Goal: Task Accomplishment & Management: Manage account settings

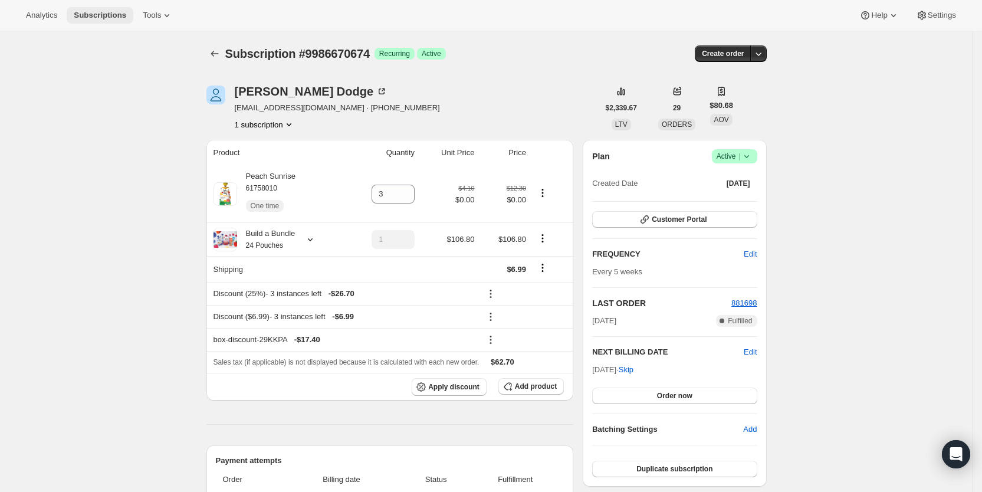
scroll to position [272, 0]
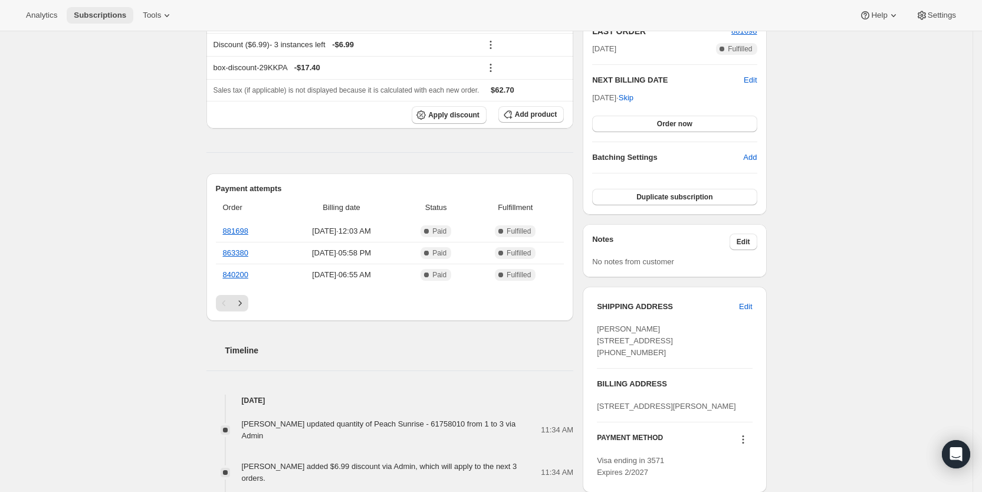
click at [101, 14] on span "Subscriptions" at bounding box center [100, 15] width 53 height 9
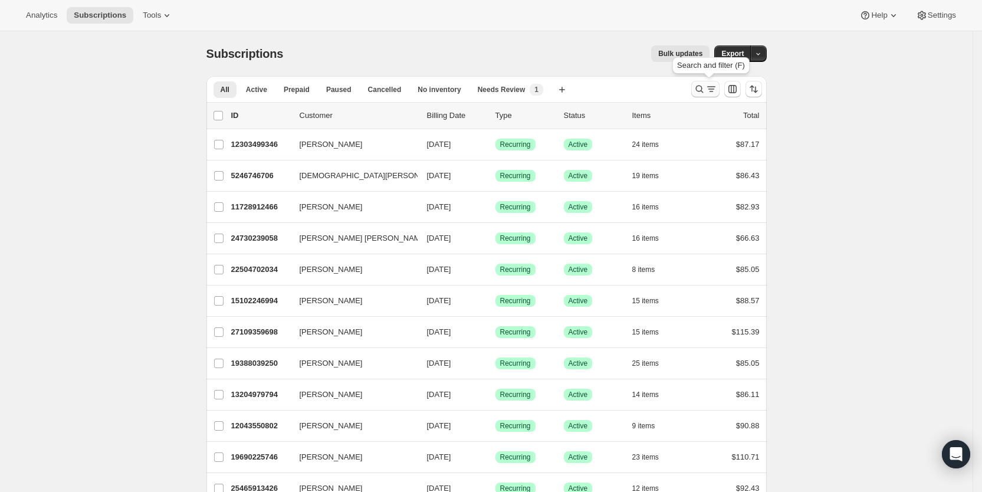
click at [712, 92] on icon "Search and filter results" at bounding box center [712, 89] width 12 height 12
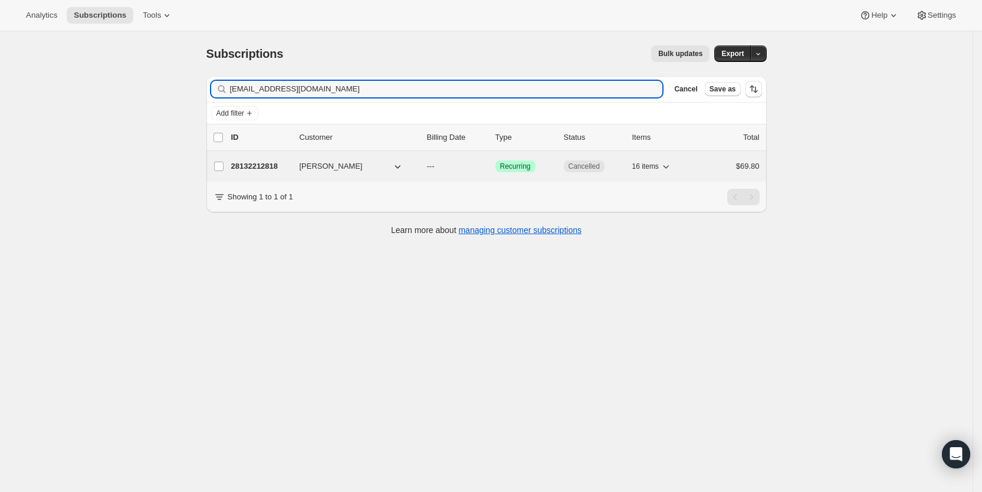
type input "kelseydsharber@gmail.com"
click at [442, 167] on p "---" at bounding box center [456, 166] width 59 height 12
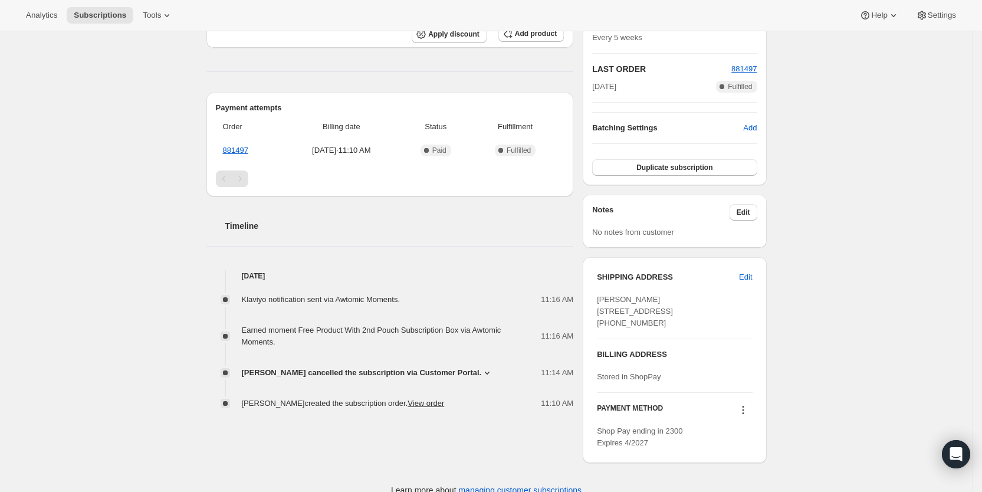
scroll to position [288, 0]
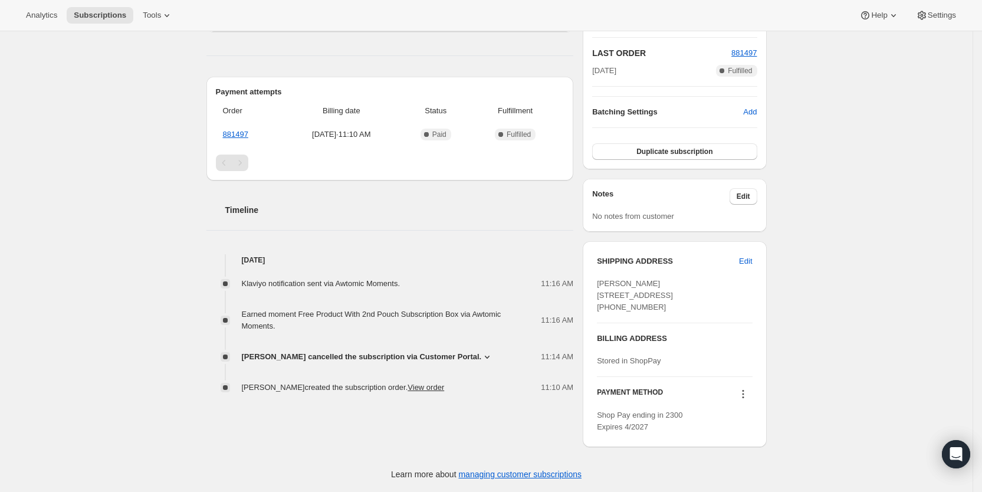
click at [482, 351] on icon at bounding box center [487, 357] width 12 height 12
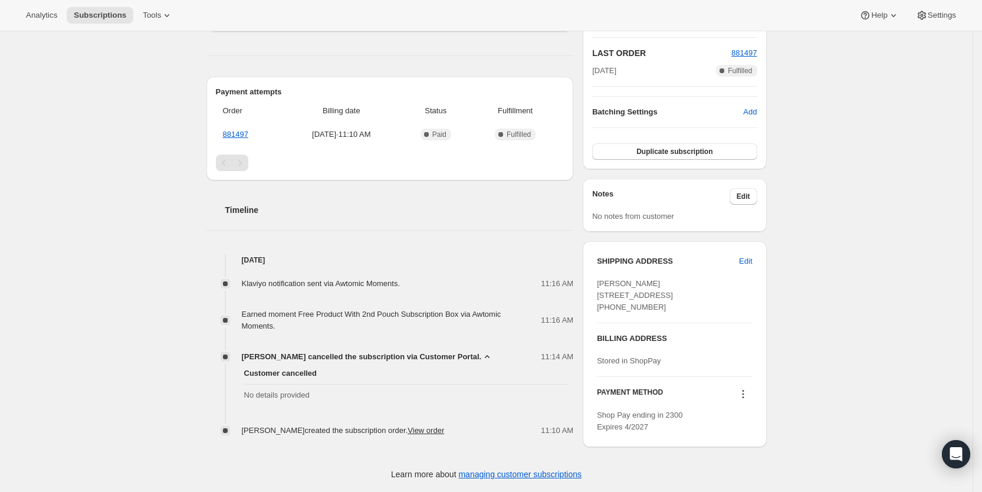
click at [139, 256] on div "Subscription #28132212818. This page is ready Subscription #28132212818 Success…" at bounding box center [486, 129] width 973 height 726
click at [103, 15] on span "Subscriptions" at bounding box center [100, 15] width 53 height 9
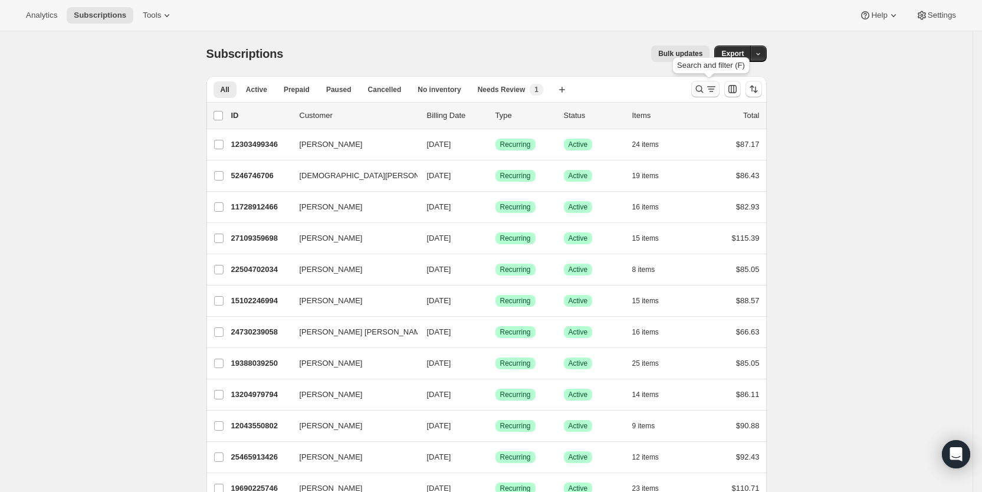
click at [714, 94] on icon "Search and filter results" at bounding box center [712, 89] width 12 height 12
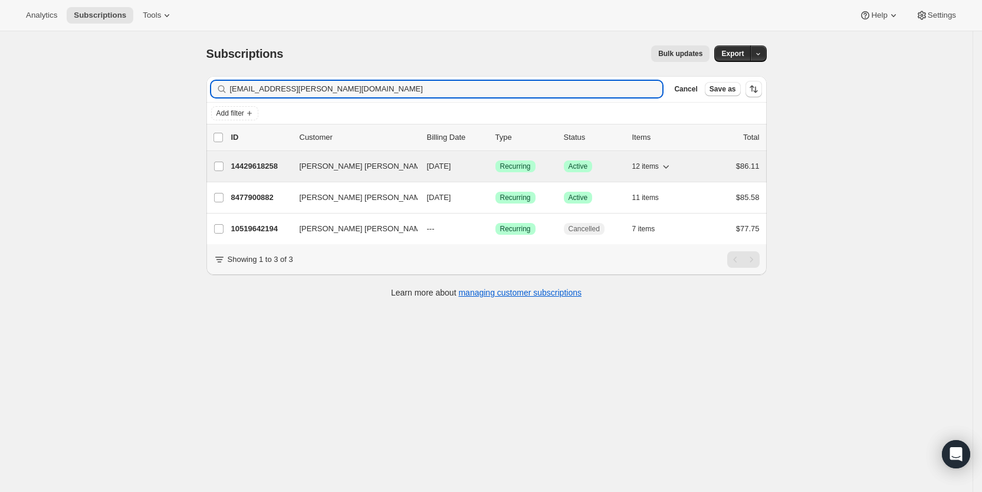
type input "peyi.marsha@gmail.com"
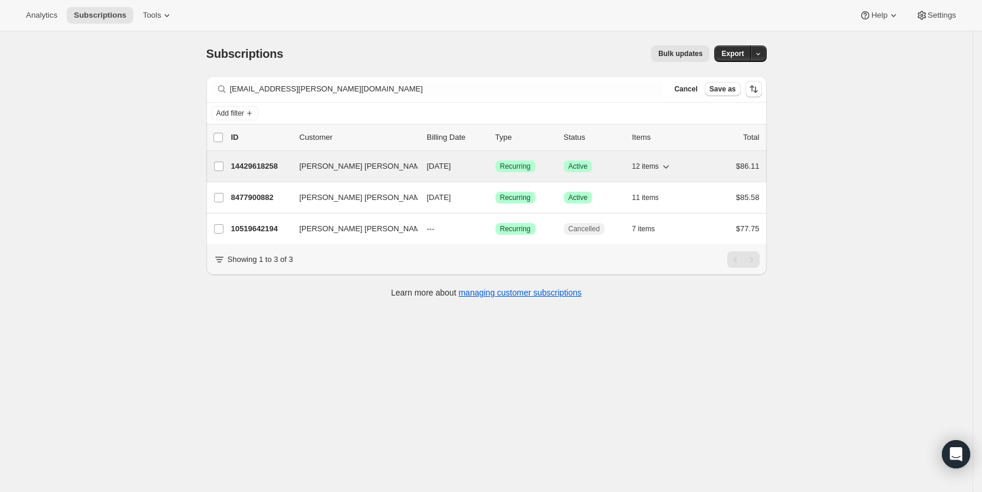
click at [471, 169] on p "08/16/2025" at bounding box center [456, 166] width 59 height 12
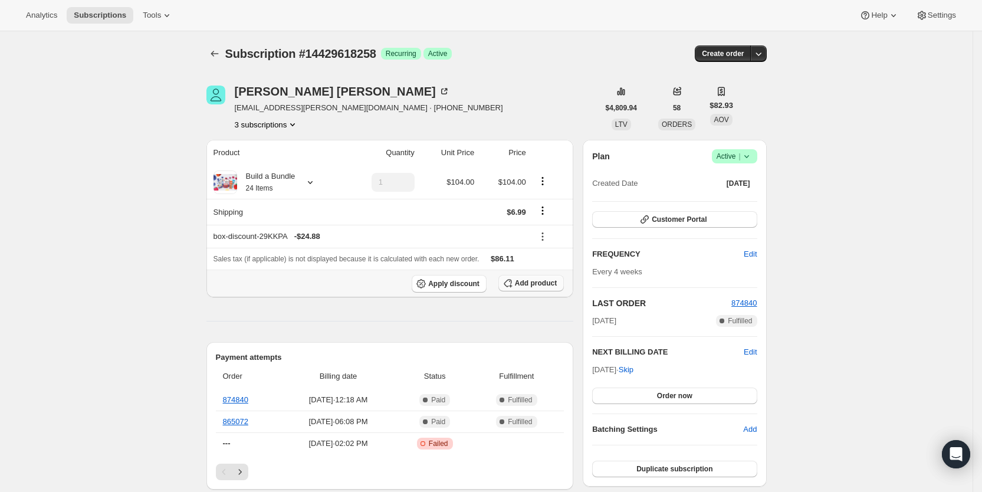
click at [546, 284] on span "Add product" at bounding box center [536, 282] width 42 height 9
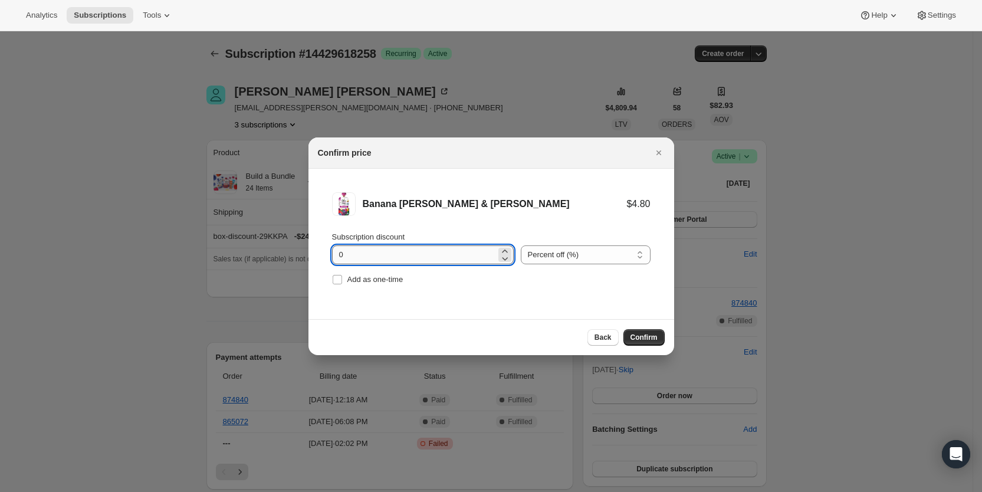
drag, startPoint x: 333, startPoint y: 254, endPoint x: 347, endPoint y: 254, distance: 14.2
click at [347, 254] on input "0" at bounding box center [414, 254] width 164 height 19
type input "100"
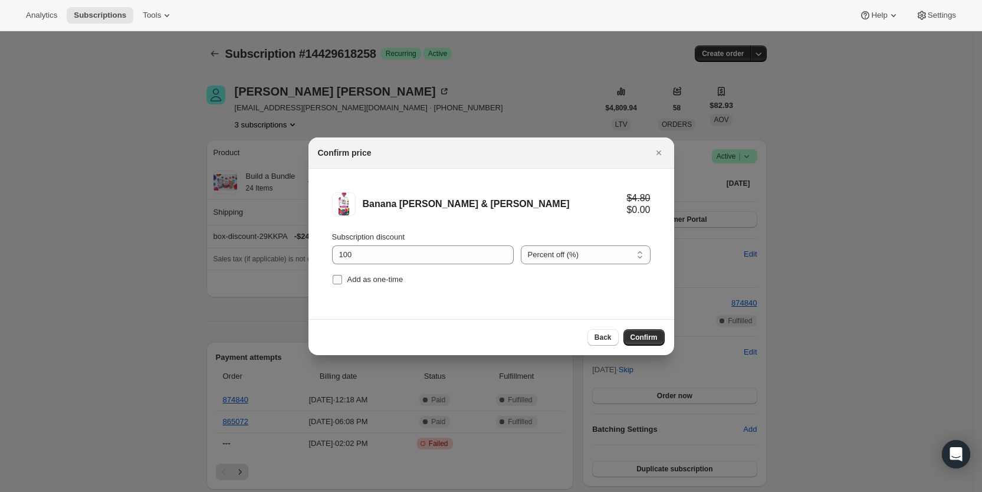
click at [340, 279] on input "Add as one-time" at bounding box center [337, 279] width 9 height 9
checkbox input "true"
click at [640, 331] on button "Confirm" at bounding box center [644, 337] width 41 height 17
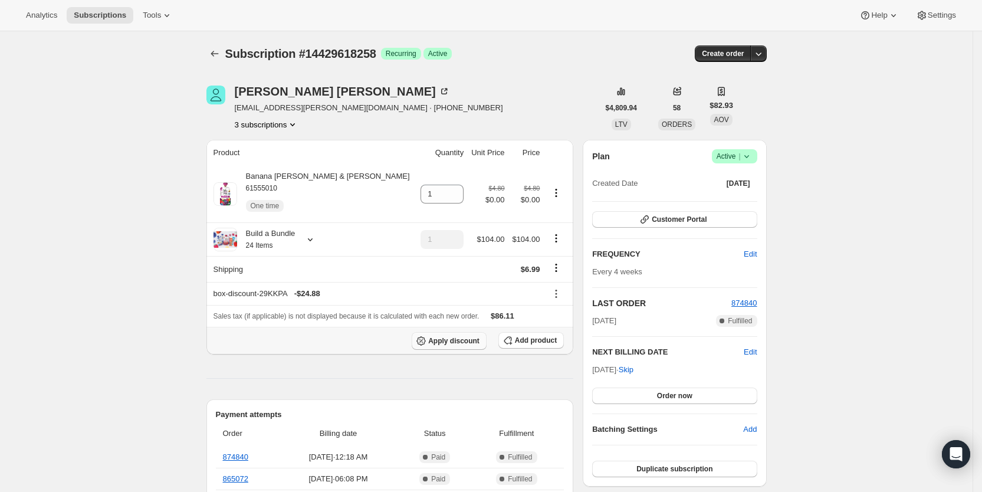
click at [455, 336] on span "Apply discount" at bounding box center [453, 340] width 51 height 9
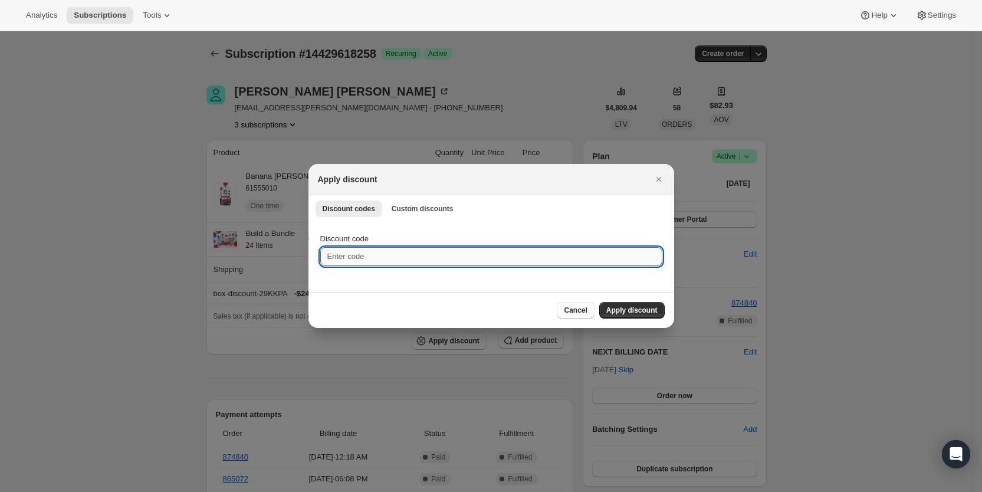
click at [362, 257] on input "Discount code" at bounding box center [491, 256] width 342 height 19
type input "cr_20"
click at [626, 310] on span "Apply discount" at bounding box center [631, 310] width 51 height 9
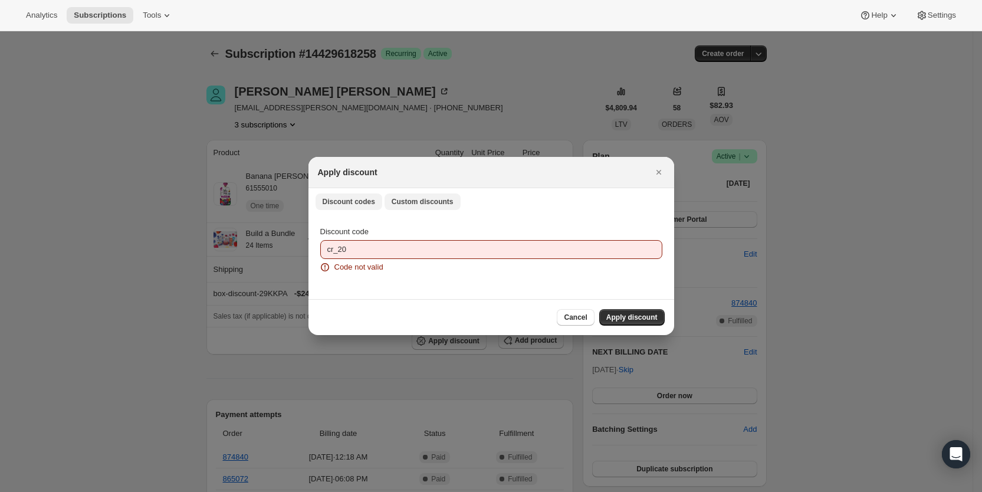
click at [413, 197] on span "Custom discounts" at bounding box center [423, 201] width 62 height 9
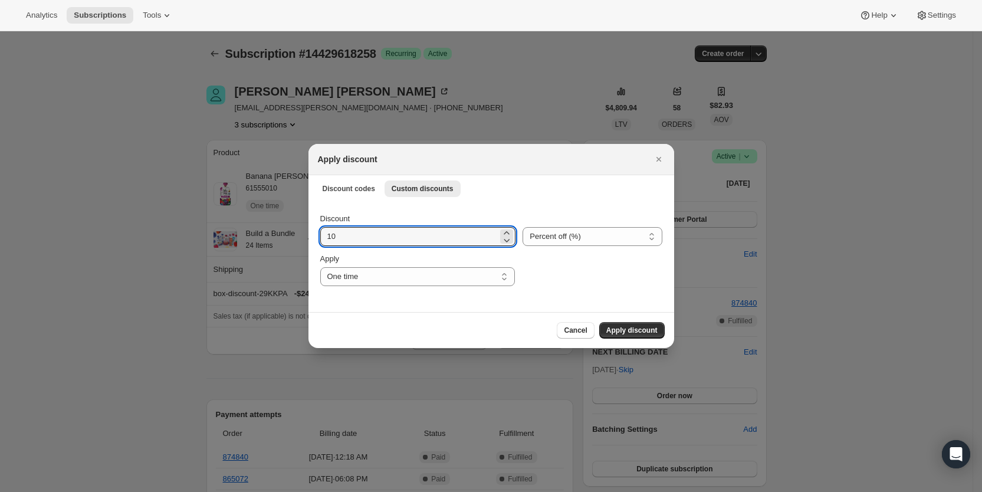
drag, startPoint x: 352, startPoint y: 235, endPoint x: 313, endPoint y: 235, distance: 38.3
click at [313, 235] on div "Discount 10 Percent off (%) Amount off ($) Percent off (%) Apply One time Speci…" at bounding box center [492, 256] width 366 height 111
type input "25"
click at [429, 272] on select "One time Specify instances... Indefinitely" at bounding box center [417, 276] width 195 height 19
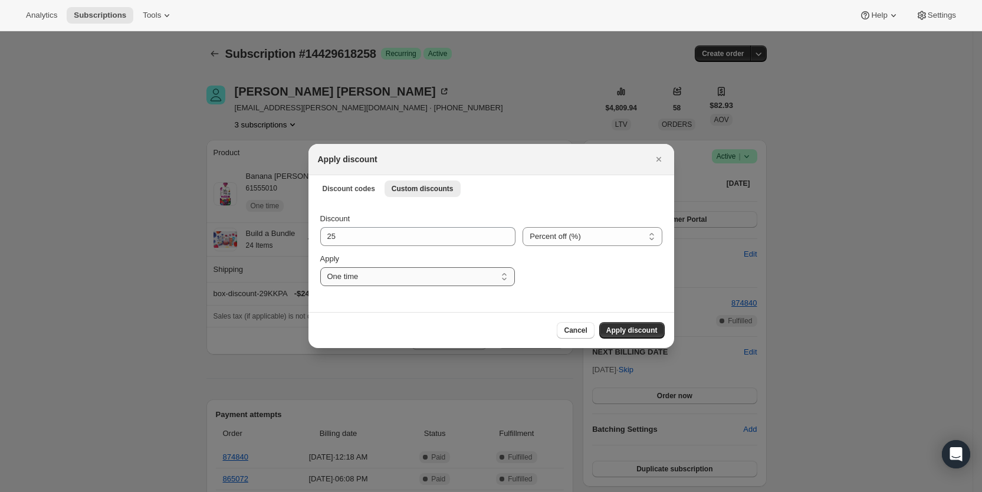
select select "specific"
click at [320, 267] on select "One time Specify instances... Indefinitely" at bounding box center [417, 276] width 195 height 19
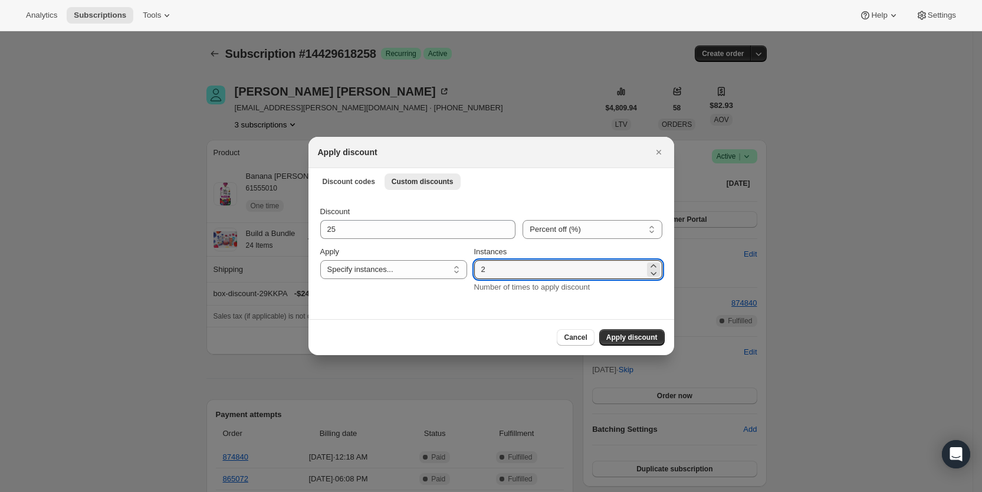
drag, startPoint x: 491, startPoint y: 271, endPoint x: 477, endPoint y: 271, distance: 13.6
click at [477, 271] on div "Discount 25 Percent off (%) Amount off ($) Percent off (%) Apply One time Speci…" at bounding box center [491, 249] width 342 height 87
type input "3"
click at [634, 333] on span "Apply discount" at bounding box center [631, 337] width 51 height 9
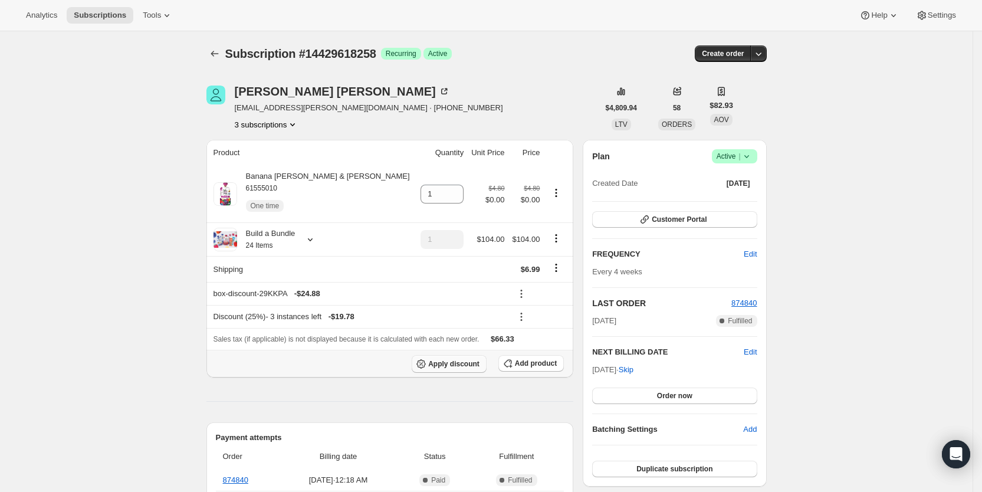
click at [467, 363] on span "Apply discount" at bounding box center [453, 363] width 51 height 9
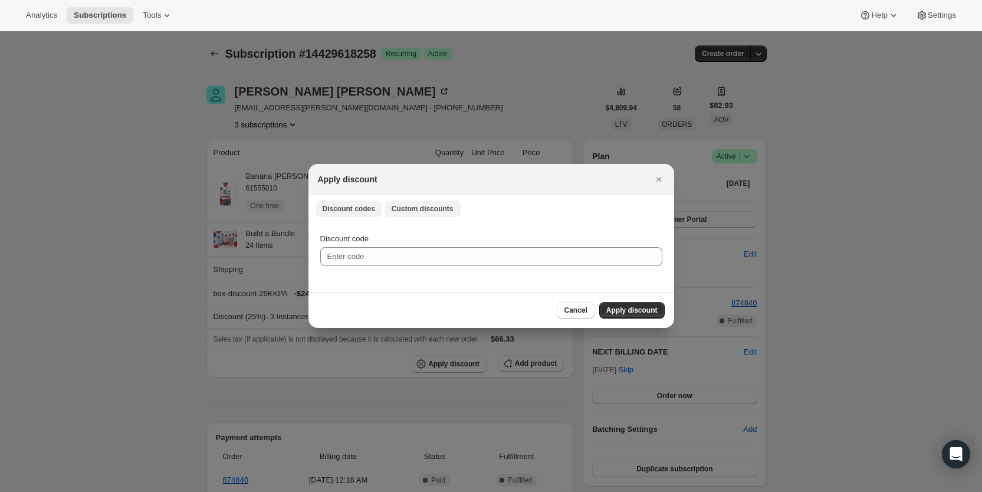
click at [409, 209] on span "Custom discounts" at bounding box center [423, 208] width 62 height 9
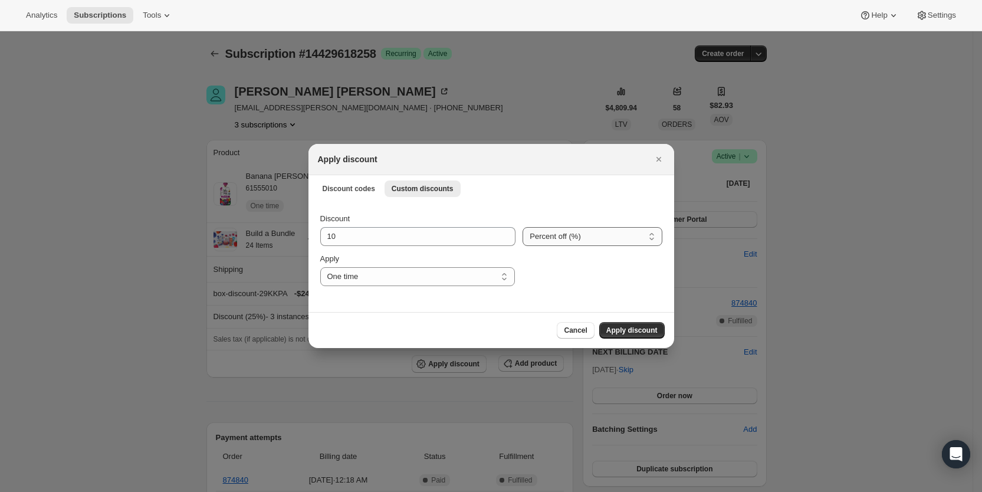
click at [566, 241] on select "Percent off (%) Amount off ($)" at bounding box center [592, 236] width 139 height 19
select select "fixed"
click at [523, 227] on select "Percent off (%) Amount off ($)" at bounding box center [592, 236] width 139 height 19
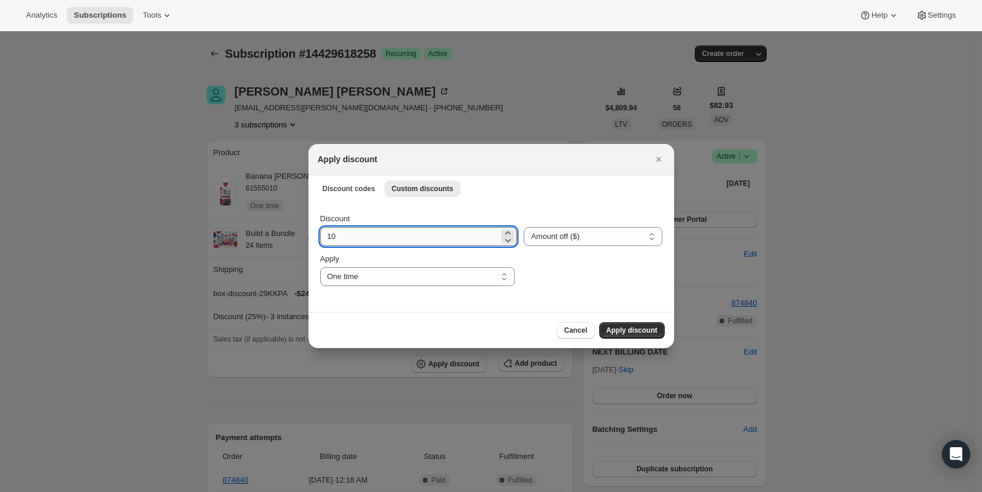
drag, startPoint x: 346, startPoint y: 238, endPoint x: 325, endPoint y: 237, distance: 21.3
click at [325, 237] on input "10" at bounding box center [409, 236] width 179 height 19
type input "6.99"
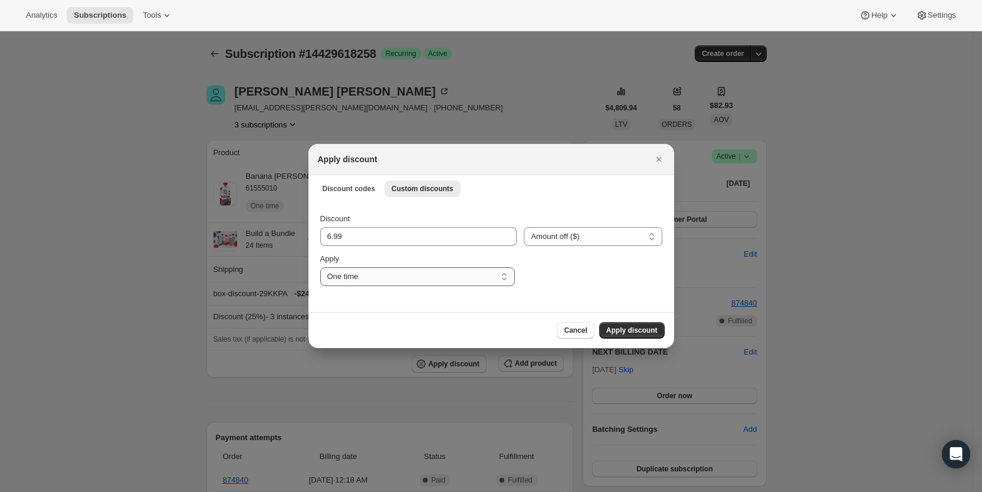
click at [361, 277] on select "One time Specify instances... Indefinitely" at bounding box center [417, 276] width 195 height 19
select select "specific"
click at [320, 267] on select "One time Specify instances... Indefinitely" at bounding box center [417, 276] width 195 height 19
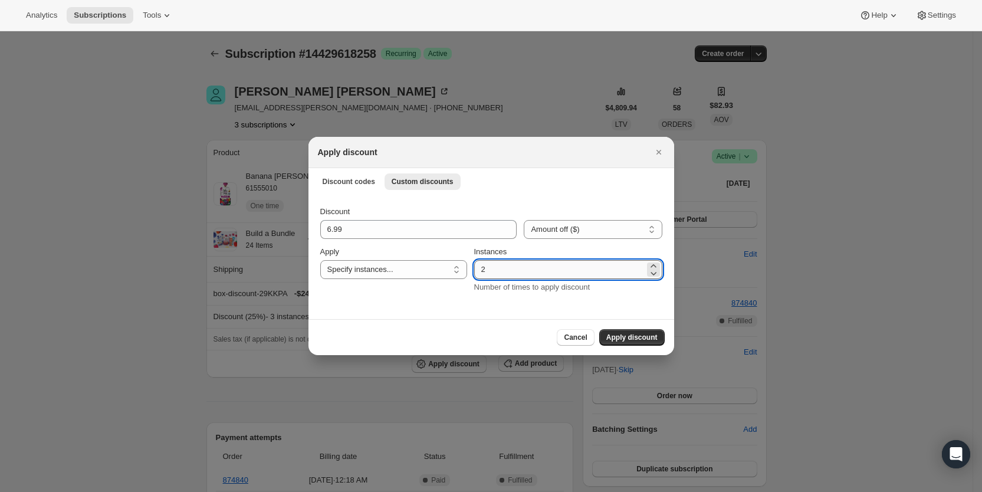
drag, startPoint x: 487, startPoint y: 269, endPoint x: 494, endPoint y: 268, distance: 7.2
click at [494, 268] on input "2" at bounding box center [559, 269] width 170 height 19
type input "3"
click at [631, 331] on button "Apply discount" at bounding box center [631, 337] width 65 height 17
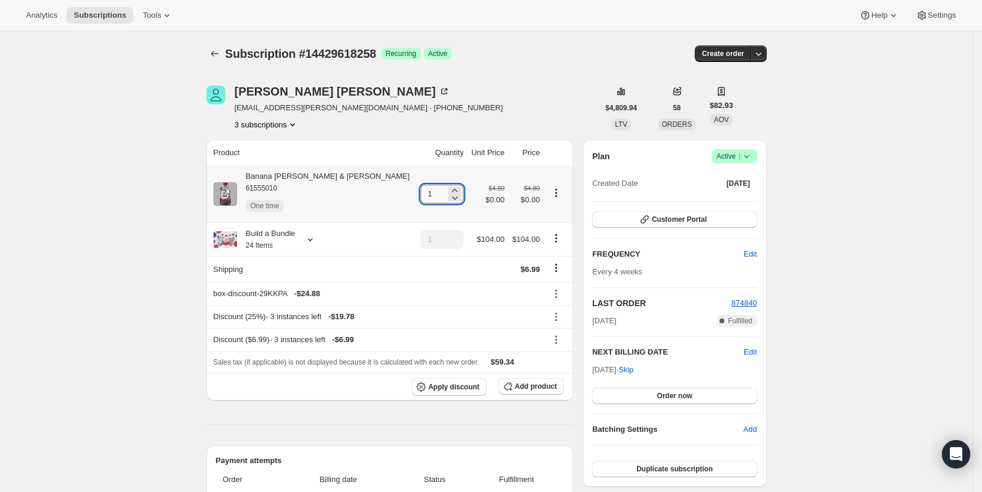
drag, startPoint x: 396, startPoint y: 195, endPoint x: 406, endPoint y: 191, distance: 11.4
click at [421, 191] on input "1" at bounding box center [433, 194] width 25 height 19
type input "3"
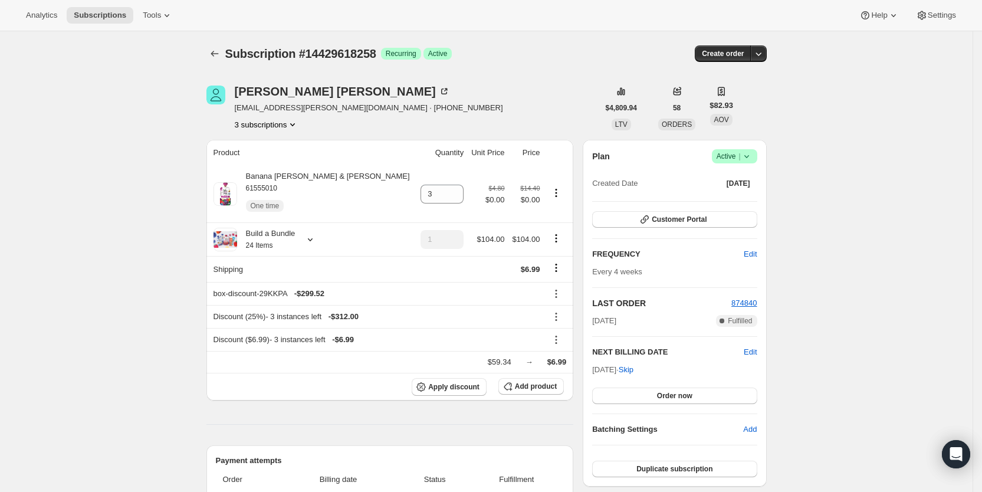
drag, startPoint x: 547, startPoint y: 58, endPoint x: 564, endPoint y: 15, distance: 45.6
click at [551, 47] on div "Subscription #14429618258 Success Recurring Success Active" at bounding box center [396, 53] width 342 height 17
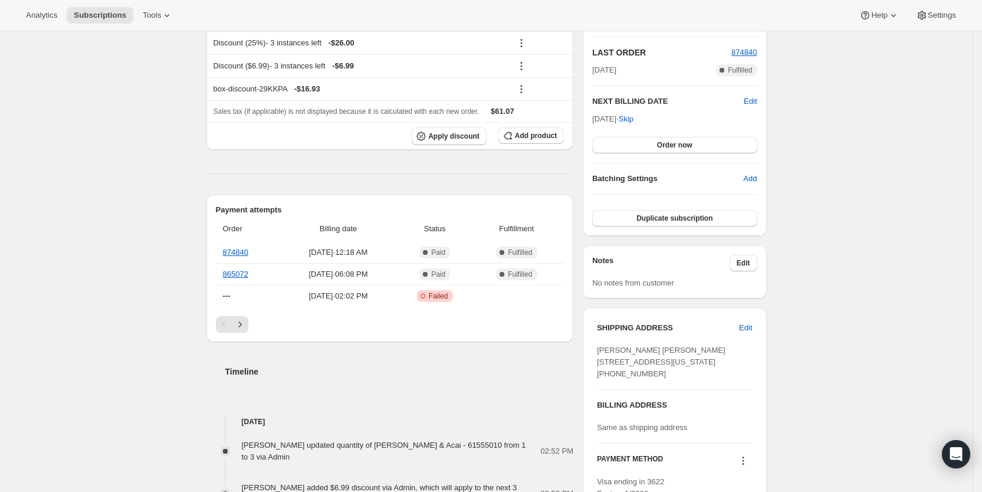
scroll to position [270, 0]
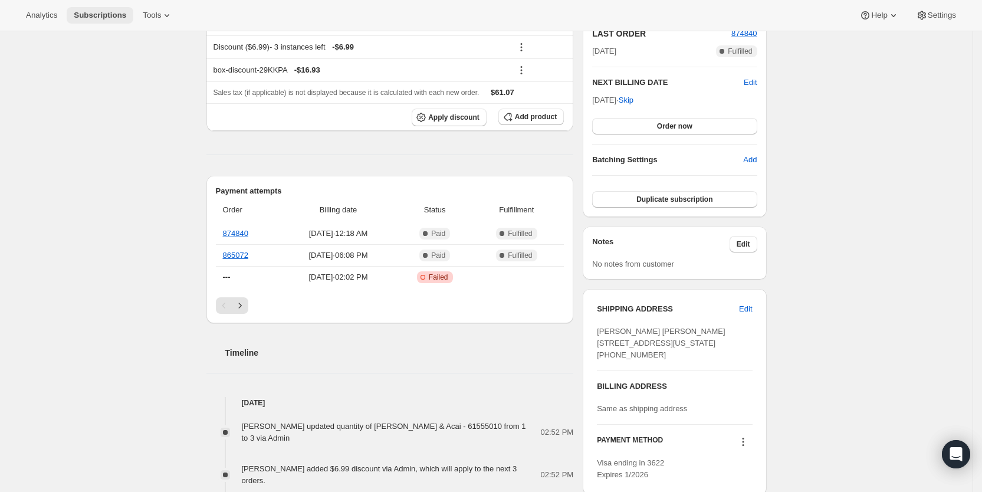
click at [101, 16] on span "Subscriptions" at bounding box center [100, 15] width 53 height 9
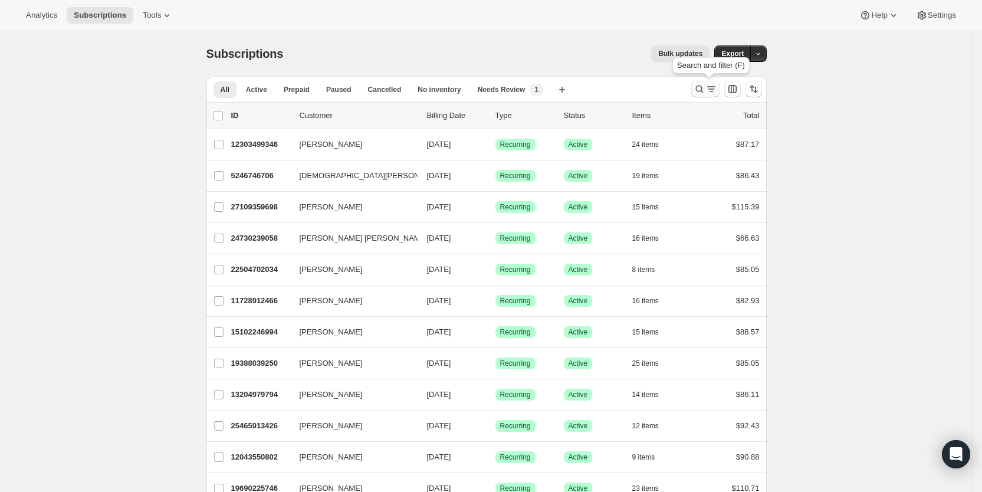
click at [717, 90] on icon "Search and filter results" at bounding box center [712, 89] width 12 height 12
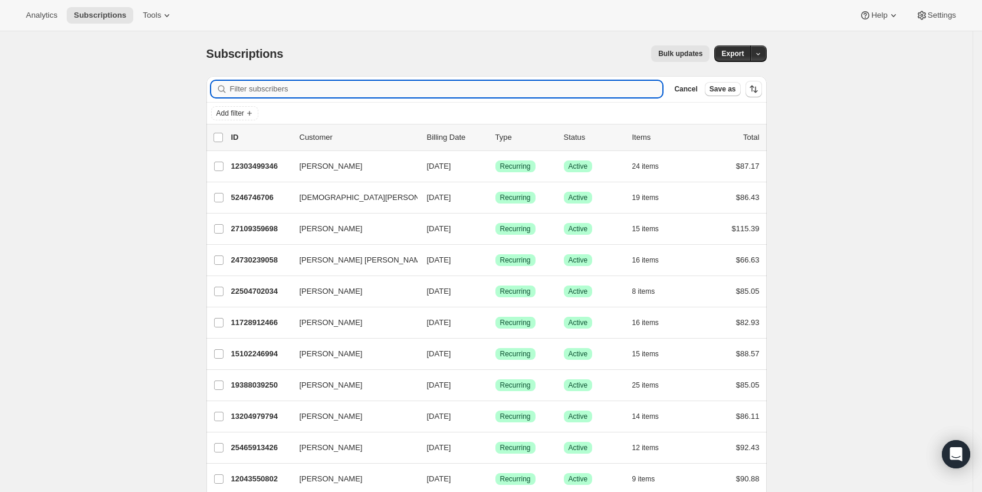
paste input "emily.wheeler1@yahoo.com"
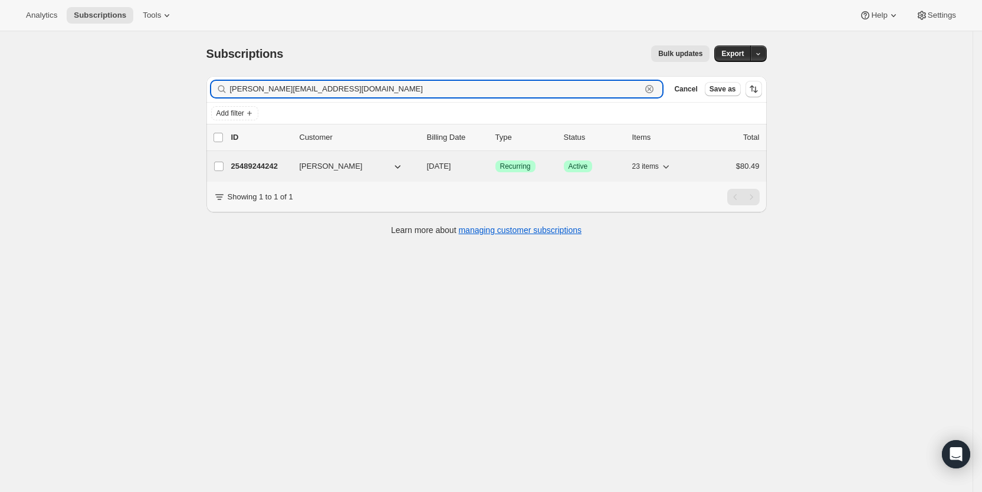
type input "emily.wheeler1@yahoo.com"
click at [451, 164] on span "[DATE]" at bounding box center [439, 166] width 24 height 9
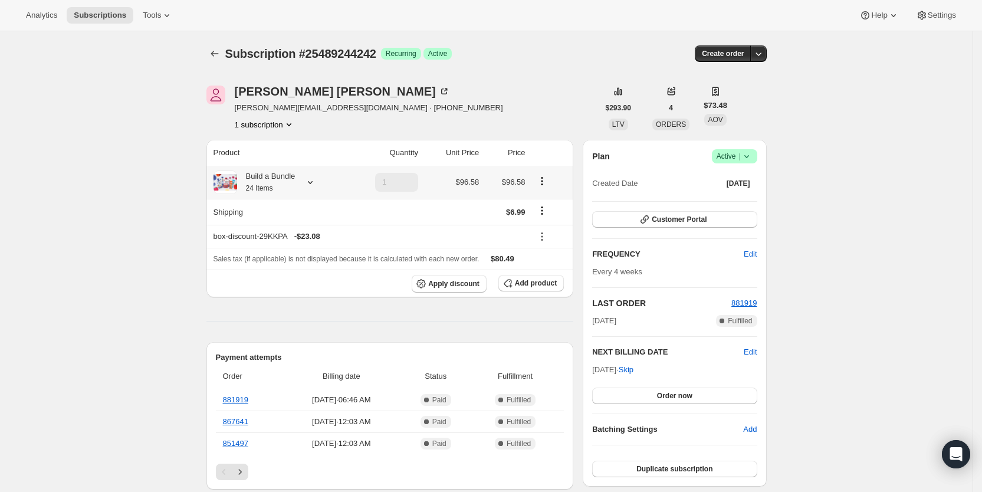
click at [312, 180] on icon at bounding box center [310, 182] width 12 height 12
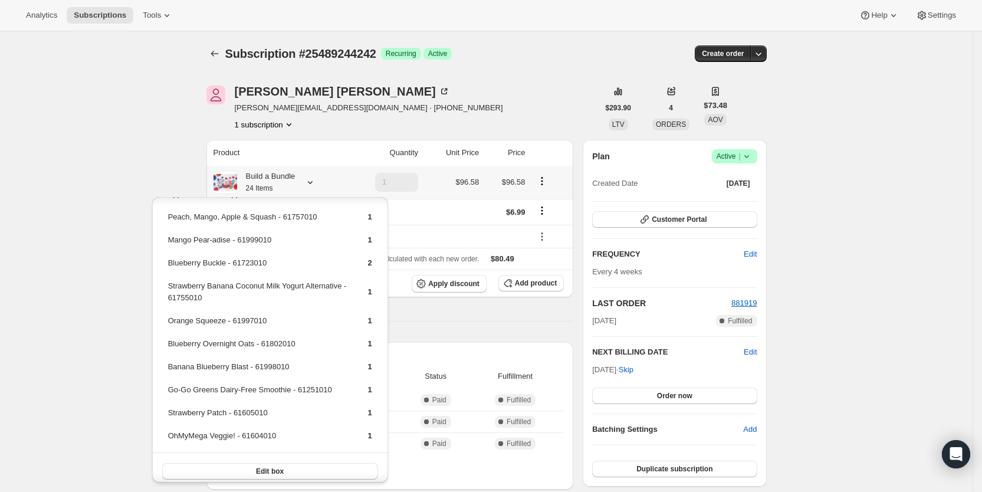
scroll to position [343, 0]
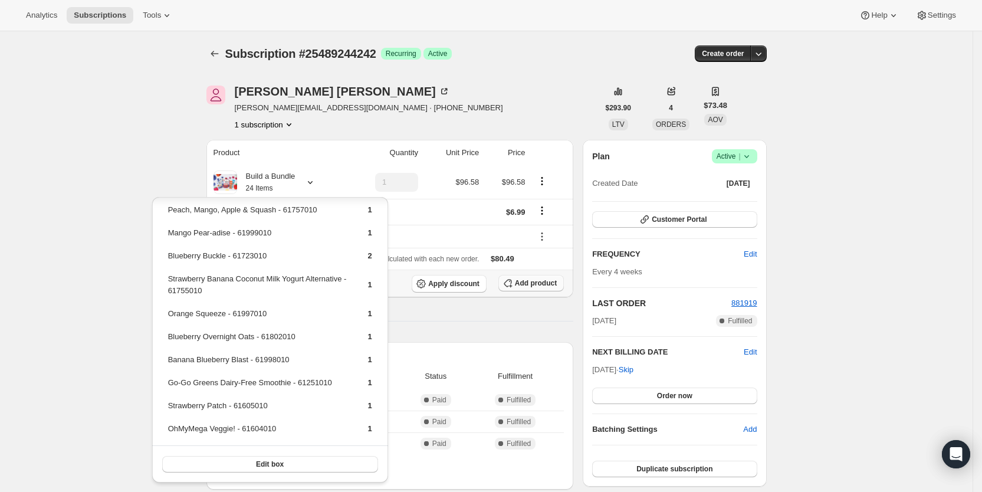
click at [537, 286] on span "Add product" at bounding box center [536, 282] width 42 height 9
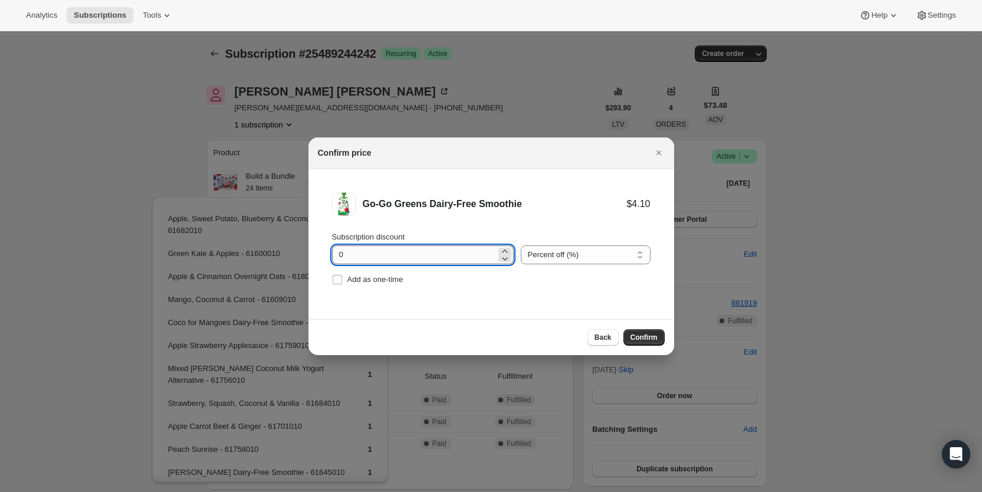
drag, startPoint x: 330, startPoint y: 255, endPoint x: 353, endPoint y: 255, distance: 23.0
click at [353, 255] on li "Go-Go Greens Dairy-Free Smoothie $4.10 Subscription discount 0 Percent off (%) …" at bounding box center [492, 240] width 366 height 143
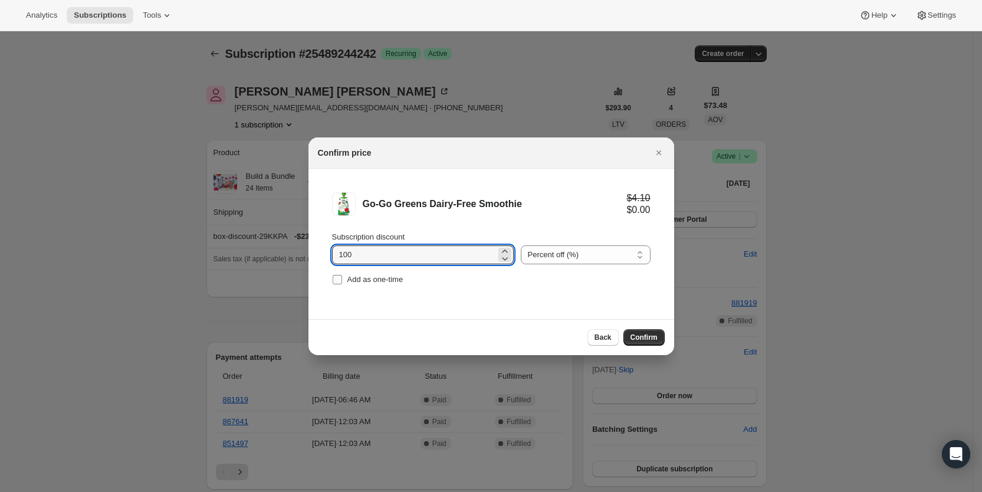
type input "100"
click at [339, 277] on input "Add as one-time" at bounding box center [337, 279] width 9 height 9
checkbox input "true"
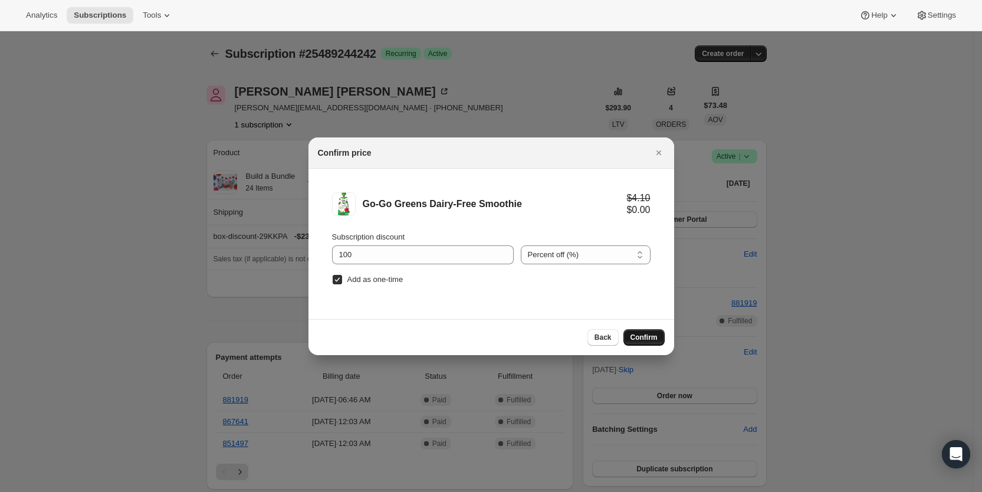
click at [640, 330] on button "Confirm" at bounding box center [644, 337] width 41 height 17
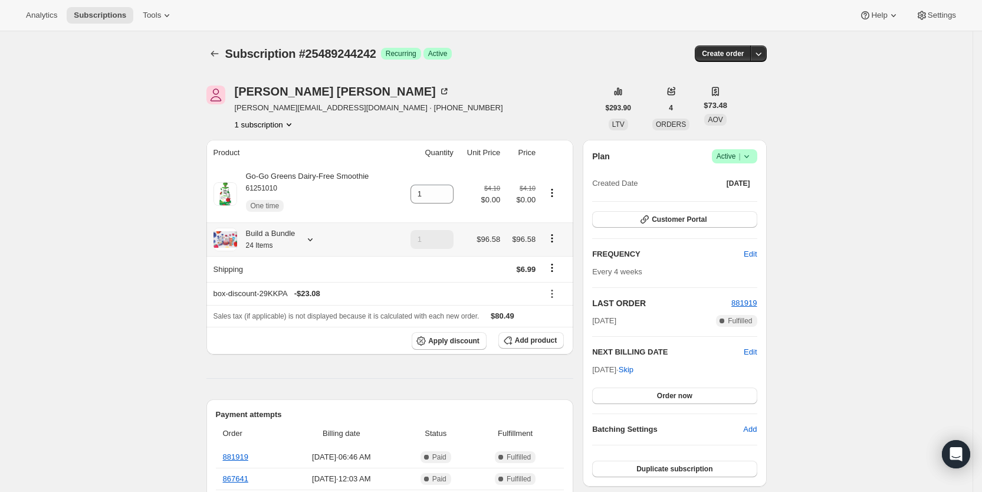
click at [315, 242] on icon at bounding box center [310, 240] width 12 height 12
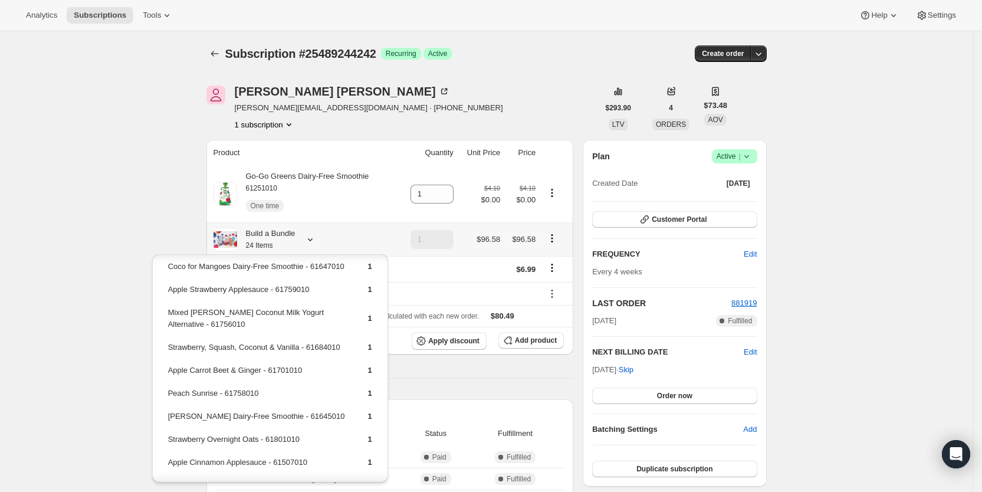
scroll to position [119, 0]
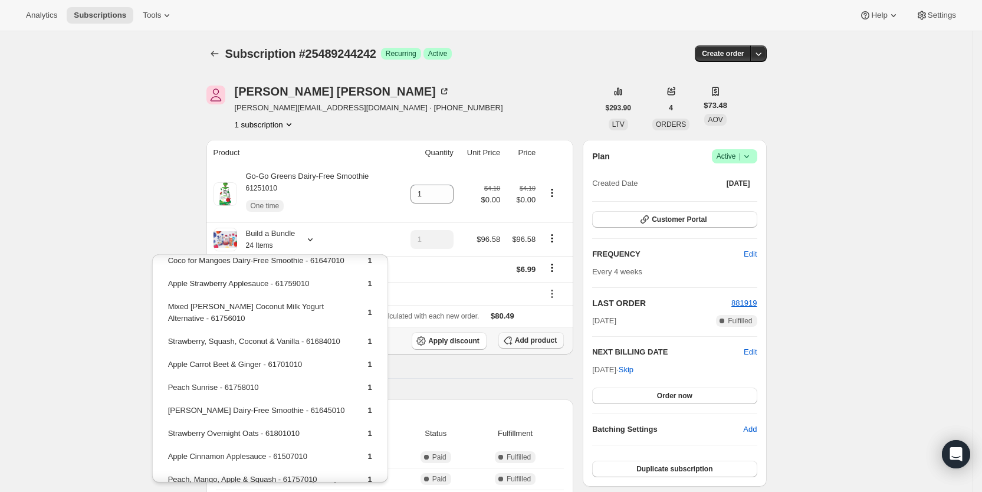
click at [537, 343] on span "Add product" at bounding box center [536, 340] width 42 height 9
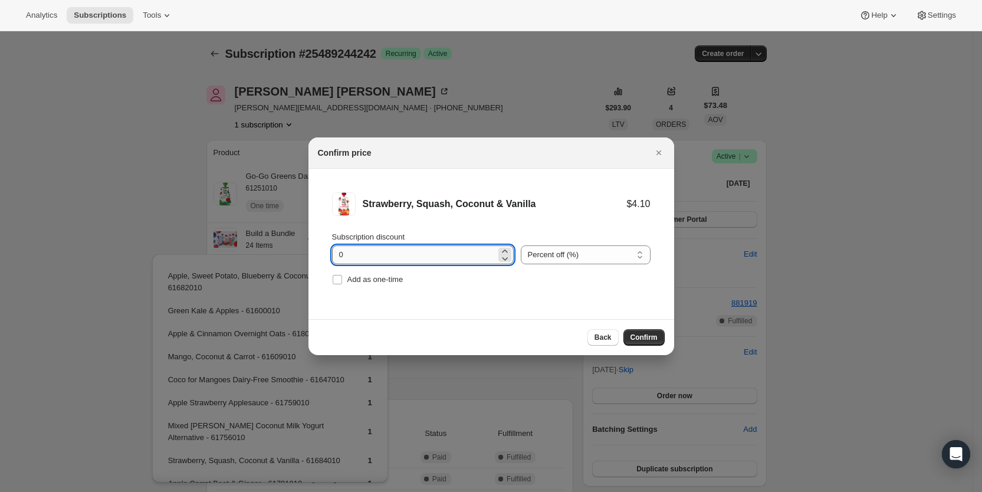
drag, startPoint x: 333, startPoint y: 252, endPoint x: 360, endPoint y: 256, distance: 28.0
click at [360, 256] on input "0" at bounding box center [414, 254] width 164 height 19
type input "100"
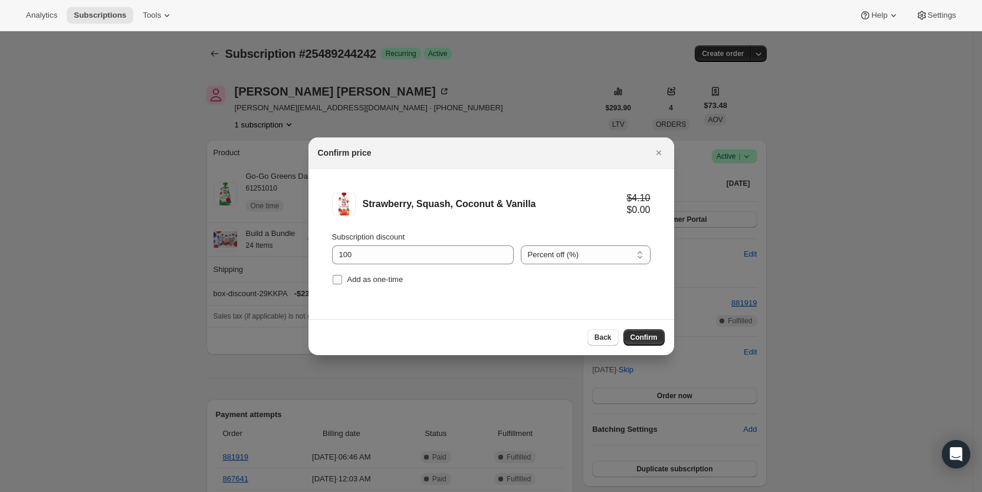
click at [333, 282] on input "Add as one-time" at bounding box center [337, 279] width 9 height 9
checkbox input "true"
click at [639, 340] on span "Confirm" at bounding box center [644, 337] width 27 height 9
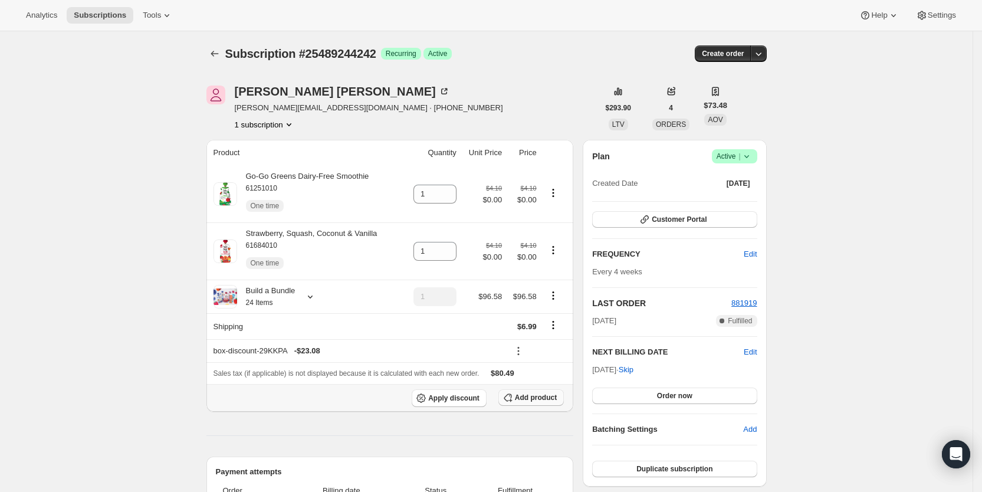
click at [534, 395] on span "Add product" at bounding box center [536, 397] width 42 height 9
click at [314, 299] on icon at bounding box center [310, 297] width 12 height 12
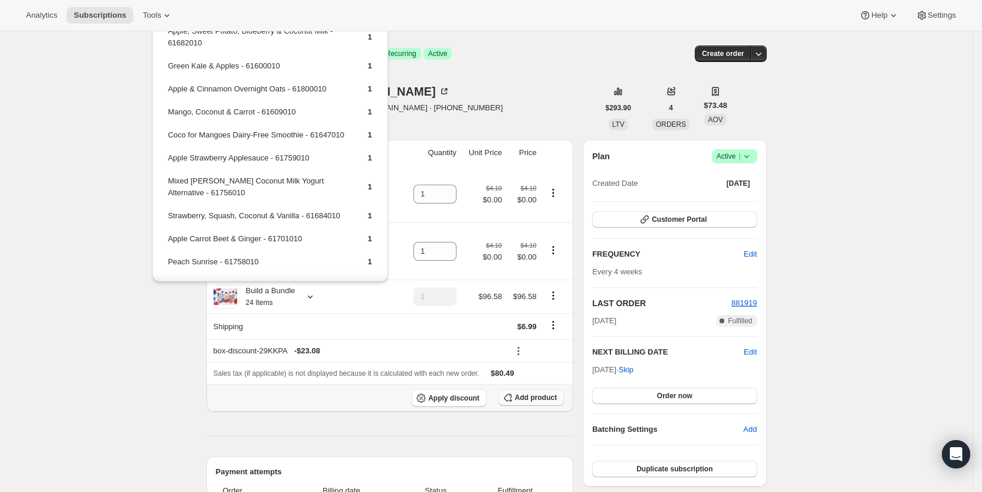
click at [557, 396] on span "Add product" at bounding box center [536, 397] width 42 height 9
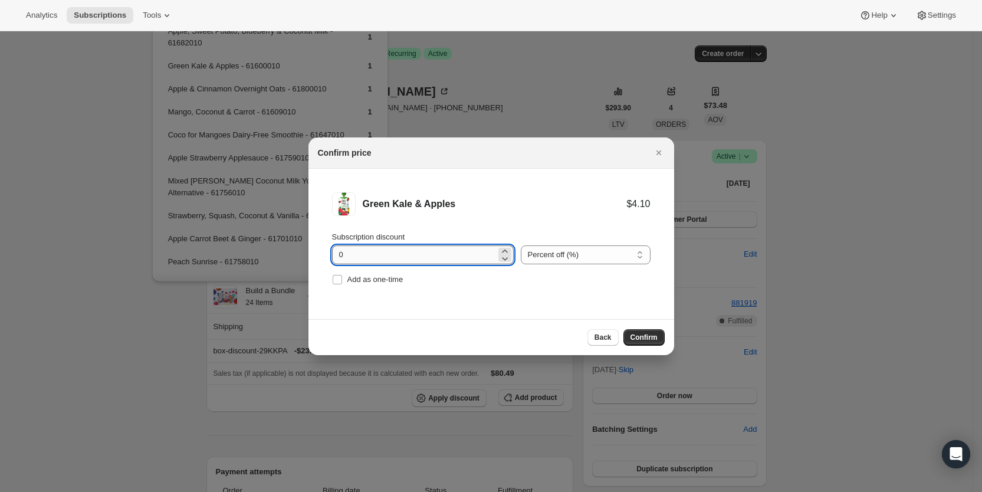
drag, startPoint x: 339, startPoint y: 257, endPoint x: 359, endPoint y: 260, distance: 20.9
click at [359, 260] on input "0" at bounding box center [414, 254] width 164 height 19
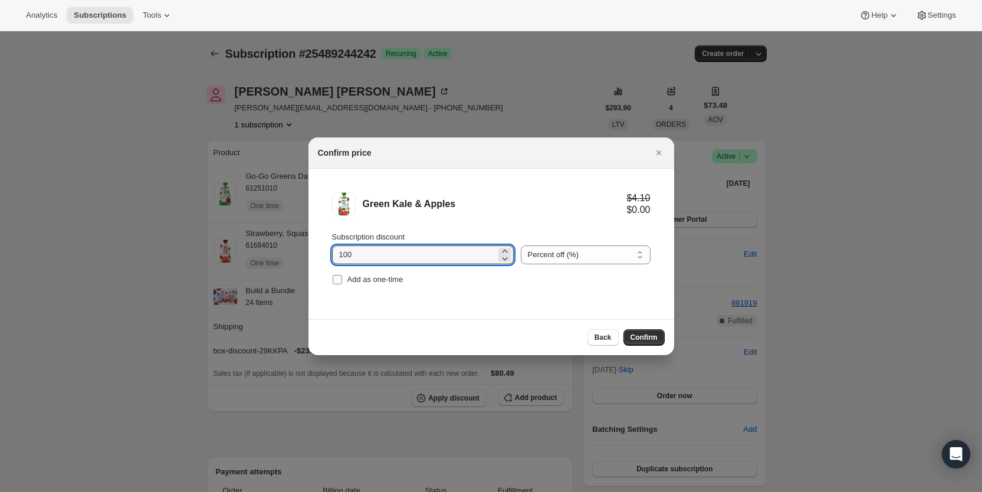
type input "100"
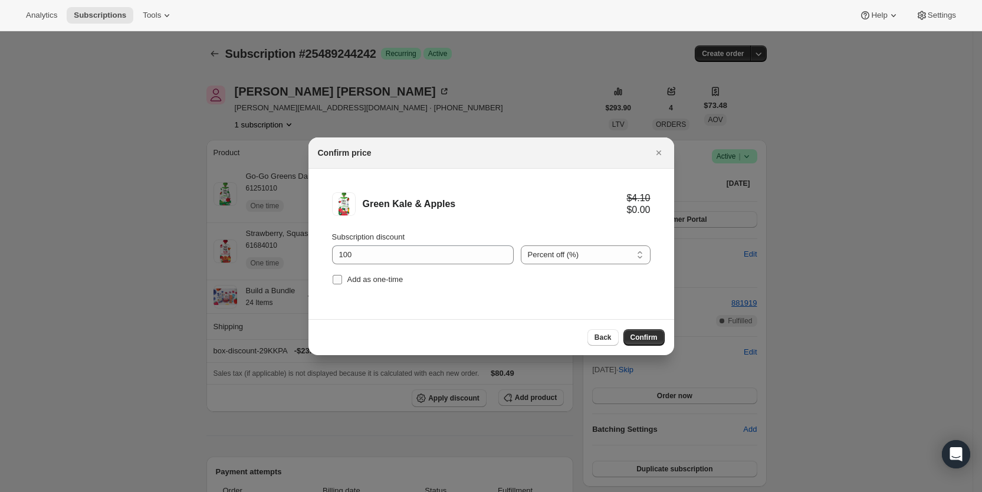
click at [336, 278] on input "Add as one-time" at bounding box center [337, 279] width 9 height 9
checkbox input "true"
click at [650, 336] on span "Confirm" at bounding box center [644, 337] width 27 height 9
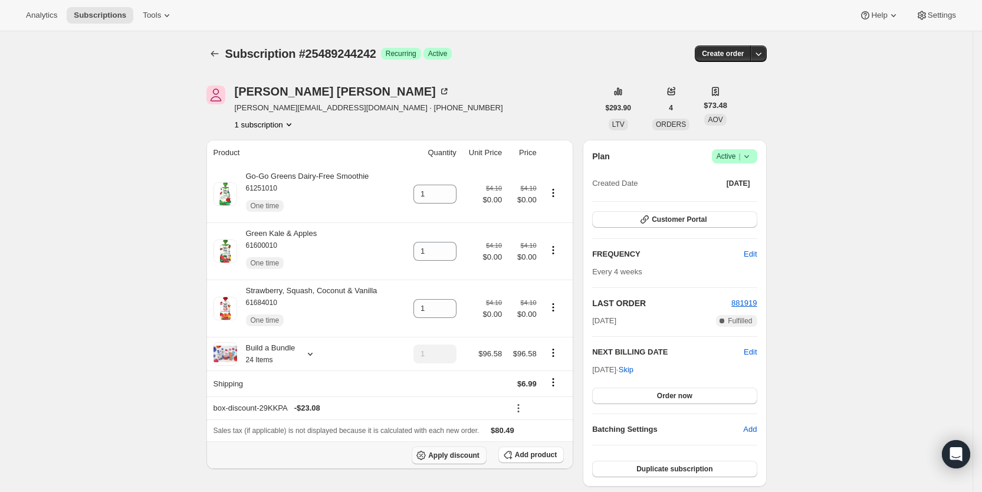
click at [462, 455] on span "Apply discount" at bounding box center [453, 455] width 51 height 9
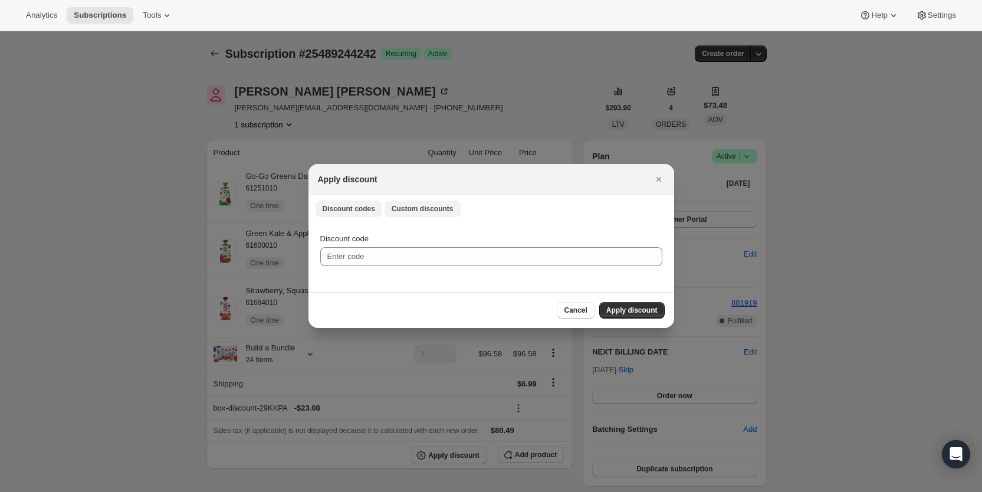
click at [438, 206] on span "Custom discounts" at bounding box center [423, 208] width 62 height 9
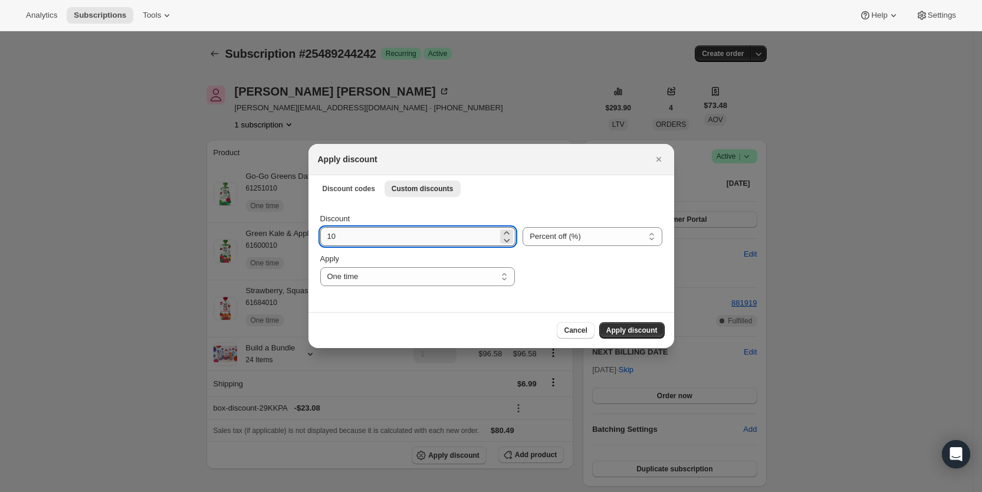
drag, startPoint x: 340, startPoint y: 241, endPoint x: 325, endPoint y: 241, distance: 15.4
click at [325, 241] on input "10" at bounding box center [409, 236] width 178 height 19
type input "25"
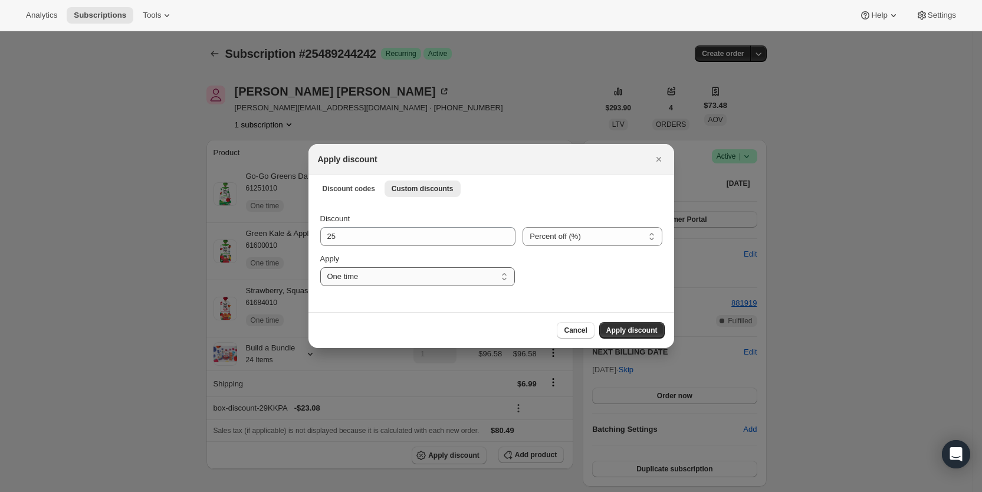
click at [432, 278] on select "One time Specify instances... Indefinitely" at bounding box center [417, 276] width 195 height 19
select select "specific"
click at [320, 267] on select "One time Specify instances... Indefinitely" at bounding box center [417, 276] width 195 height 19
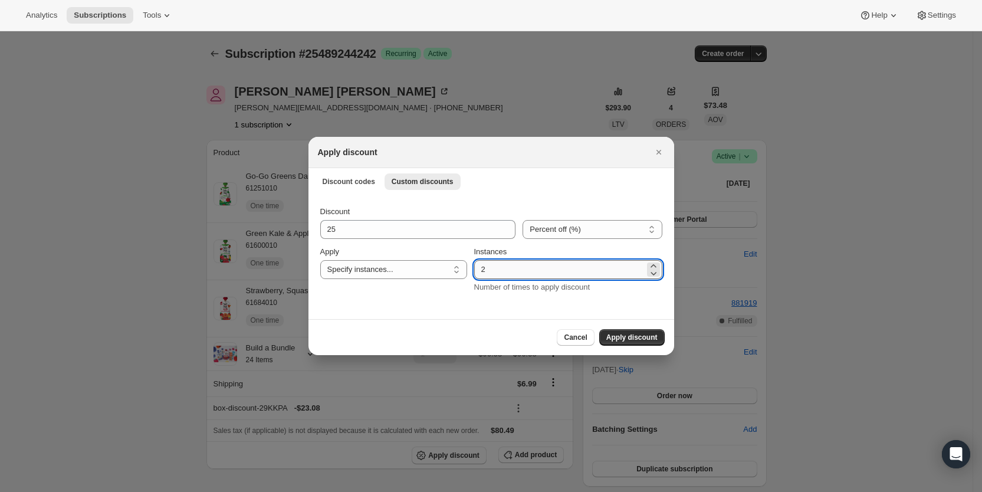
click at [490, 272] on input "2" at bounding box center [559, 269] width 170 height 19
type input "3"
click at [635, 335] on span "Apply discount" at bounding box center [631, 337] width 51 height 9
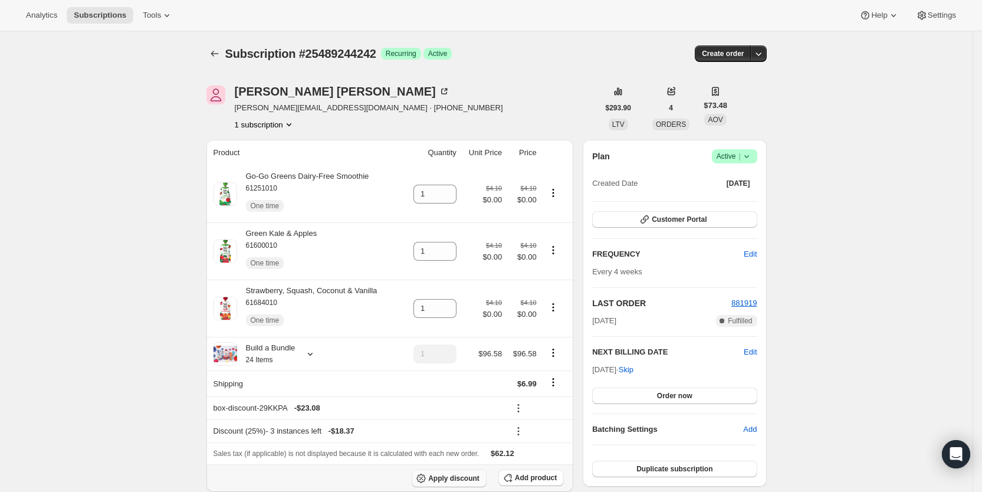
click at [455, 479] on span "Apply discount" at bounding box center [453, 478] width 51 height 9
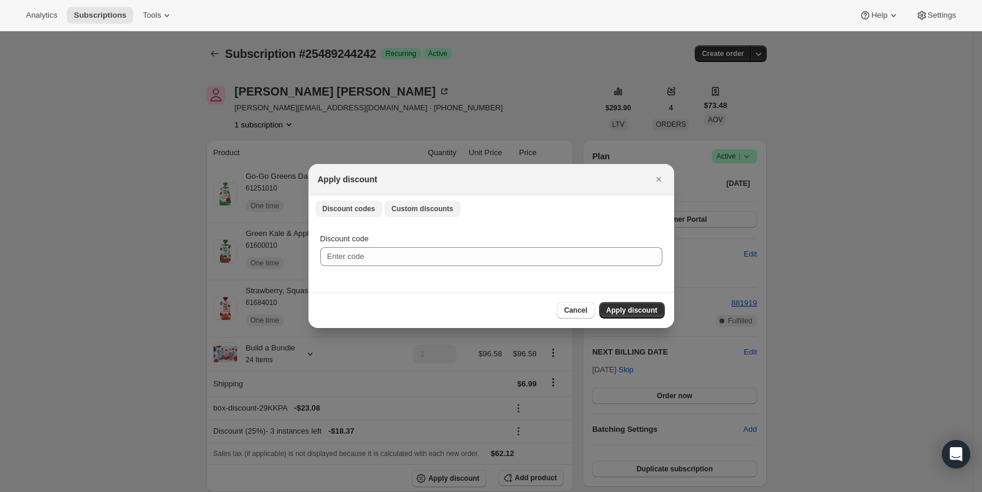
click at [411, 205] on span "Custom discounts" at bounding box center [423, 208] width 62 height 9
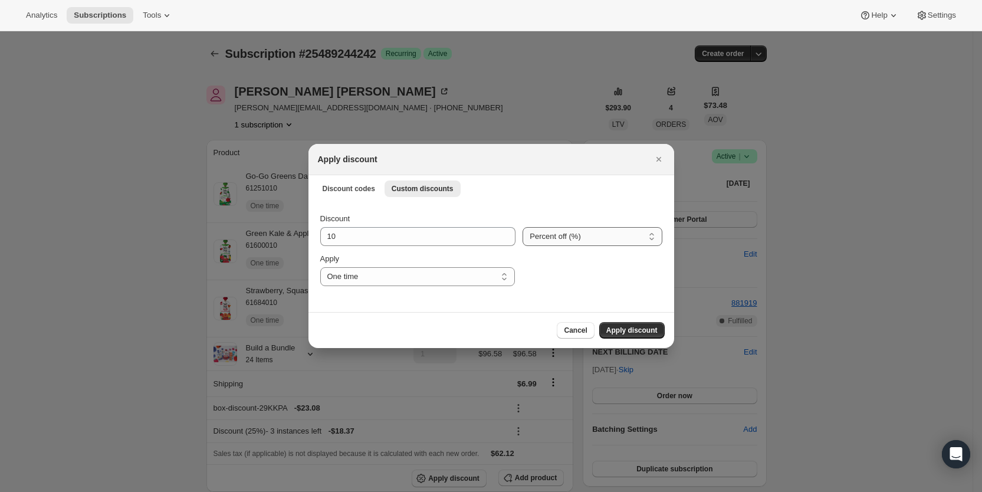
click at [560, 241] on select "Percent off (%) Amount off ($)" at bounding box center [592, 236] width 139 height 19
select select "fixed"
click at [523, 227] on select "Percent off (%) Amount off ($)" at bounding box center [592, 236] width 139 height 19
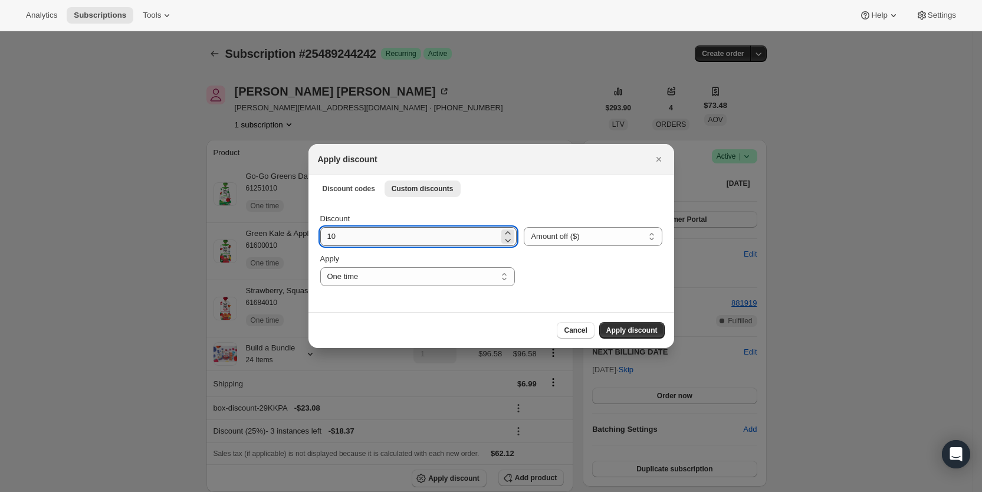
drag, startPoint x: 345, startPoint y: 238, endPoint x: 324, endPoint y: 239, distance: 20.1
click at [324, 239] on input "10" at bounding box center [409, 236] width 179 height 19
type input "6.99"
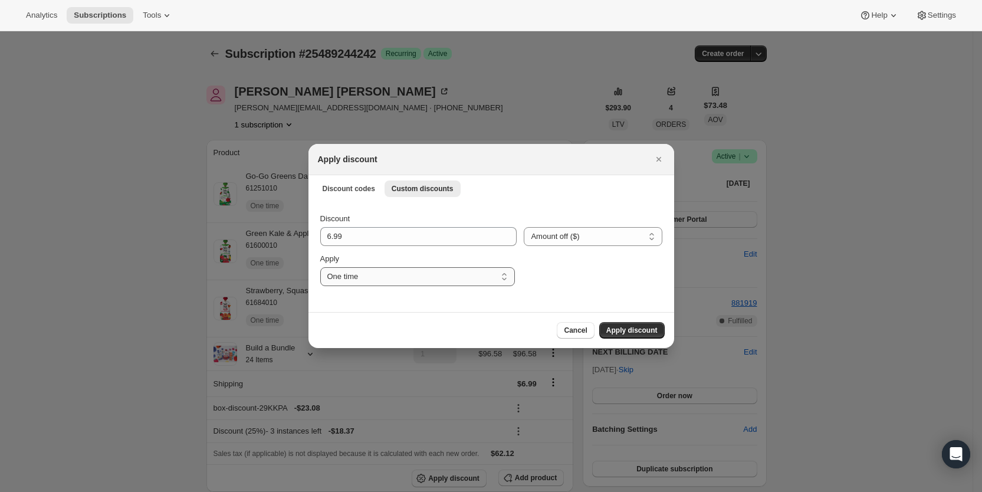
click at [358, 276] on select "One time Specify instances... Indefinitely" at bounding box center [417, 276] width 195 height 19
select select "specific"
click at [320, 267] on select "One time Specify instances... Indefinitely" at bounding box center [417, 276] width 195 height 19
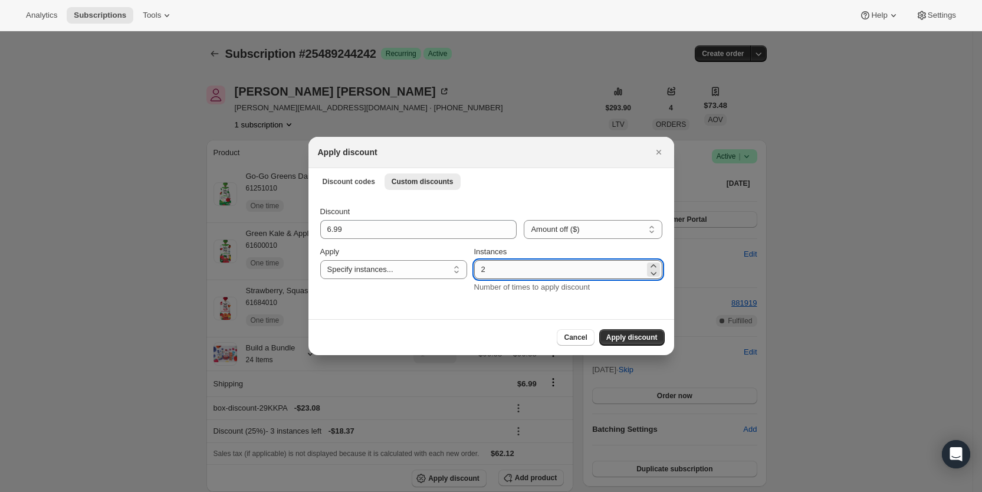
click at [489, 270] on input "2" at bounding box center [559, 269] width 170 height 19
type input "3"
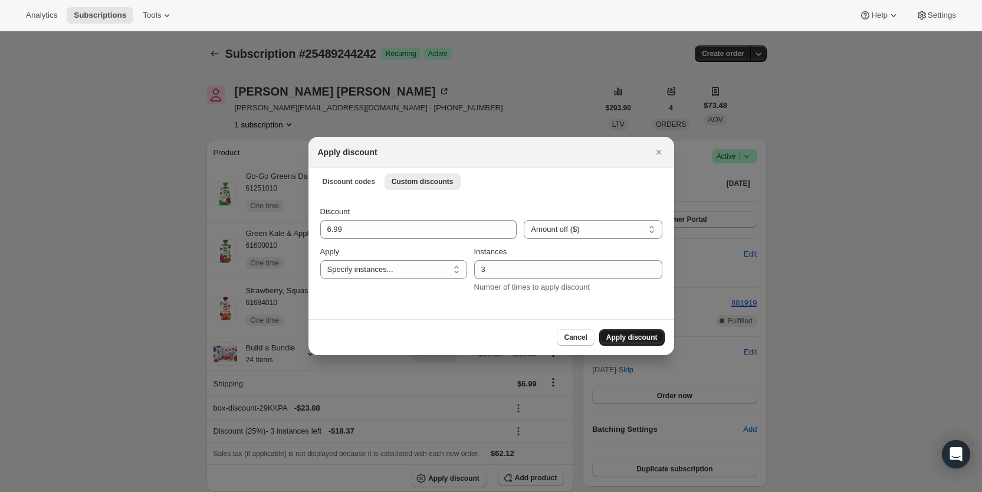
click at [631, 340] on span "Apply discount" at bounding box center [631, 337] width 51 height 9
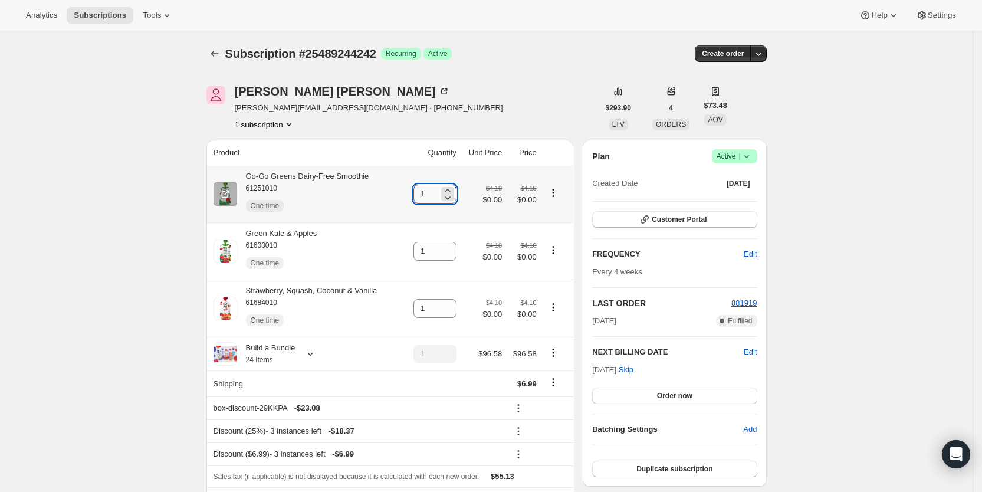
drag, startPoint x: 424, startPoint y: 195, endPoint x: 430, endPoint y: 192, distance: 6.9
click at [430, 192] on input "1" at bounding box center [426, 194] width 25 height 19
type input "3"
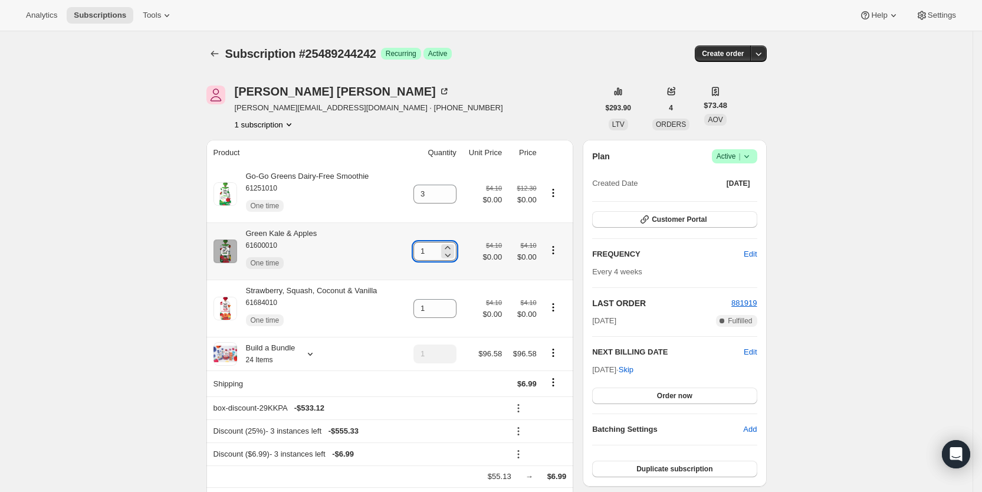
drag, startPoint x: 424, startPoint y: 249, endPoint x: 434, endPoint y: 260, distance: 15.0
click at [434, 251] on input "1" at bounding box center [426, 251] width 25 height 19
type input "2"
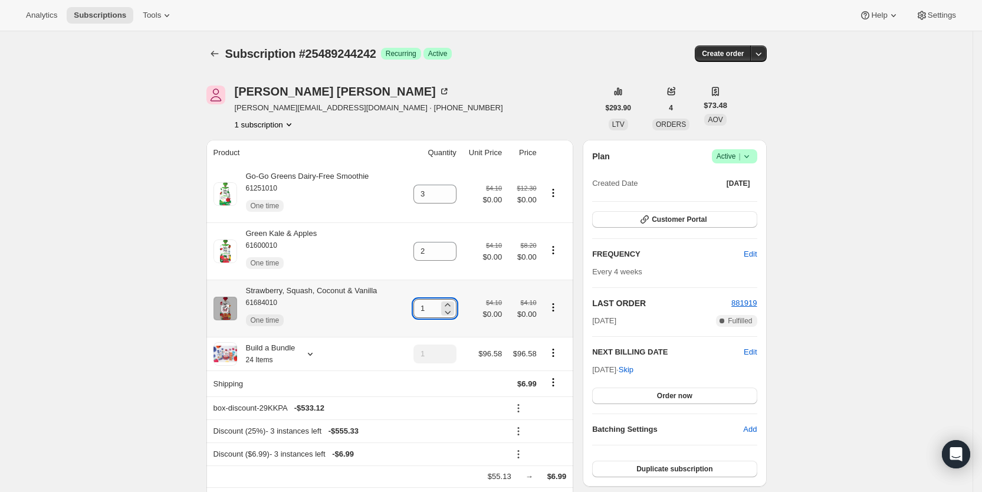
drag, startPoint x: 427, startPoint y: 310, endPoint x: 437, endPoint y: 309, distance: 10.0
click at [437, 309] on input "1" at bounding box center [426, 308] width 25 height 19
type input "3"
drag, startPoint x: 491, startPoint y: 113, endPoint x: 529, endPoint y: 53, distance: 70.7
click at [491, 112] on div "Emily Mitton emily.wheeler1@yahoo.com · +19788887276 1 subscription" at bounding box center [402, 108] width 392 height 45
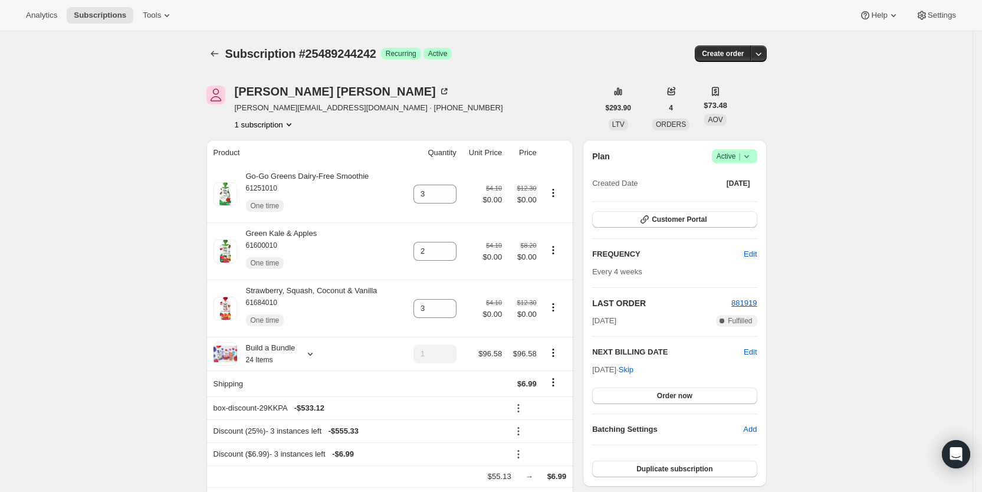
type input "1"
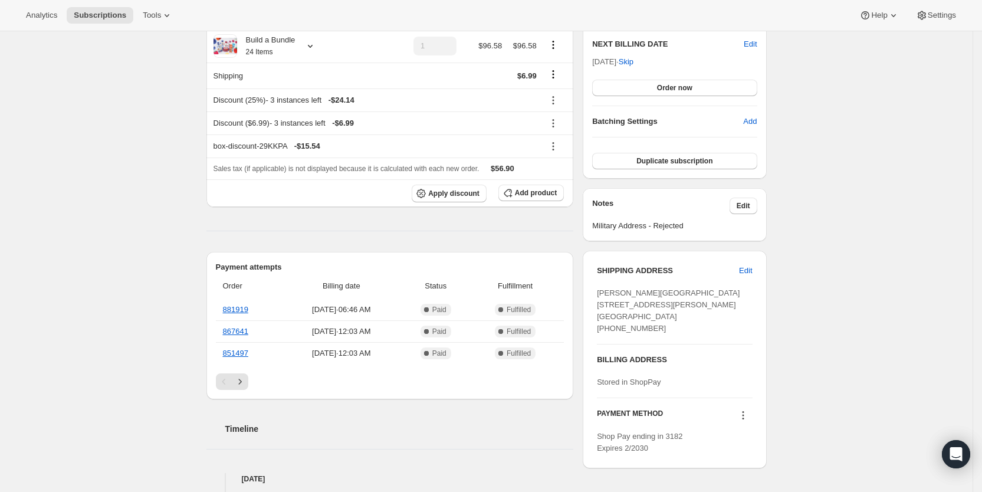
scroll to position [314, 0]
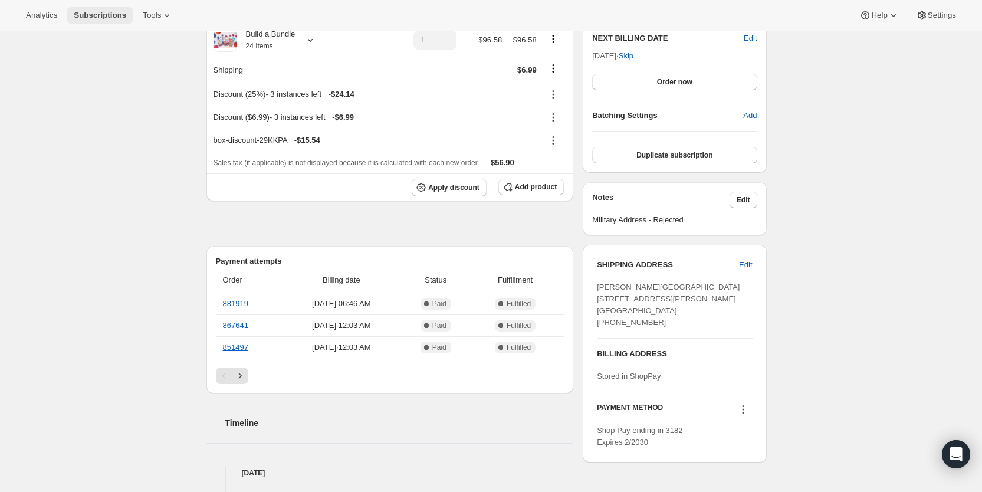
click at [91, 18] on span "Subscriptions" at bounding box center [100, 15] width 53 height 9
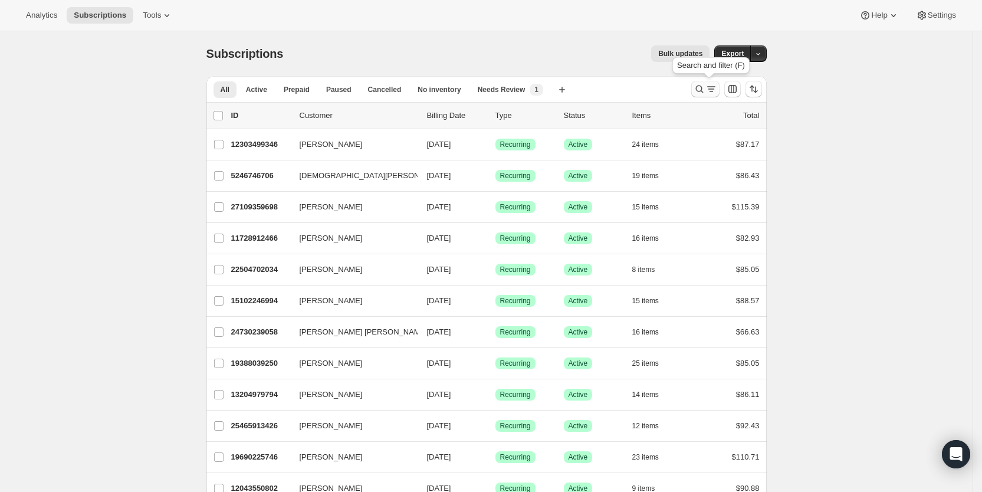
click at [716, 90] on icon "Search and filter results" at bounding box center [712, 89] width 12 height 12
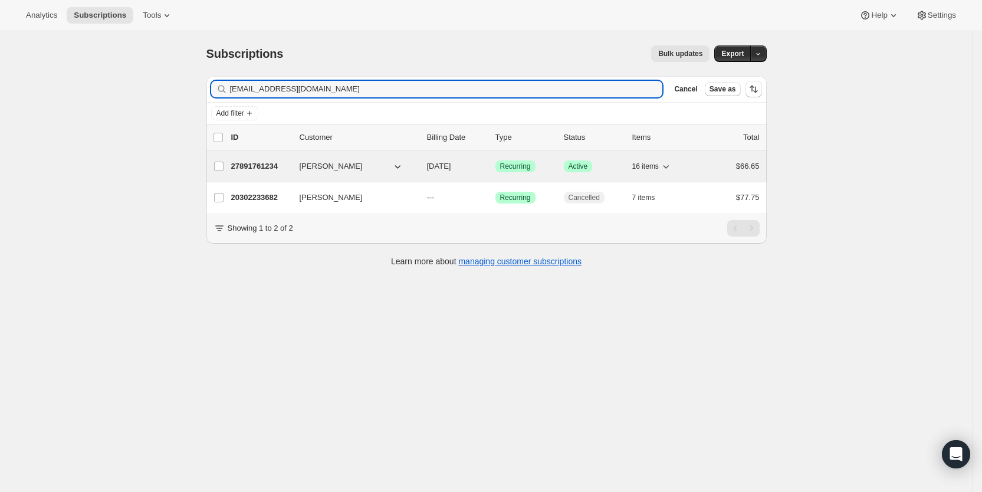
type input "[EMAIL_ADDRESS][DOMAIN_NAME]"
click at [450, 166] on span "[DATE]" at bounding box center [439, 166] width 24 height 9
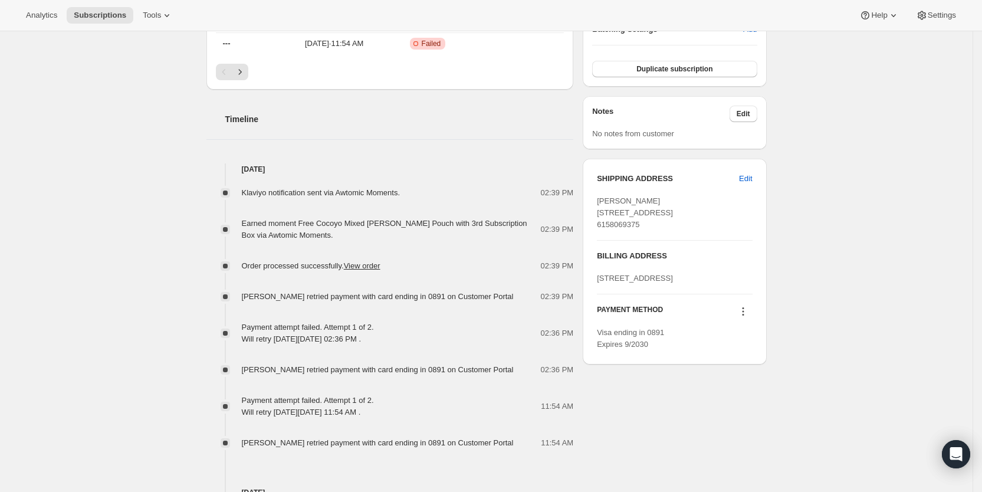
scroll to position [413, 0]
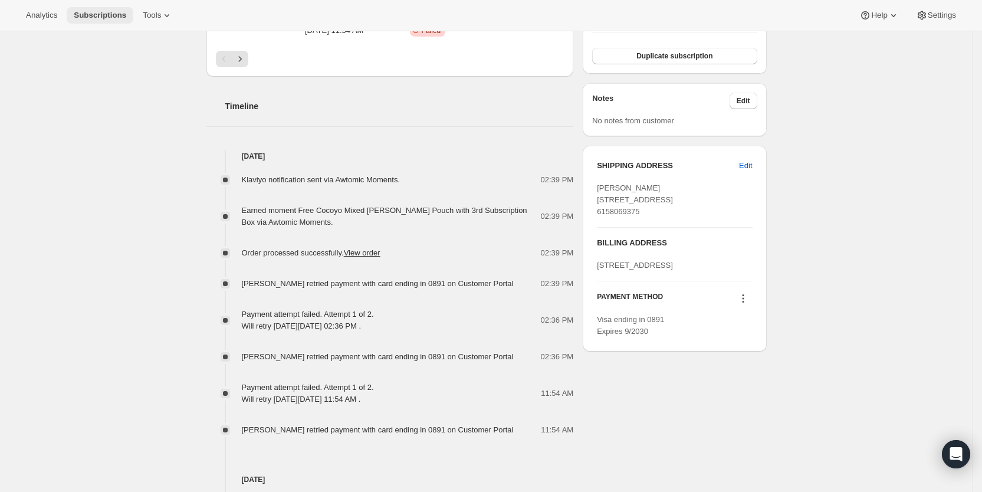
click at [112, 16] on span "Subscriptions" at bounding box center [100, 15] width 53 height 9
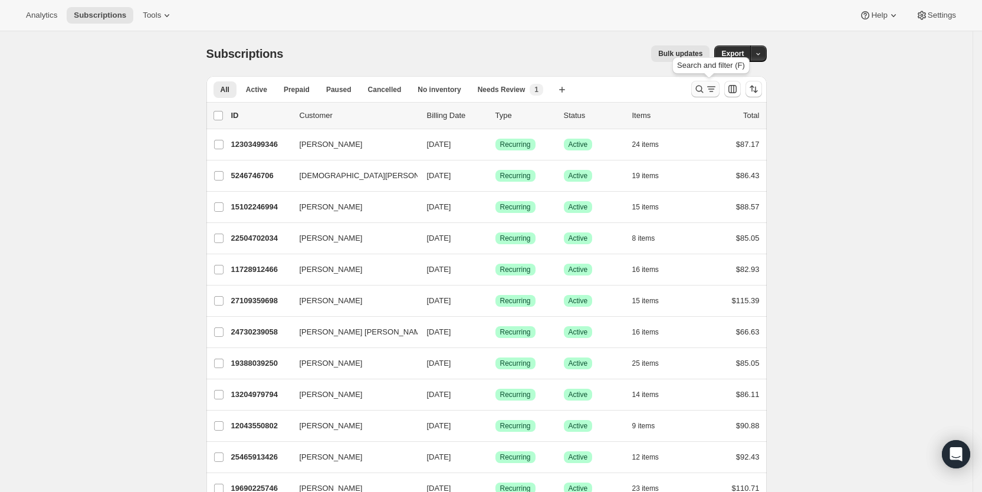
click at [710, 91] on icon "Search and filter results" at bounding box center [712, 89] width 12 height 12
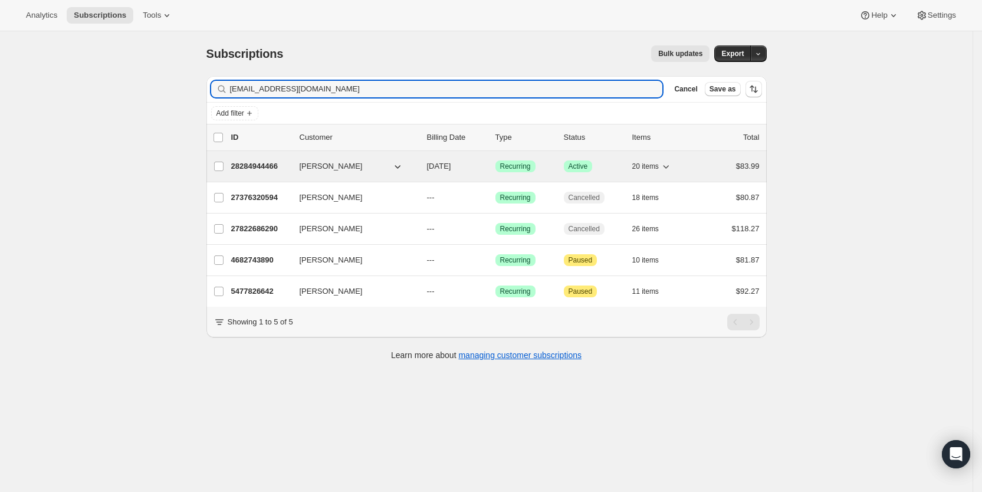
type input "[EMAIL_ADDRESS][DOMAIN_NAME]"
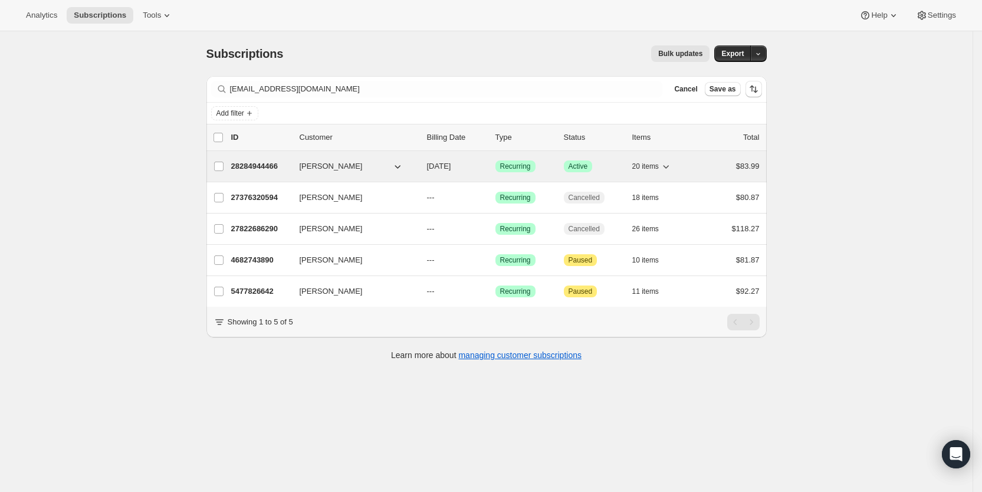
click at [471, 165] on p "[DATE]" at bounding box center [456, 166] width 59 height 12
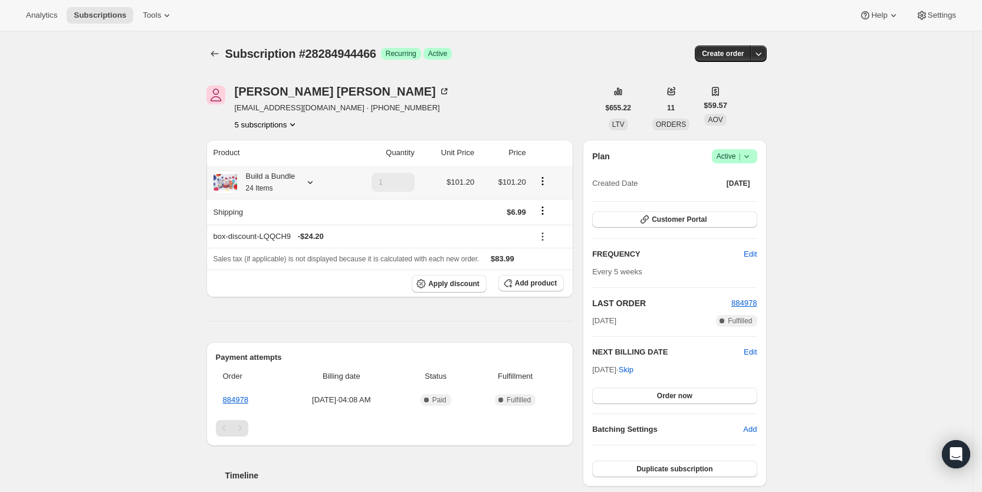
click at [312, 186] on icon at bounding box center [310, 182] width 12 height 12
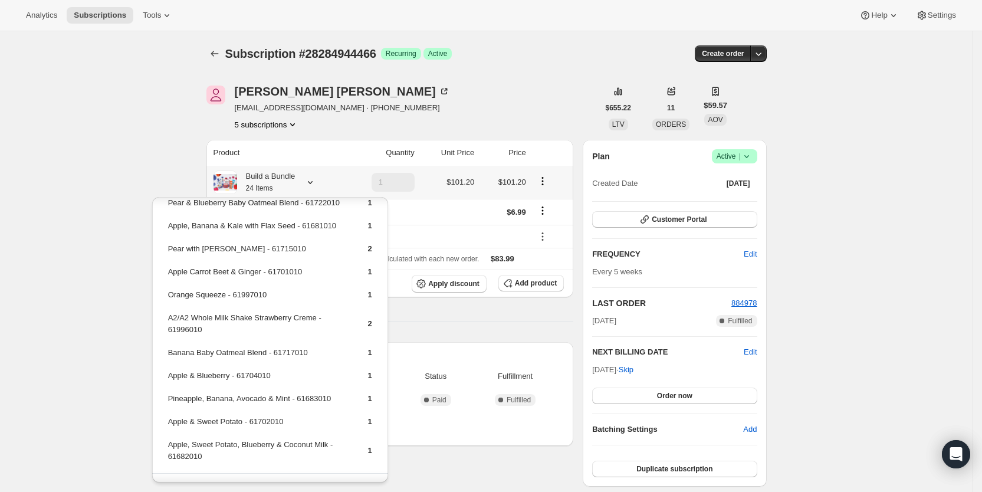
scroll to position [238, 0]
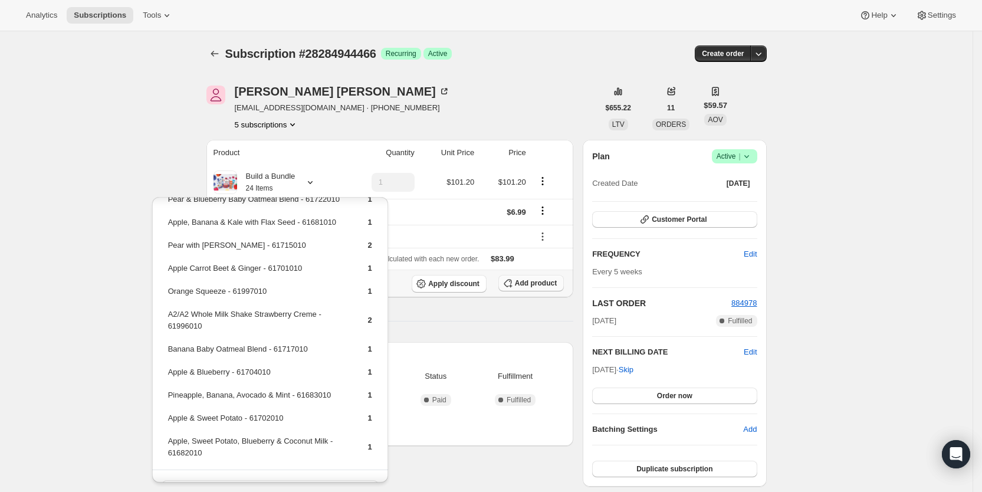
click at [533, 280] on span "Add product" at bounding box center [536, 282] width 42 height 9
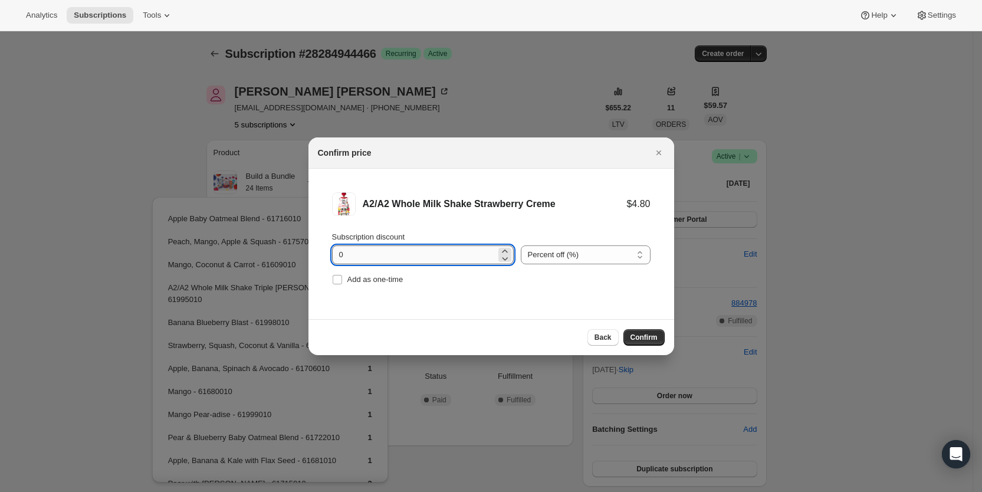
drag, startPoint x: 336, startPoint y: 254, endPoint x: 349, endPoint y: 254, distance: 13.0
click at [349, 254] on input "0" at bounding box center [414, 254] width 164 height 19
type input "100"
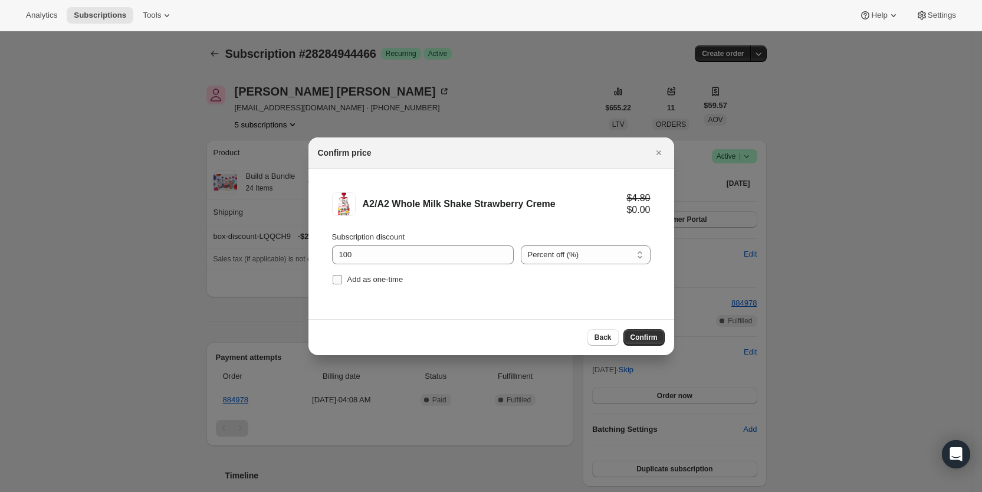
click at [343, 283] on label "Add as one-time" at bounding box center [367, 279] width 71 height 17
click at [342, 283] on input "Add as one-time" at bounding box center [337, 279] width 9 height 9
checkbox input "true"
click at [648, 337] on span "Confirm" at bounding box center [644, 337] width 27 height 9
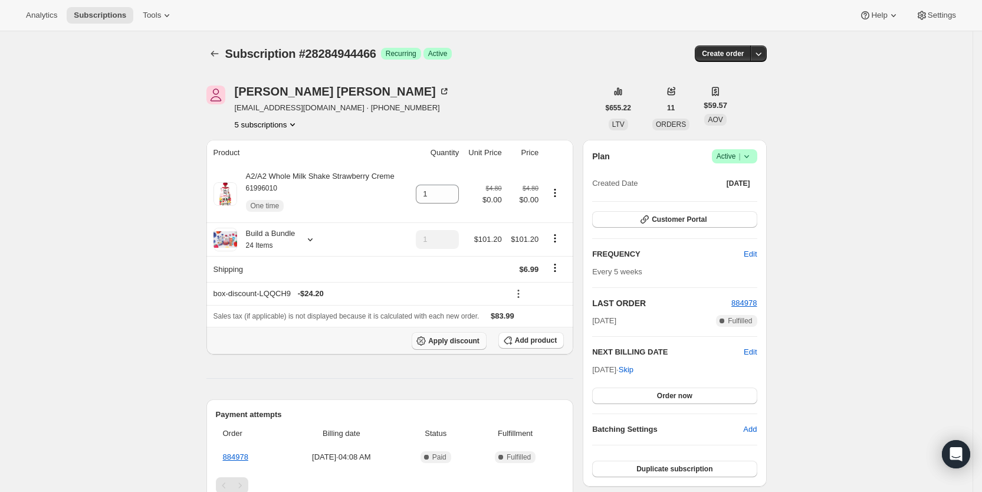
click at [468, 343] on span "Apply discount" at bounding box center [453, 340] width 51 height 9
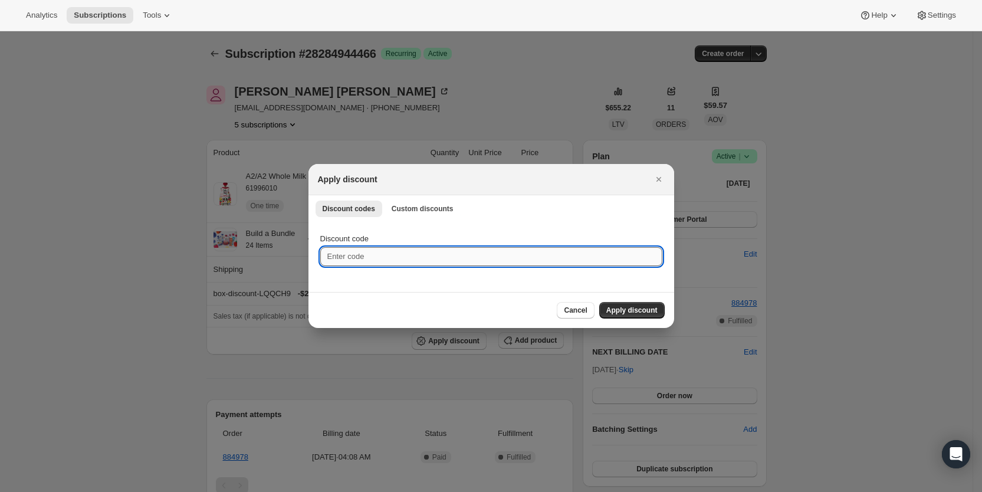
click at [346, 258] on input "Discount code" at bounding box center [491, 256] width 342 height 19
type input "ac_15"
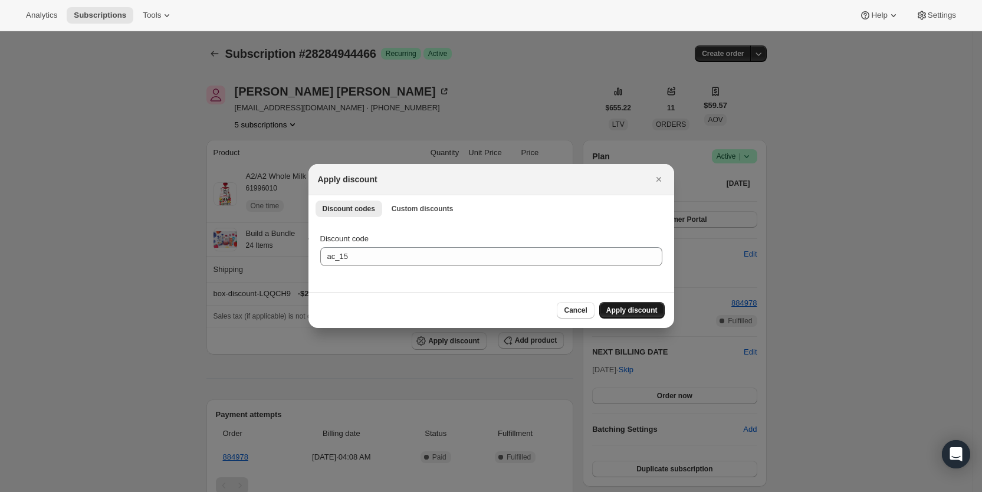
click at [632, 307] on span "Apply discount" at bounding box center [631, 310] width 51 height 9
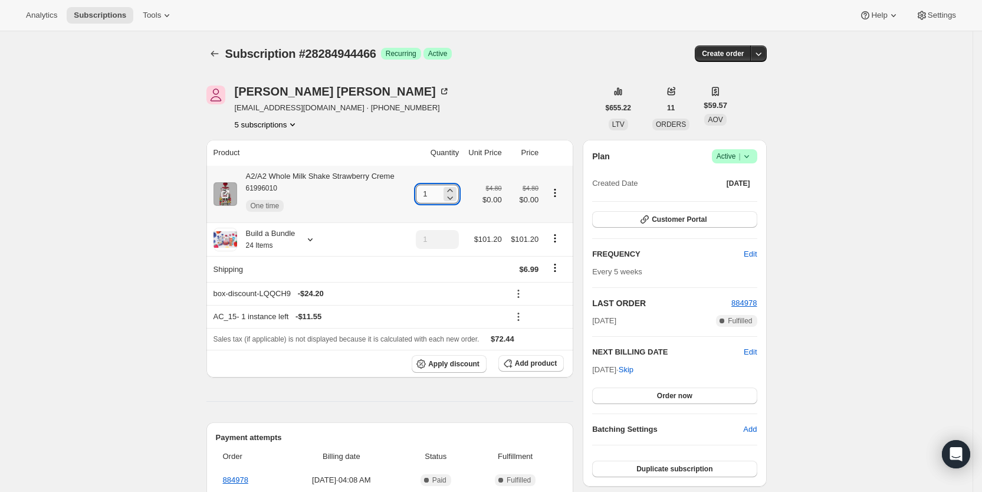
click at [436, 195] on input "1" at bounding box center [428, 194] width 25 height 19
type input "3"
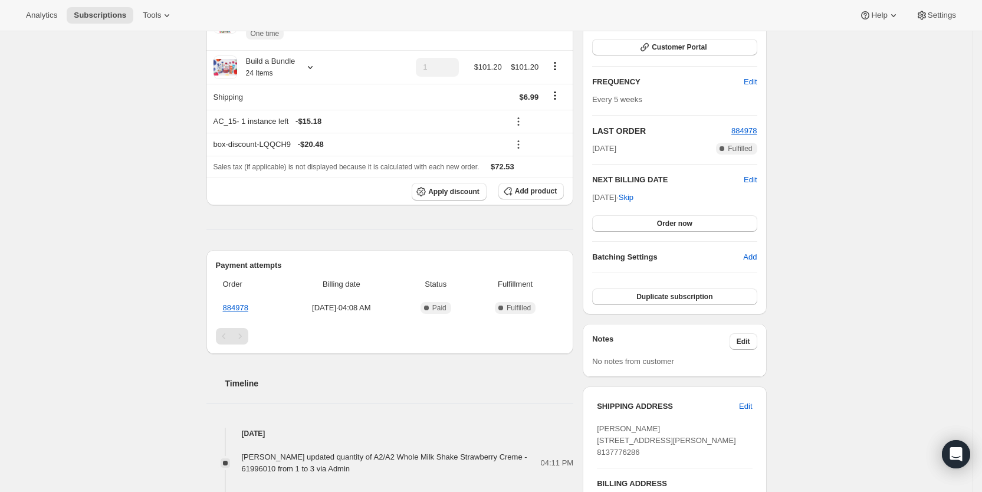
scroll to position [178, 0]
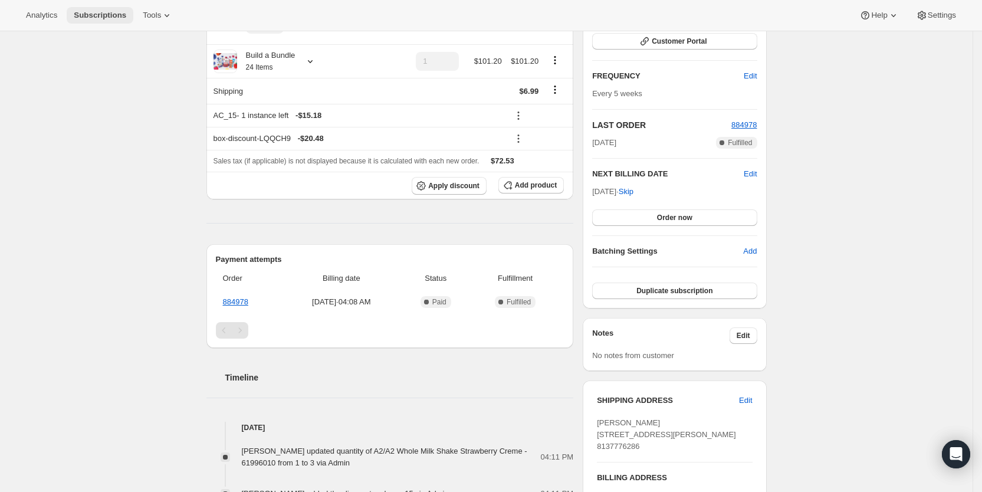
drag, startPoint x: 107, startPoint y: 14, endPoint x: 124, endPoint y: 16, distance: 17.3
click at [114, 14] on span "Subscriptions" at bounding box center [100, 15] width 53 height 9
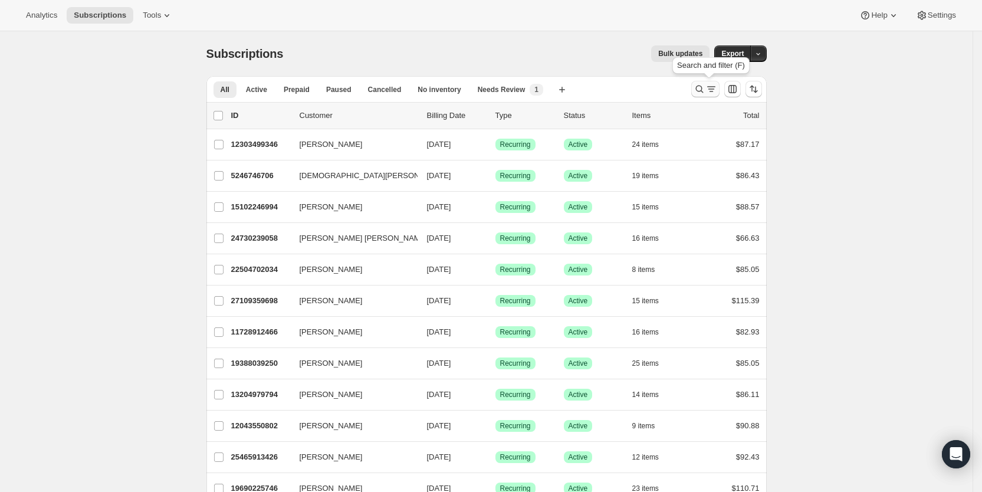
click at [715, 90] on icon "Search and filter results" at bounding box center [712, 89] width 12 height 12
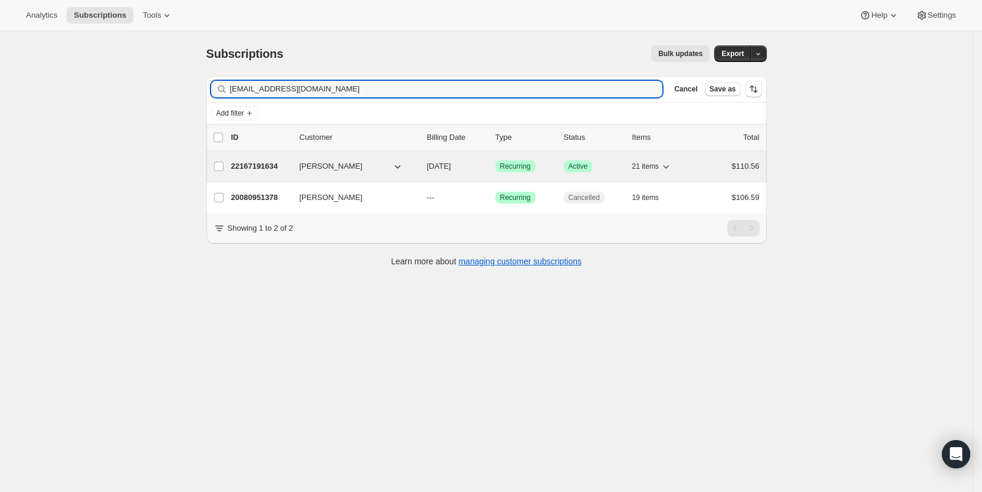
type input "[EMAIL_ADDRESS][DOMAIN_NAME]"
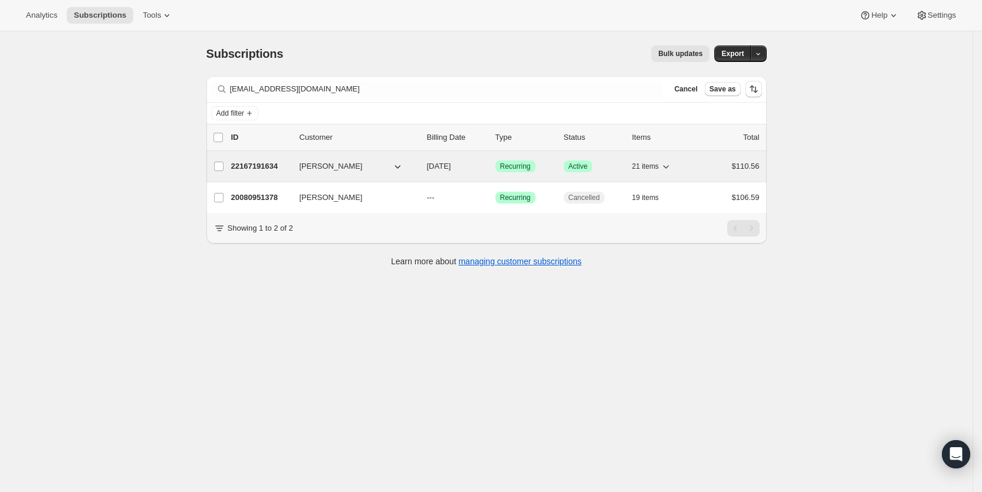
click at [451, 162] on span "[DATE]" at bounding box center [439, 166] width 24 height 9
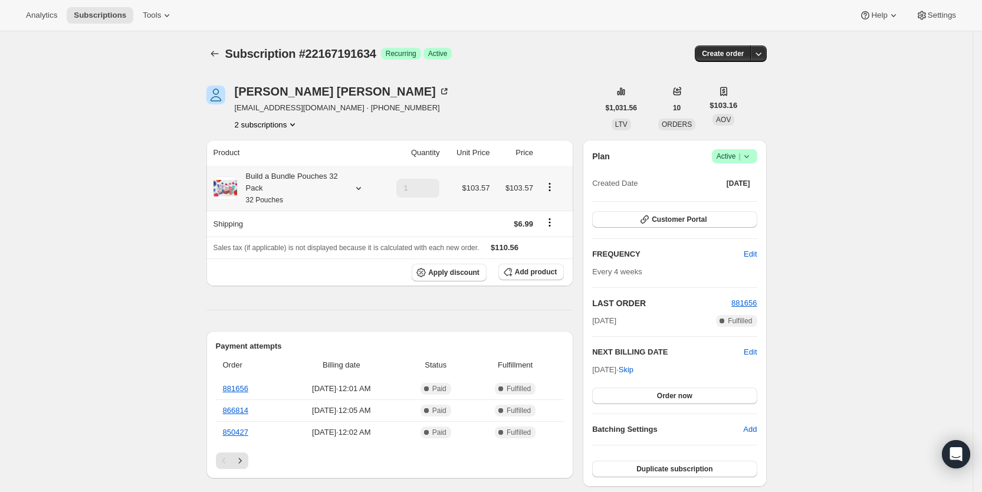
click at [359, 187] on icon at bounding box center [359, 188] width 12 height 12
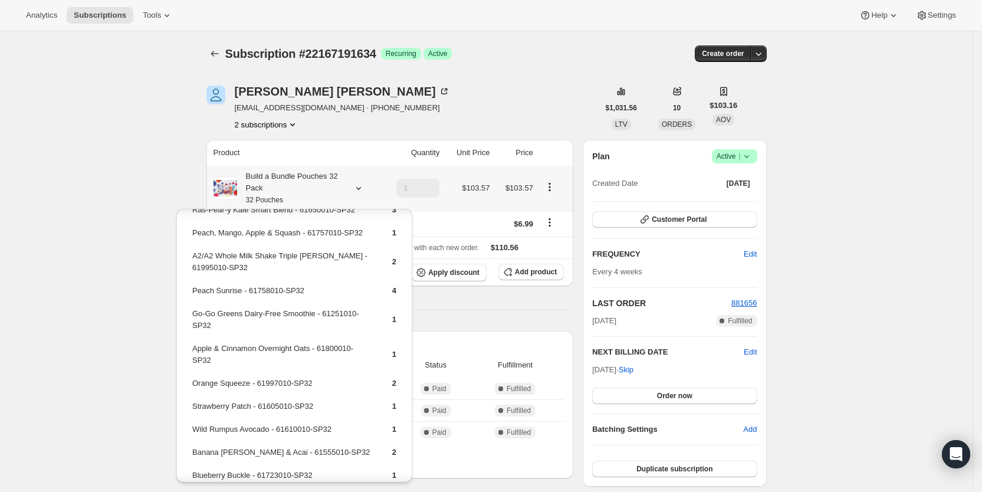
scroll to position [257, 0]
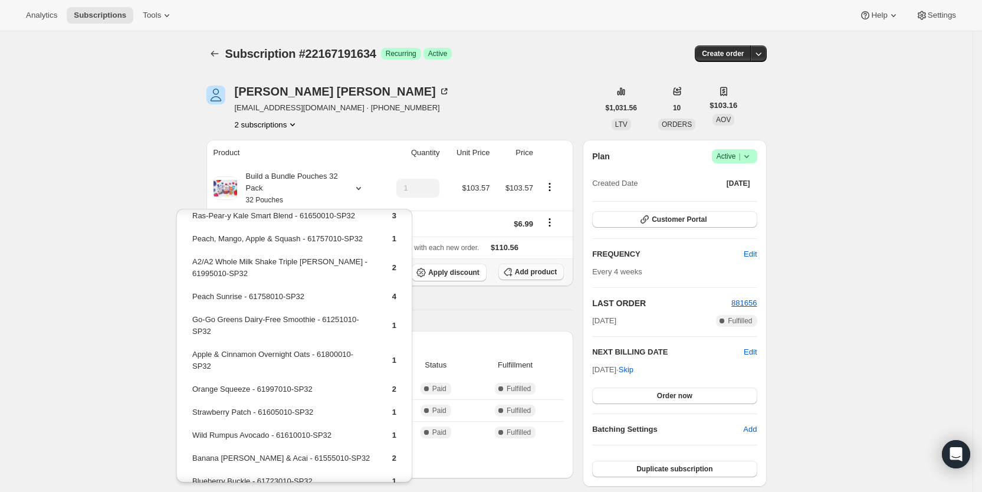
click at [535, 270] on span "Add product" at bounding box center [536, 271] width 42 height 9
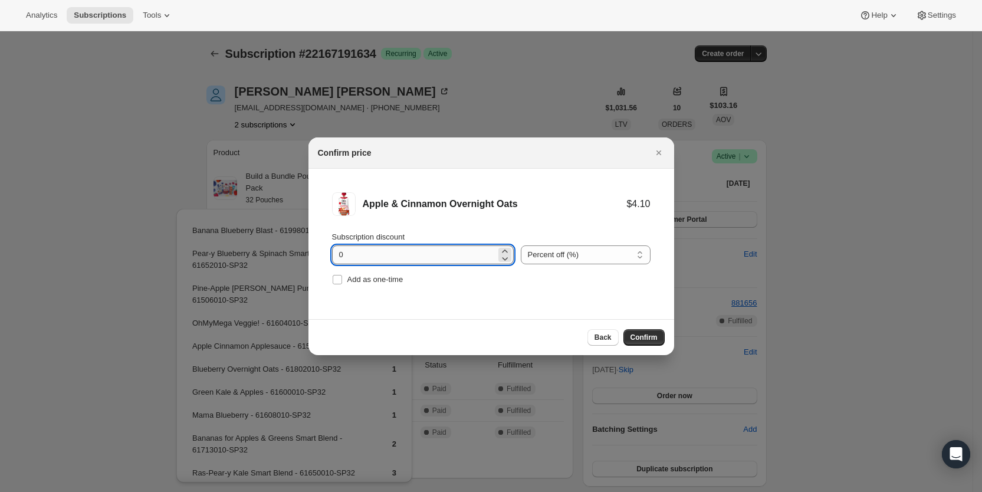
drag, startPoint x: 337, startPoint y: 261, endPoint x: 357, endPoint y: 258, distance: 19.6
click at [357, 258] on input "0" at bounding box center [414, 254] width 164 height 19
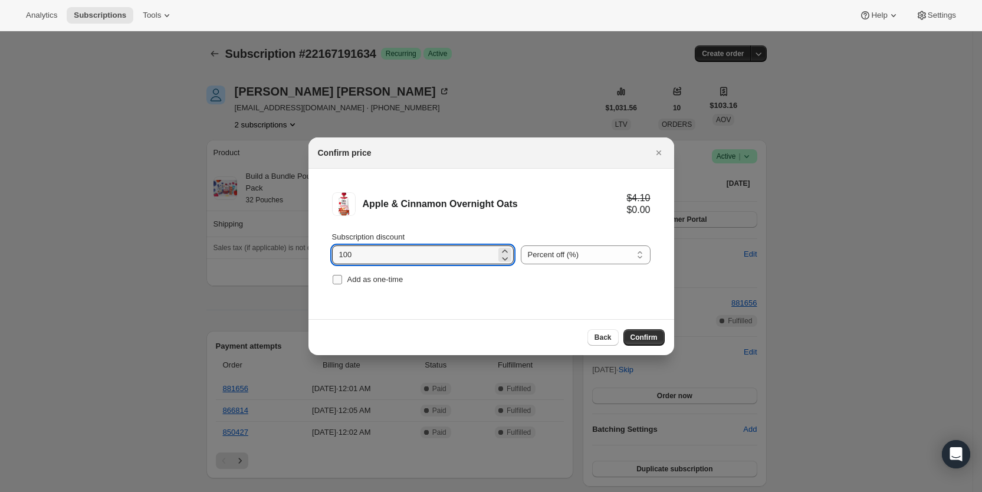
type input "100"
click at [337, 275] on input "Add as one-time" at bounding box center [337, 279] width 9 height 9
checkbox input "true"
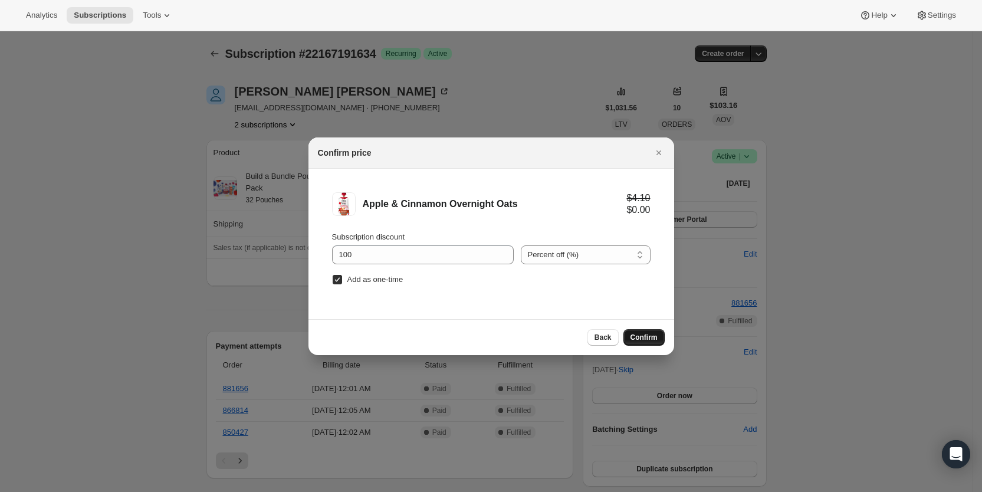
click at [644, 336] on span "Confirm" at bounding box center [644, 337] width 27 height 9
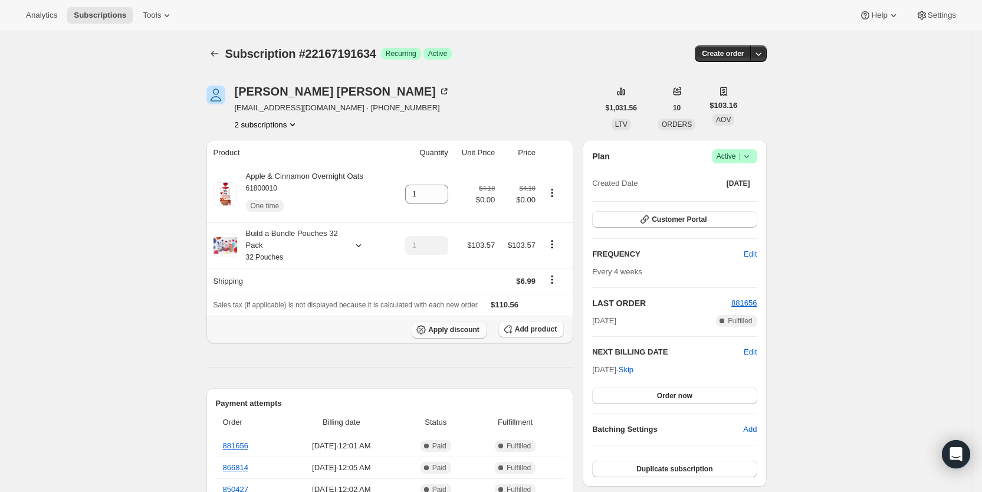
click at [454, 335] on button "Apply discount" at bounding box center [449, 330] width 75 height 18
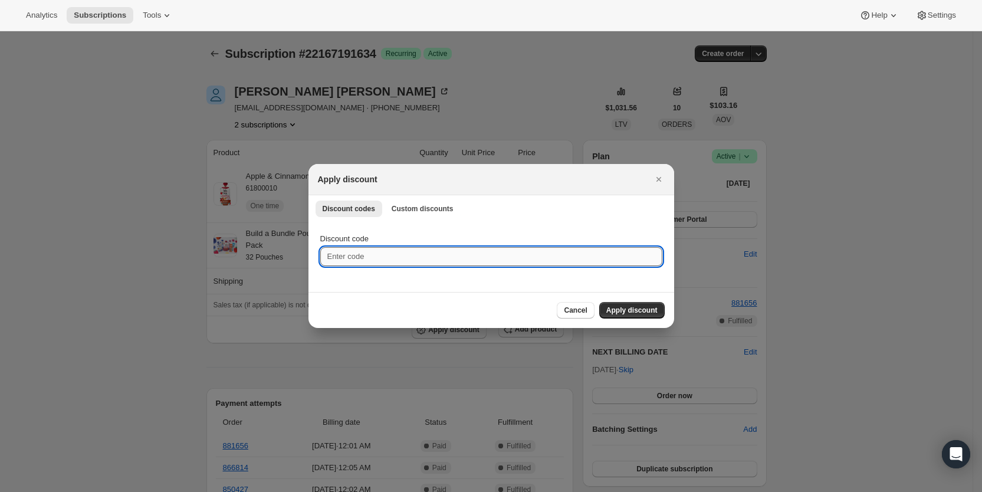
click at [385, 257] on input "Discount code" at bounding box center [491, 256] width 342 height 19
type input "cr_15"
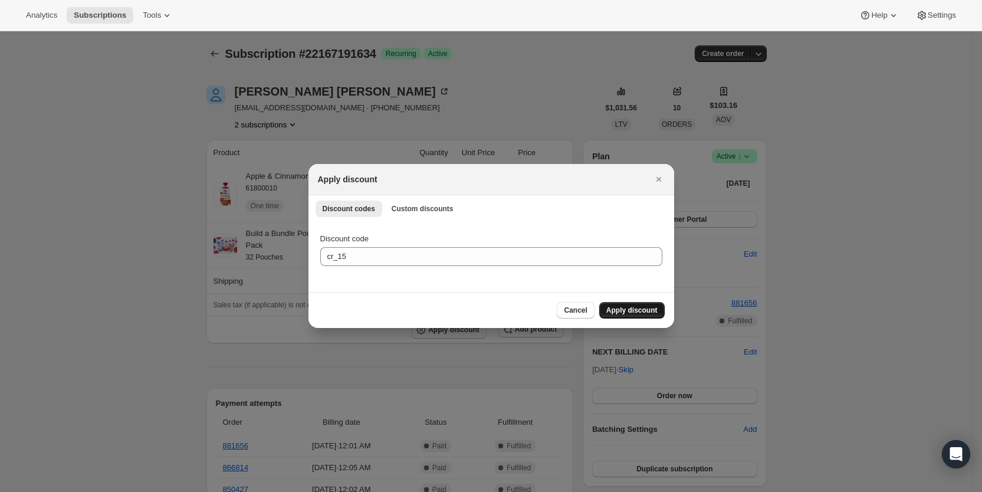
click at [622, 311] on span "Apply discount" at bounding box center [631, 310] width 51 height 9
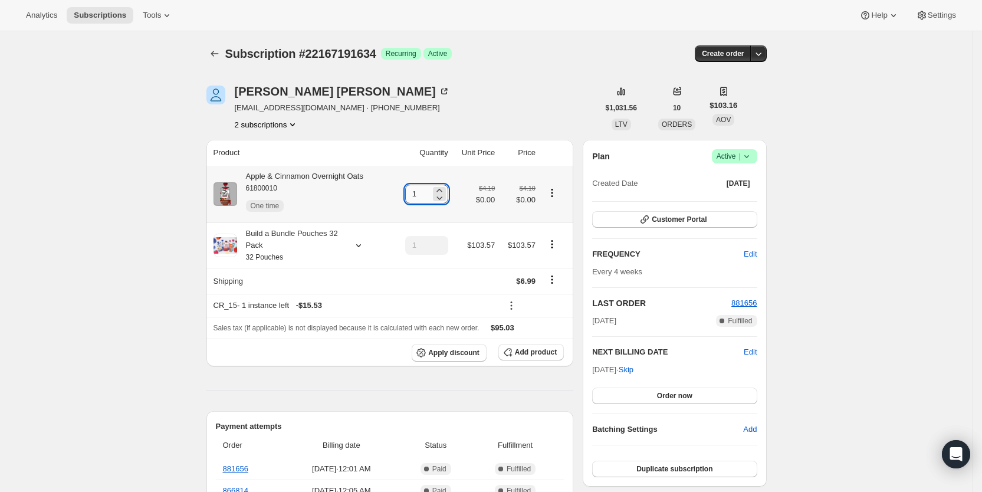
drag, startPoint x: 418, startPoint y: 194, endPoint x: 431, endPoint y: 192, distance: 13.6
click at [431, 192] on input "1" at bounding box center [417, 194] width 25 height 19
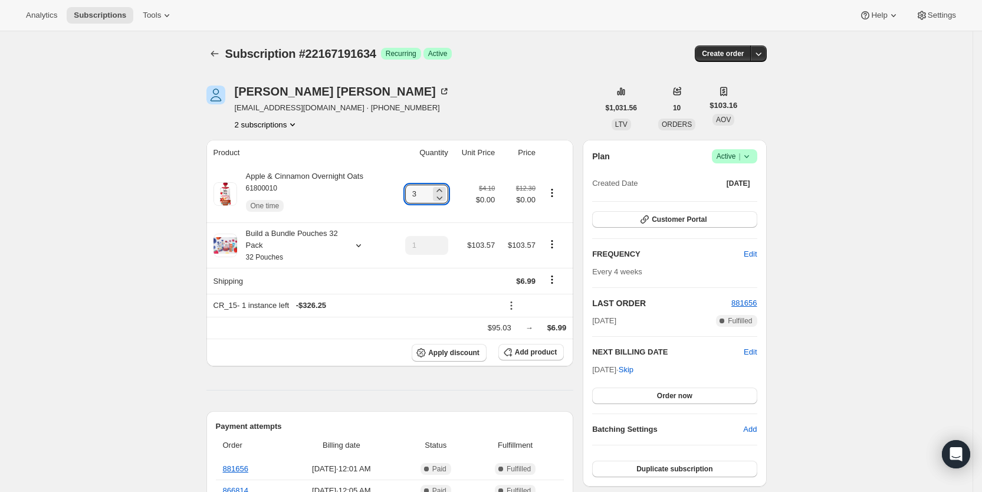
type input "3"
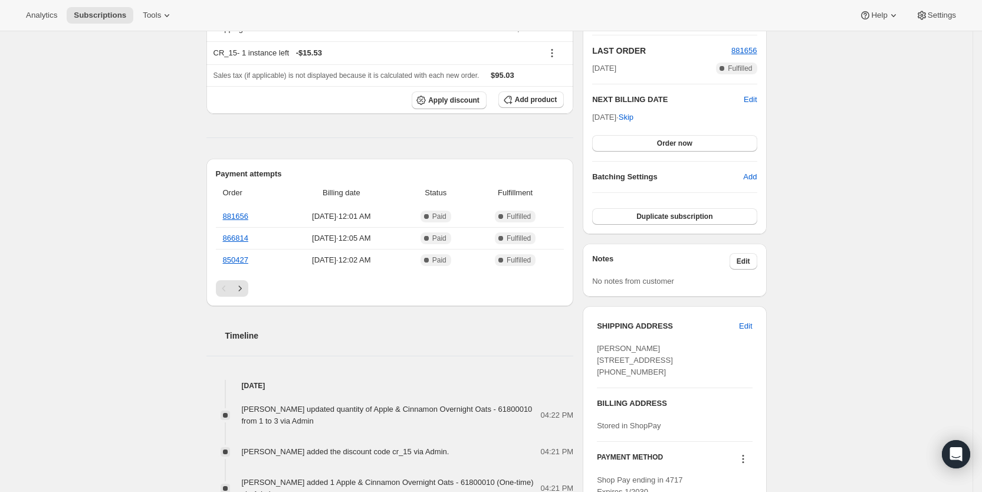
scroll to position [258, 0]
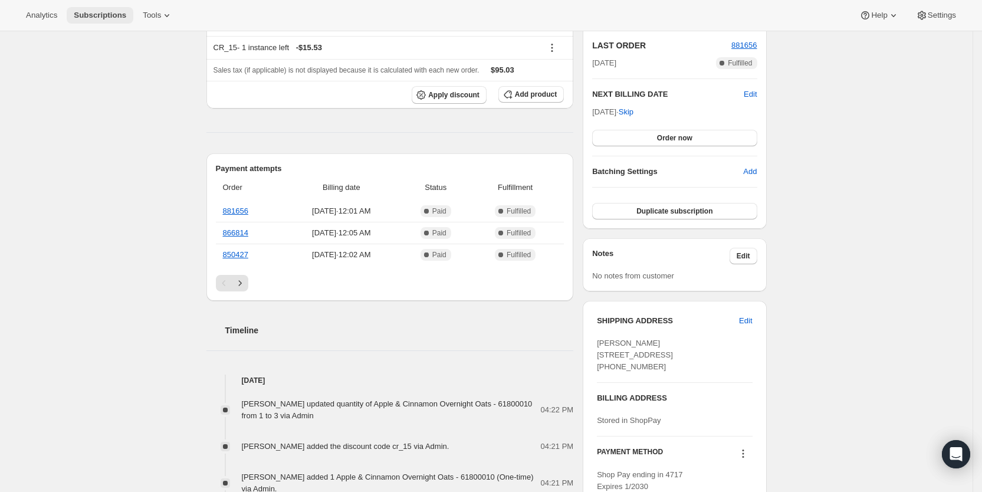
click at [95, 19] on span "Subscriptions" at bounding box center [100, 15] width 53 height 9
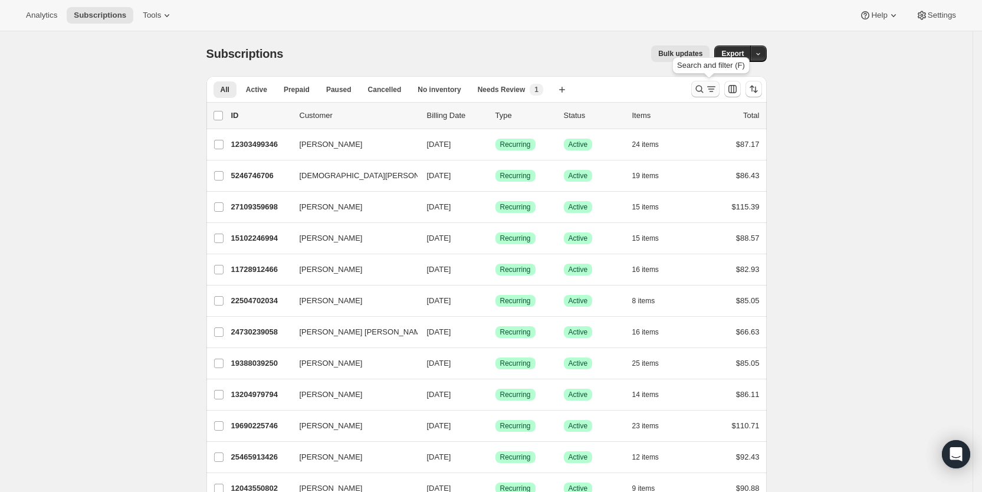
click at [714, 86] on icon "Search and filter results" at bounding box center [712, 89] width 12 height 12
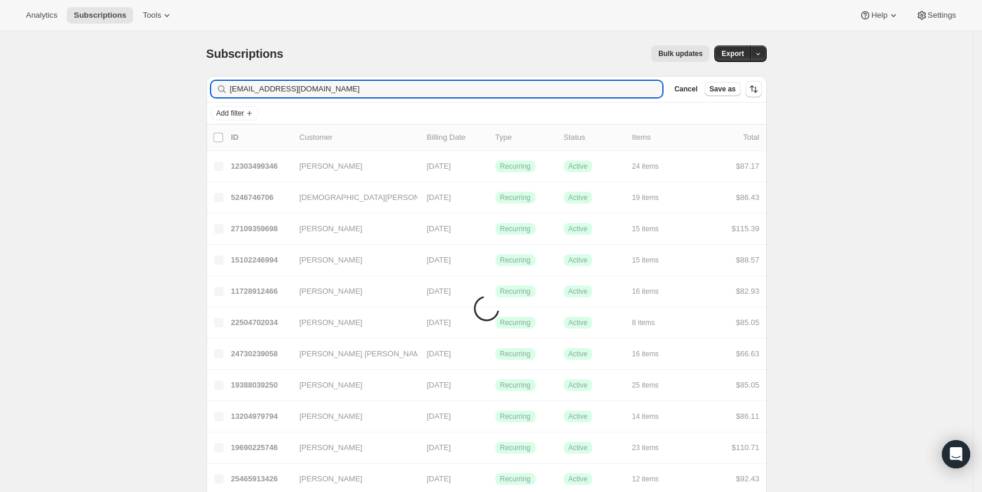
type input "[EMAIL_ADDRESS][DOMAIN_NAME]"
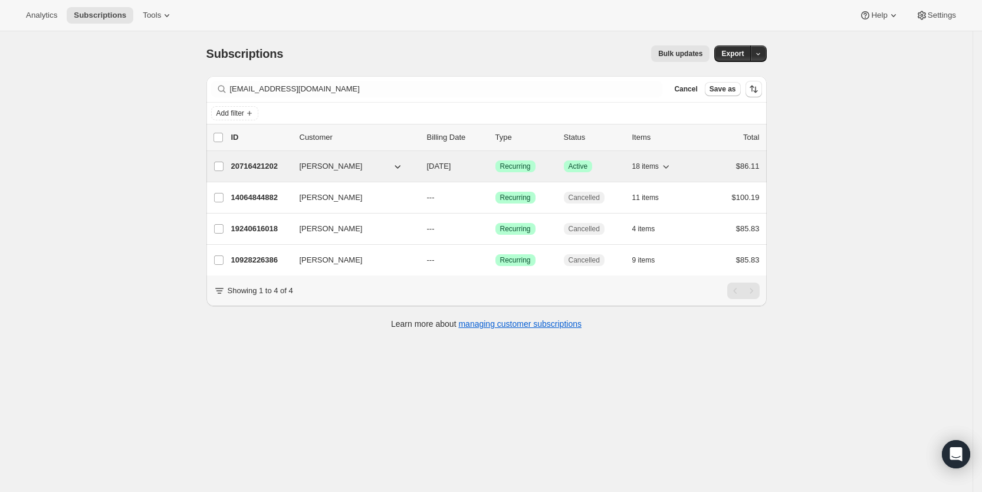
click at [447, 168] on span "[DATE]" at bounding box center [439, 166] width 24 height 9
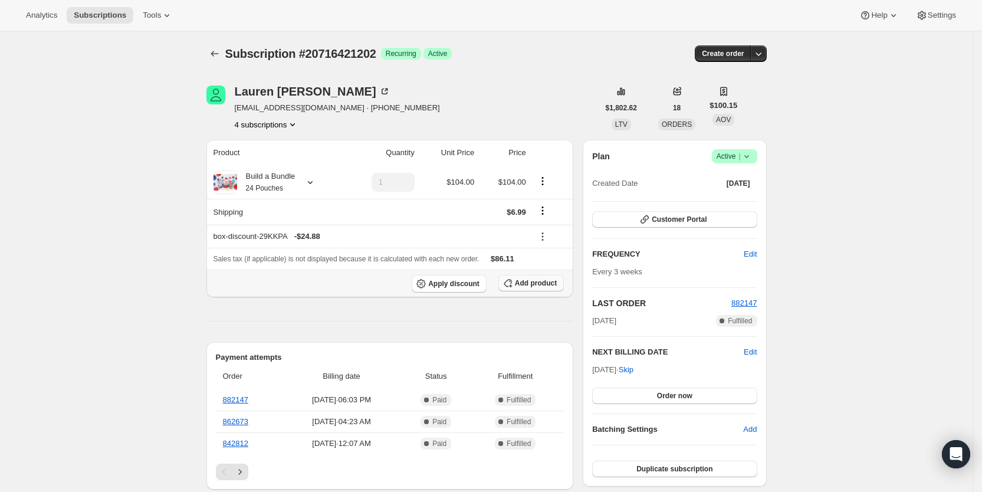
click at [527, 278] on span "Add product" at bounding box center [536, 282] width 42 height 9
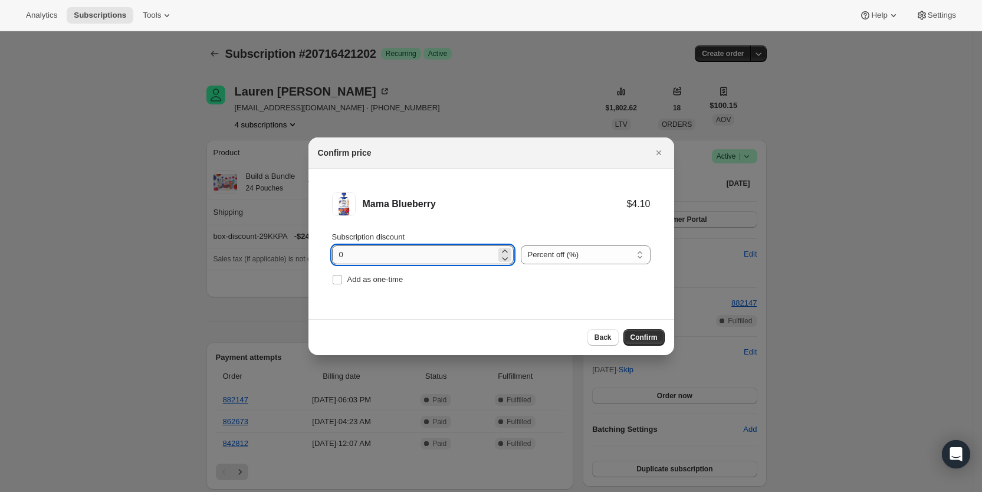
drag, startPoint x: 336, startPoint y: 254, endPoint x: 352, endPoint y: 254, distance: 15.9
click at [352, 254] on input "0" at bounding box center [414, 254] width 164 height 19
type input "100"
click at [341, 282] on input "Add as one-time" at bounding box center [337, 279] width 9 height 9
checkbox input "true"
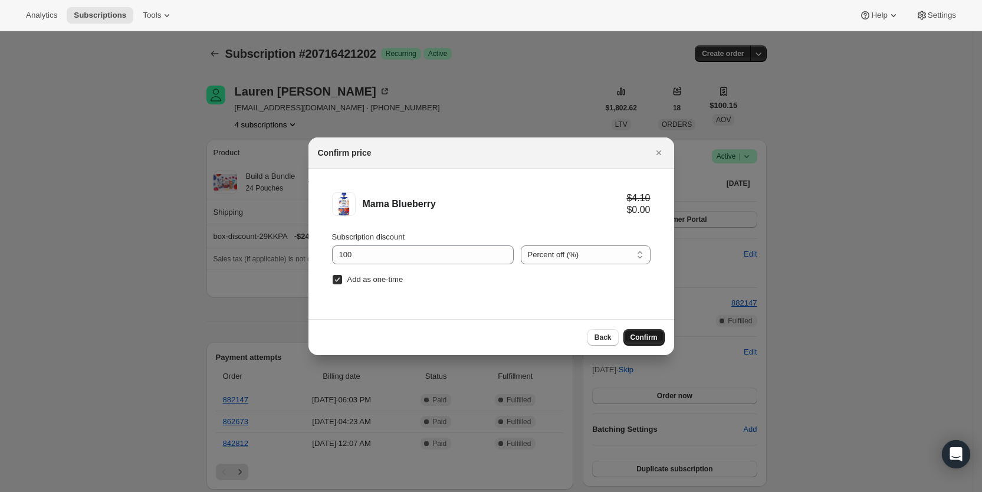
click at [640, 340] on span "Confirm" at bounding box center [644, 337] width 27 height 9
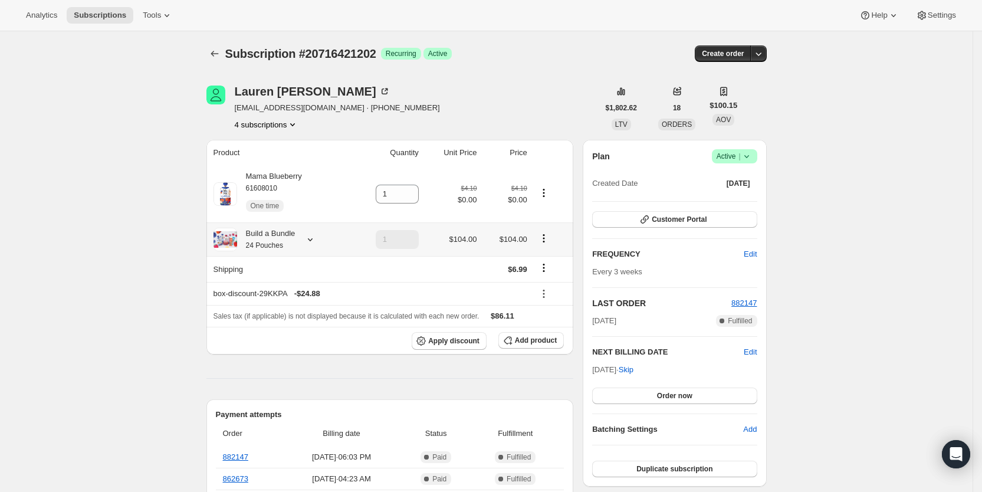
click at [316, 243] on icon at bounding box center [310, 240] width 12 height 12
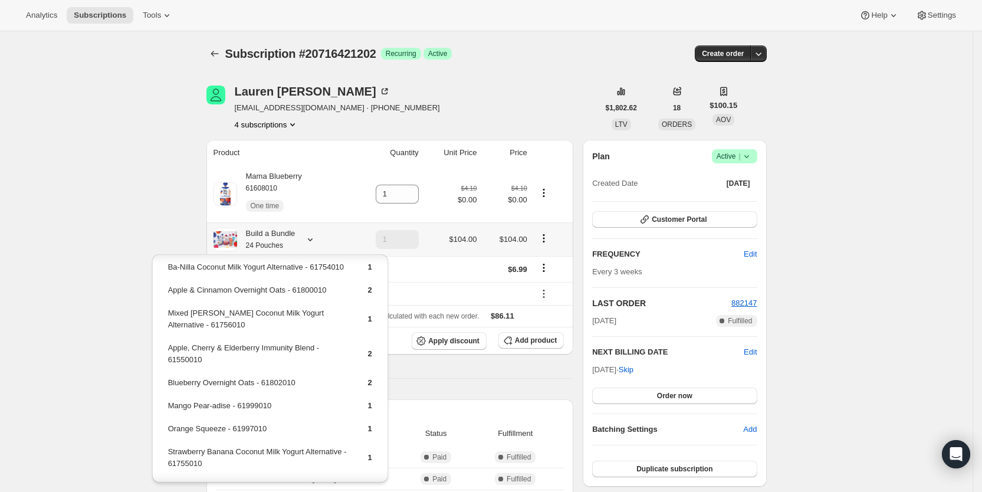
scroll to position [27, 0]
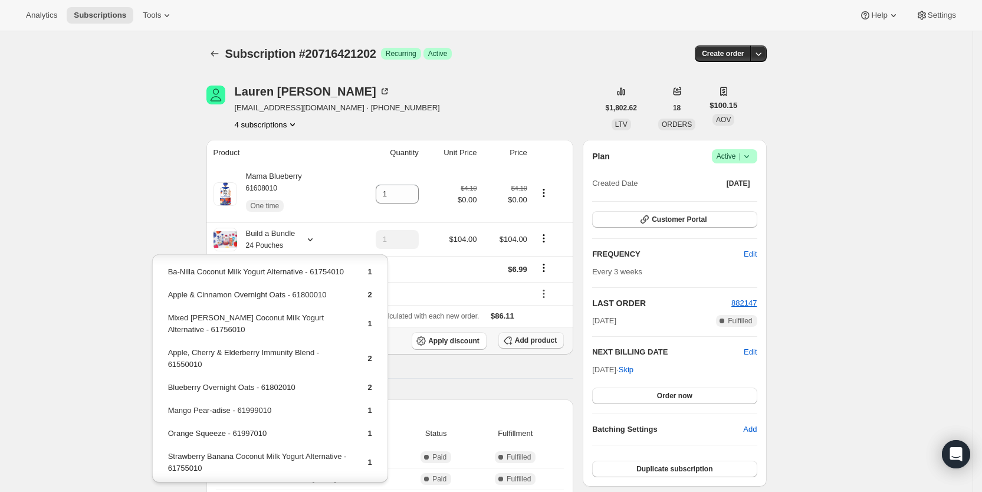
click at [536, 339] on span "Add product" at bounding box center [536, 340] width 42 height 9
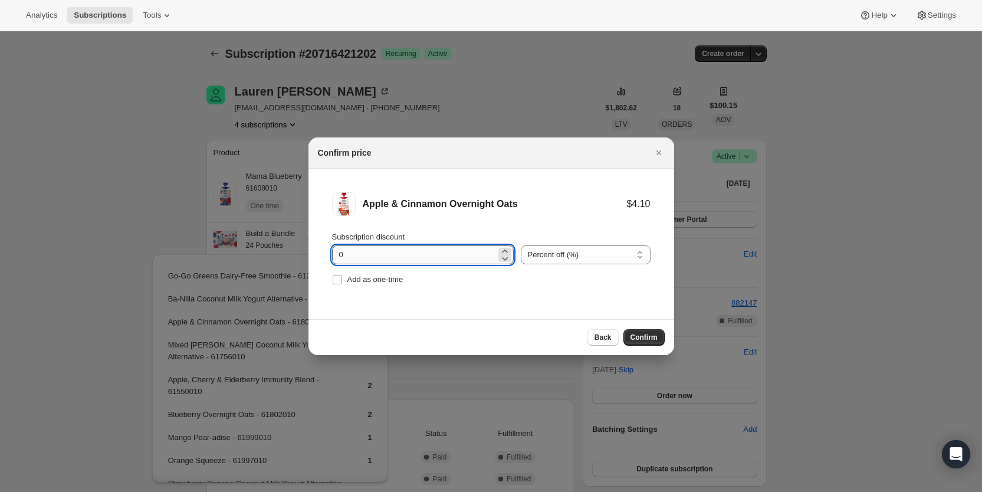
drag, startPoint x: 337, startPoint y: 253, endPoint x: 345, endPoint y: 253, distance: 7.1
click at [345, 253] on input "0" at bounding box center [414, 254] width 164 height 19
type input "100"
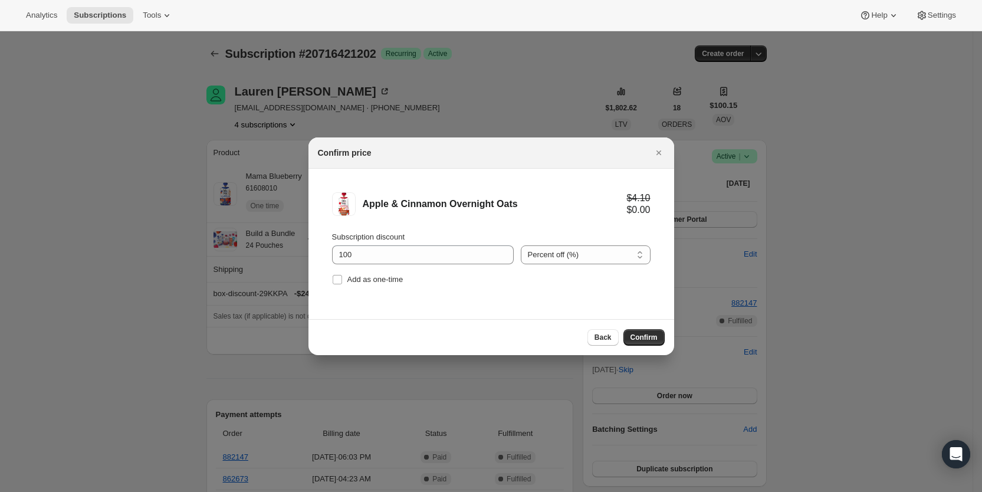
drag, startPoint x: 377, startPoint y: 277, endPoint x: 575, endPoint y: 303, distance: 199.3
click at [379, 277] on span "Add as one-time" at bounding box center [375, 279] width 56 height 9
click at [335, 276] on input "Add as one-time" at bounding box center [337, 279] width 9 height 9
checkbox input "true"
drag, startPoint x: 632, startPoint y: 335, endPoint x: 623, endPoint y: 329, distance: 10.6
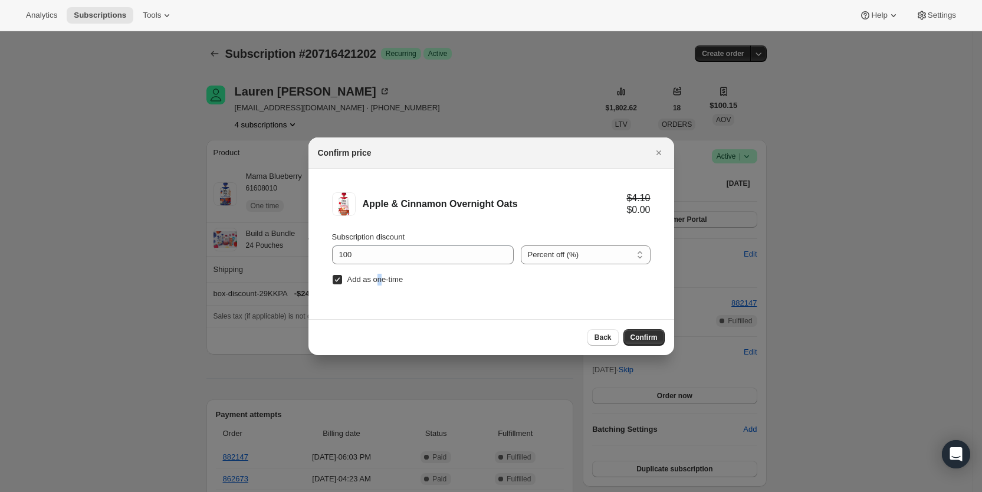
click at [633, 335] on span "Confirm" at bounding box center [644, 337] width 27 height 9
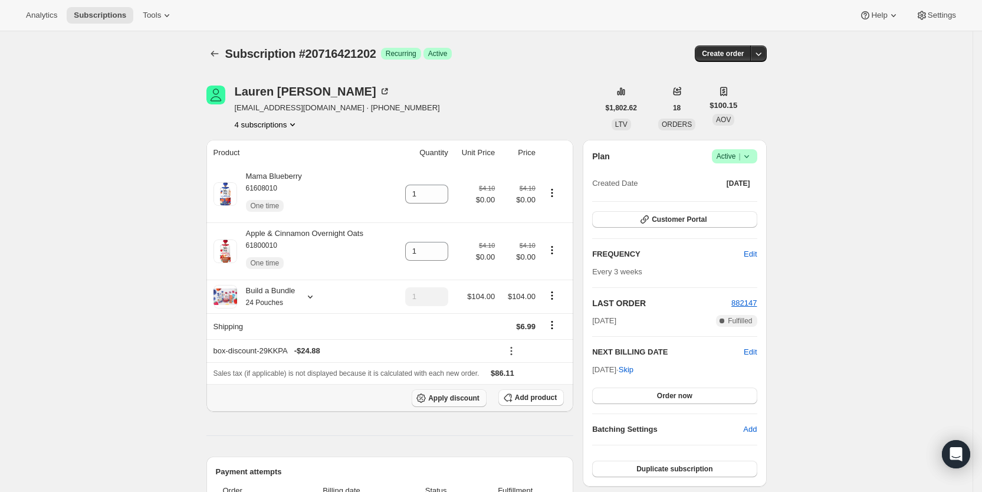
click at [471, 398] on span "Apply discount" at bounding box center [453, 398] width 51 height 9
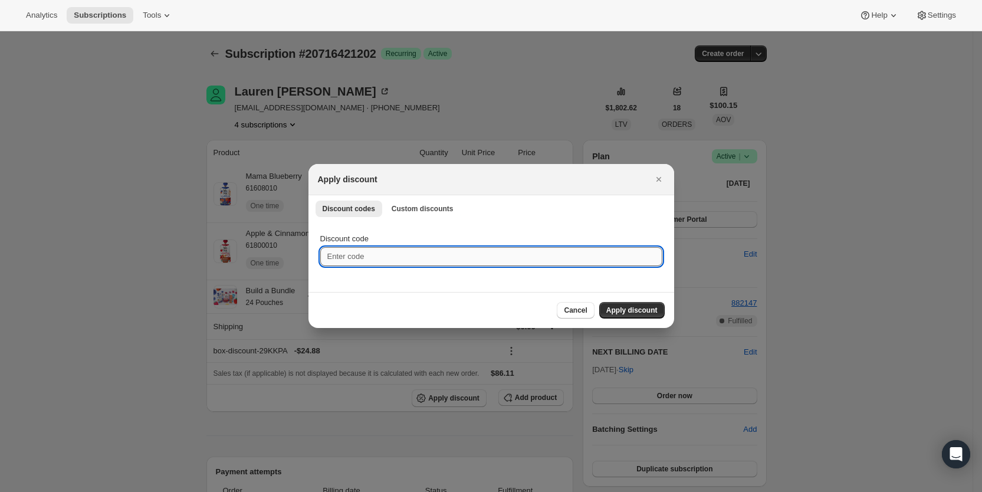
click at [362, 257] on input "Discount code" at bounding box center [491, 256] width 342 height 19
type input "cr_20"
click at [639, 308] on span "Apply discount" at bounding box center [631, 310] width 51 height 9
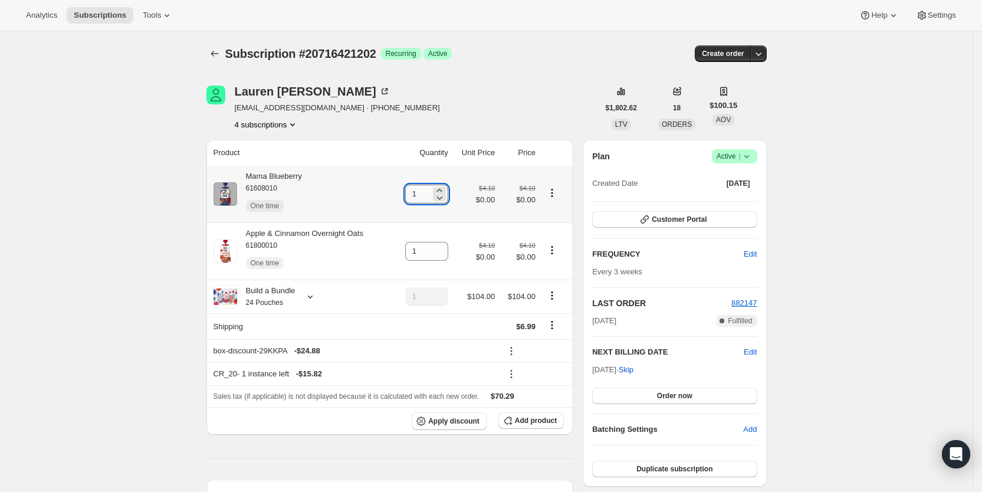
drag, startPoint x: 415, startPoint y: 196, endPoint x: 427, endPoint y: 194, distance: 11.6
click at [427, 194] on input "1" at bounding box center [417, 194] width 25 height 19
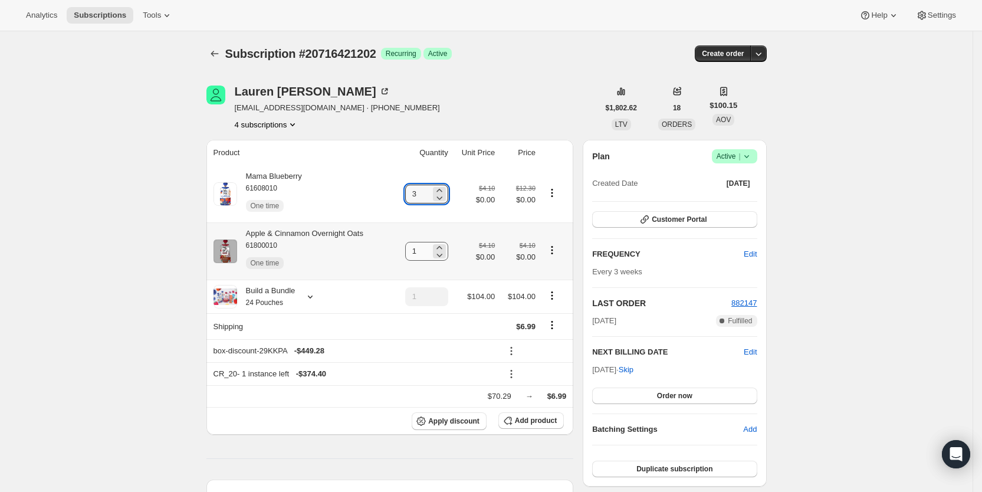
type input "3"
drag, startPoint x: 418, startPoint y: 253, endPoint x: 440, endPoint y: 248, distance: 21.6
click at [440, 248] on div "1" at bounding box center [426, 251] width 43 height 19
type input "2"
drag, startPoint x: 556, startPoint y: 65, endPoint x: 598, endPoint y: 5, distance: 72.8
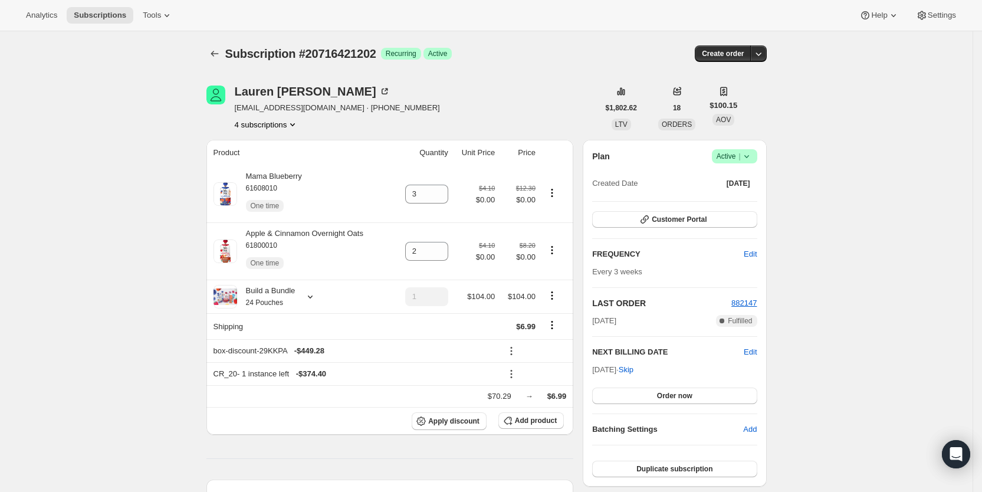
click at [572, 42] on div "Subscription #20716421202. This page is ready Subscription #20716421202 Success…" at bounding box center [486, 53] width 560 height 45
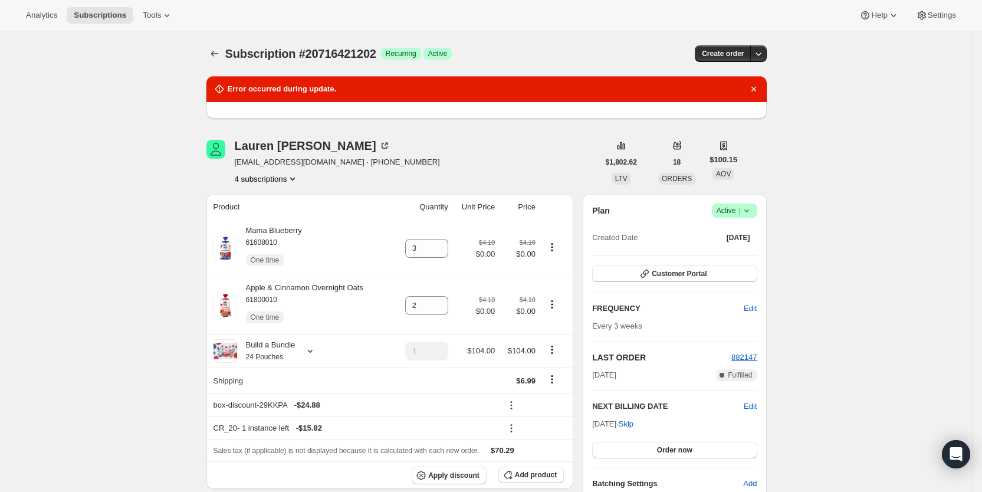
type input "1"
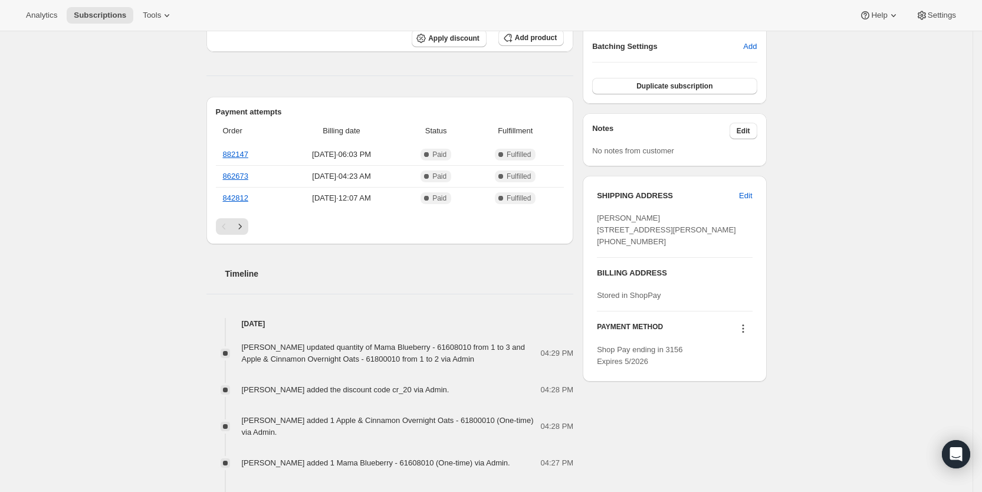
scroll to position [385, 0]
click at [112, 16] on span "Subscriptions" at bounding box center [100, 15] width 53 height 9
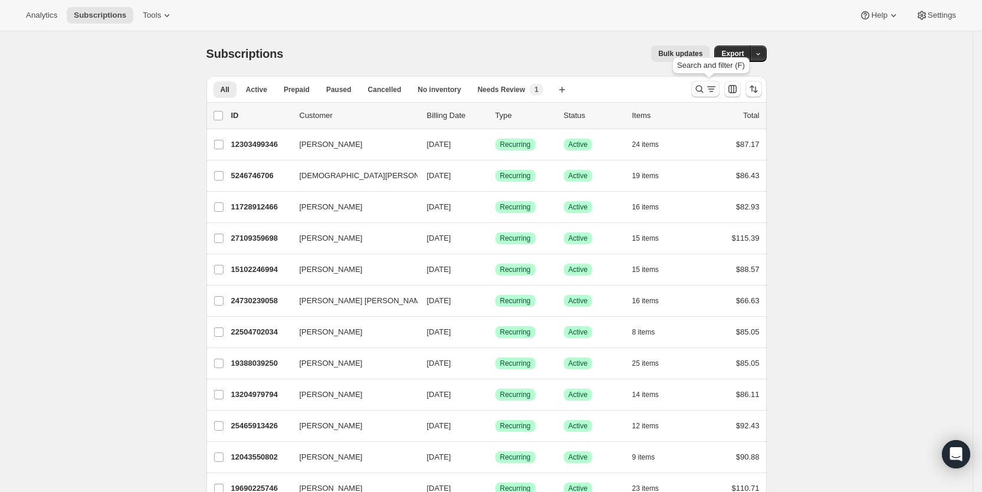
click at [716, 87] on icon "Search and filter results" at bounding box center [711, 86] width 8 height 1
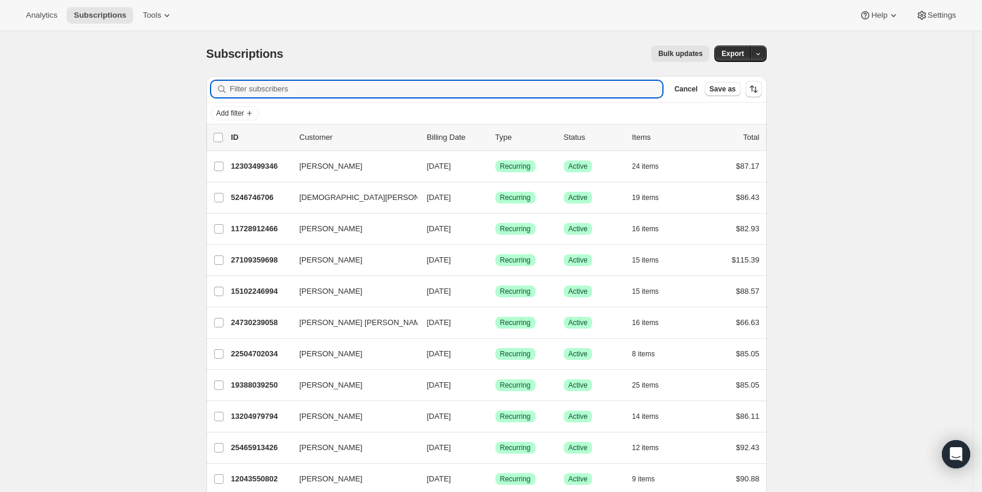
paste input "katie.mcgee.crafts@gmail.com"
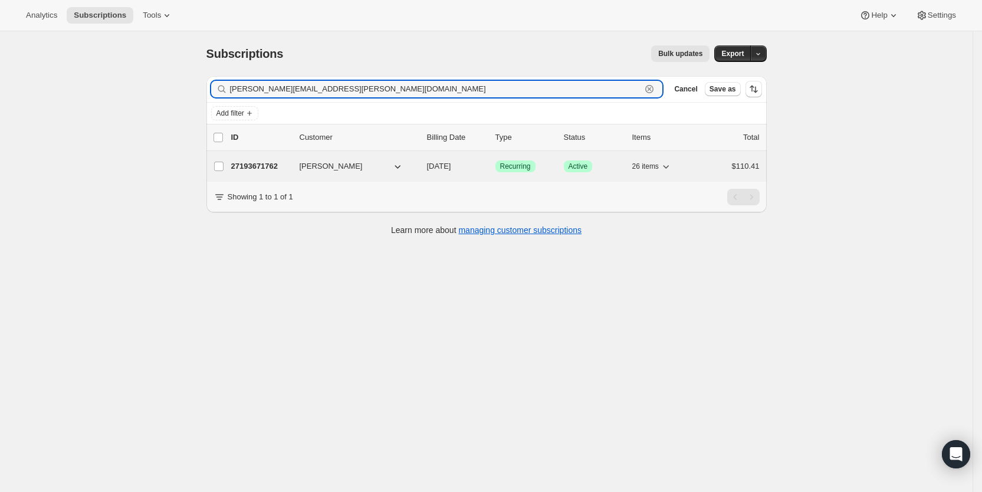
type input "katie.mcgee.crafts@gmail.com"
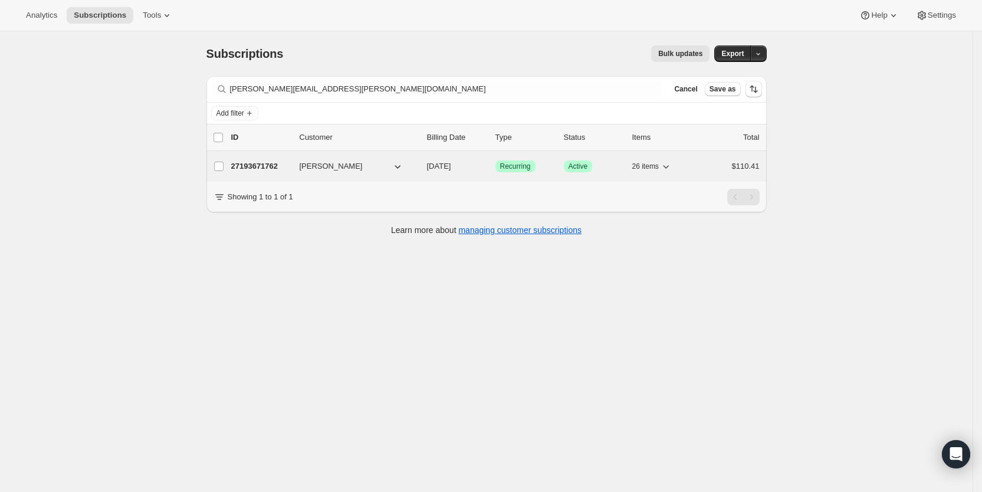
click at [451, 170] on span "08/17/2025" at bounding box center [439, 166] width 24 height 9
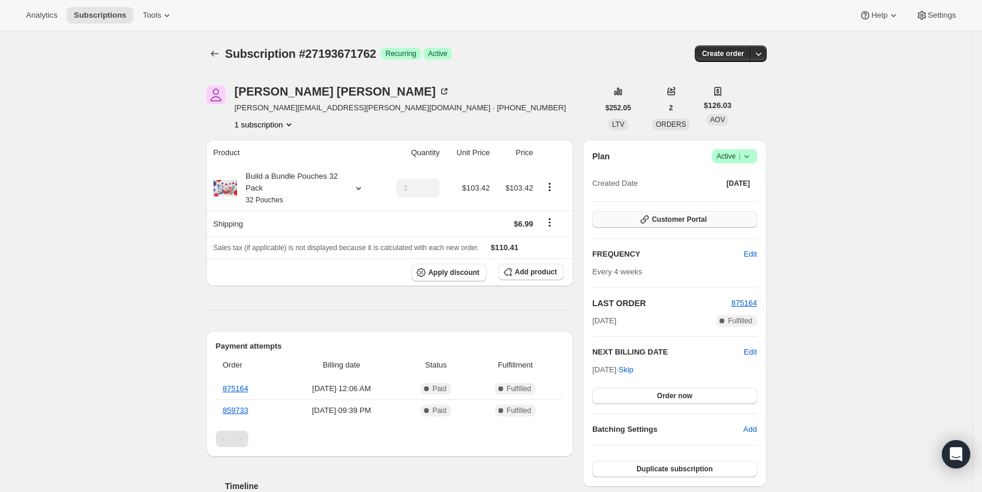
click at [711, 219] on button "Customer Portal" at bounding box center [674, 219] width 165 height 17
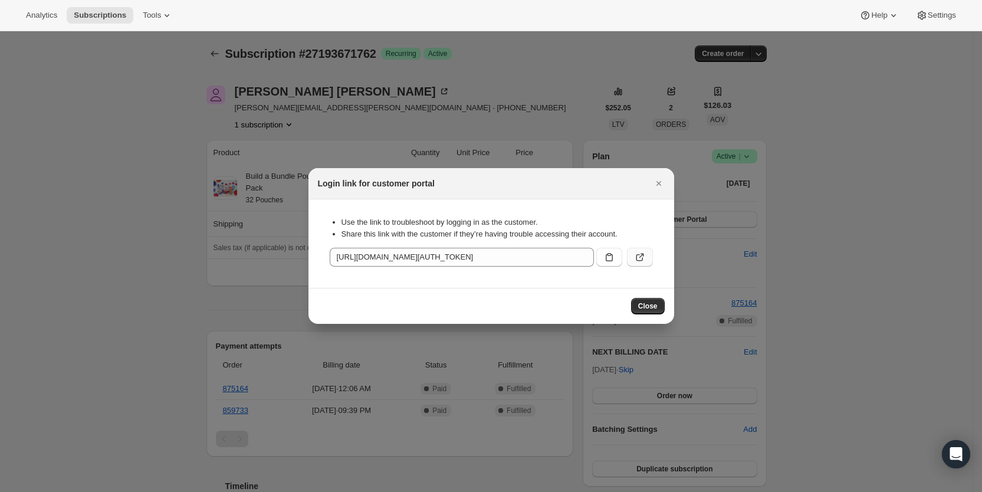
click at [641, 257] on icon ":rgp:" at bounding box center [640, 257] width 12 height 12
click at [664, 183] on icon "Close" at bounding box center [659, 184] width 12 height 12
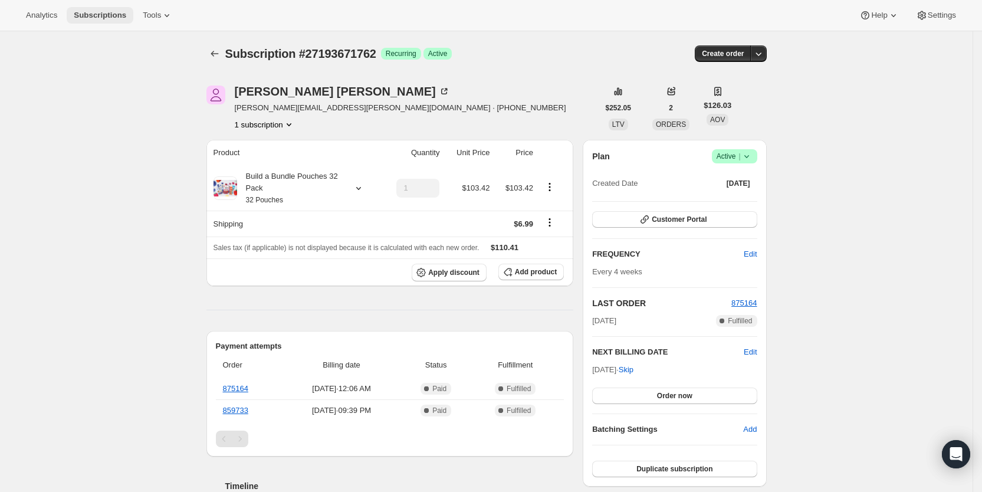
click at [99, 11] on span "Subscriptions" at bounding box center [100, 15] width 53 height 9
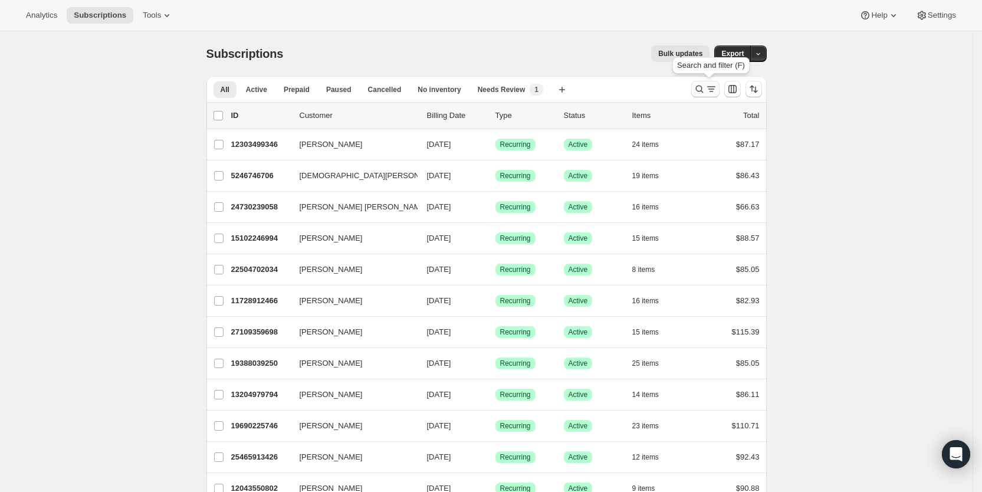
click at [716, 90] on icon "Search and filter results" at bounding box center [712, 89] width 12 height 12
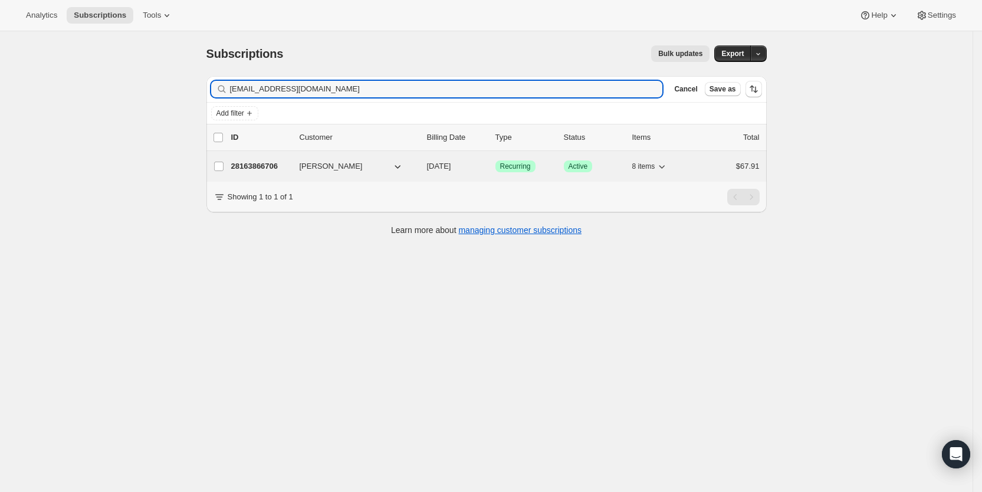
type input "tobler4@centurylink.net"
click at [451, 166] on span "09/12/2025" at bounding box center [439, 166] width 24 height 9
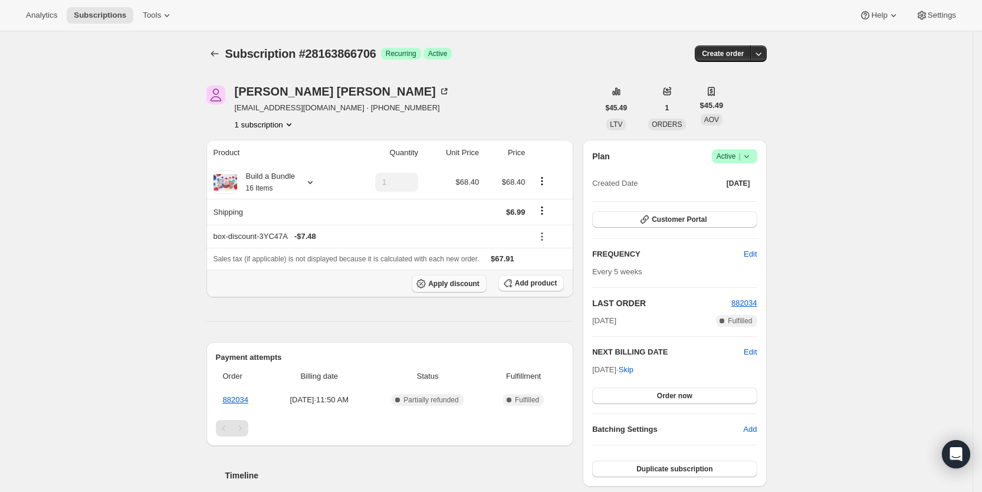
click at [445, 284] on span "Apply discount" at bounding box center [453, 283] width 51 height 9
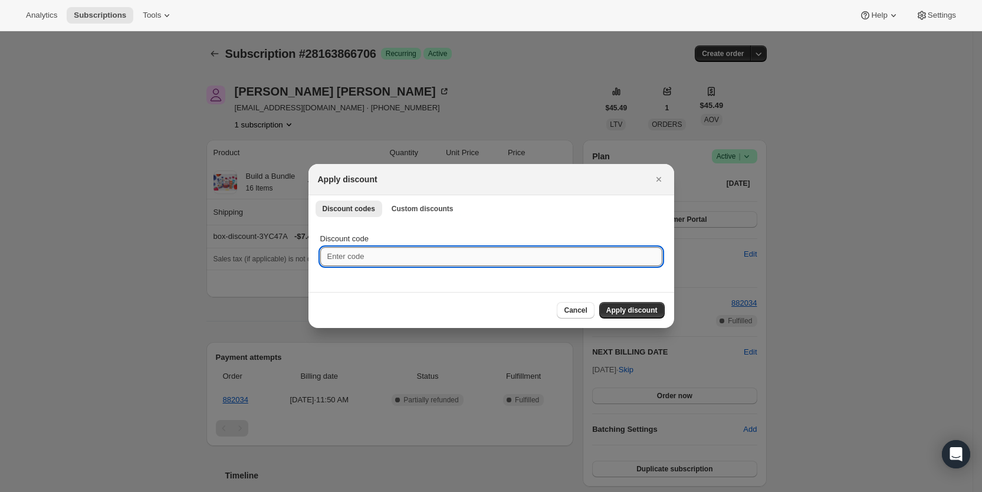
click at [357, 254] on input "Discount code" at bounding box center [491, 256] width 342 height 19
type input "cr_25"
click at [635, 312] on span "Apply discount" at bounding box center [631, 310] width 51 height 9
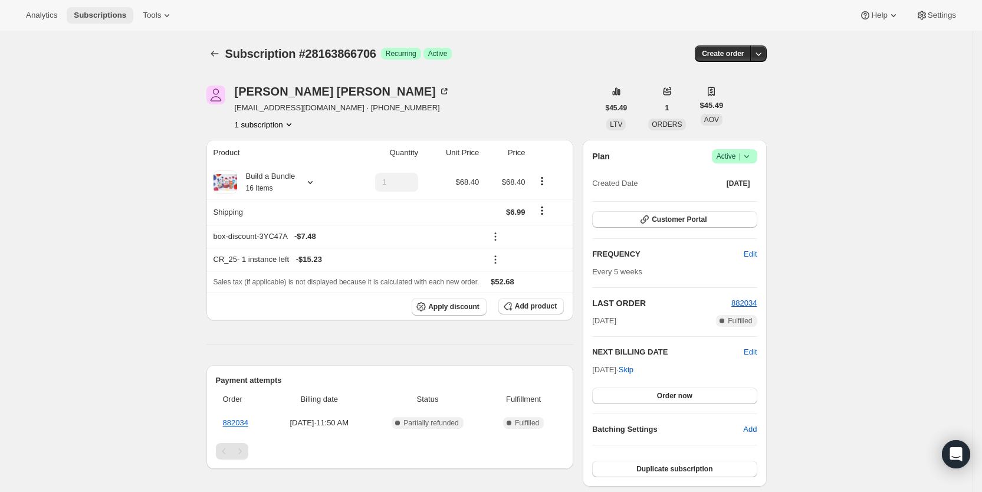
click at [114, 17] on span "Subscriptions" at bounding box center [100, 15] width 53 height 9
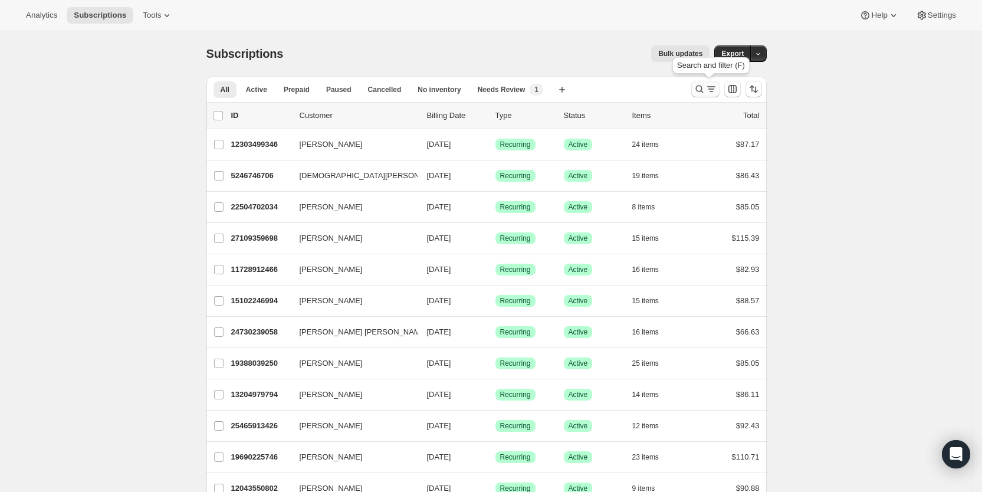
click at [717, 88] on icon "Search and filter results" at bounding box center [712, 89] width 12 height 12
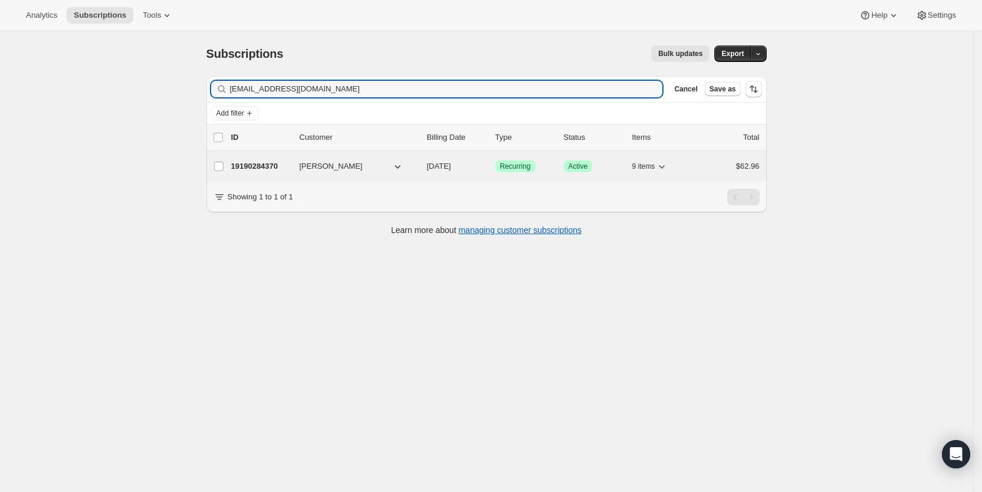
type input "rrpatu@gmail.com"
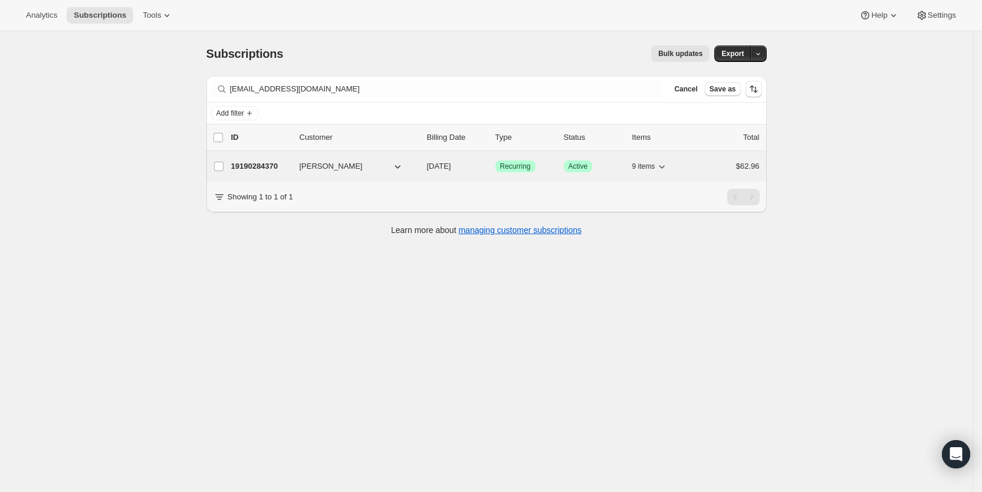
drag, startPoint x: 465, startPoint y: 163, endPoint x: 456, endPoint y: 163, distance: 8.8
click at [451, 163] on span "08/15/2025" at bounding box center [439, 166] width 24 height 9
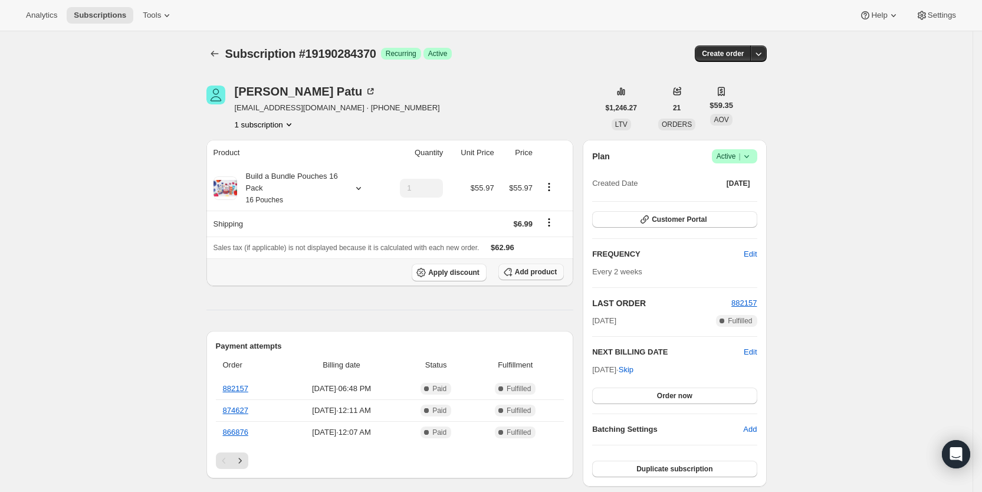
click at [549, 271] on span "Add product" at bounding box center [536, 271] width 42 height 9
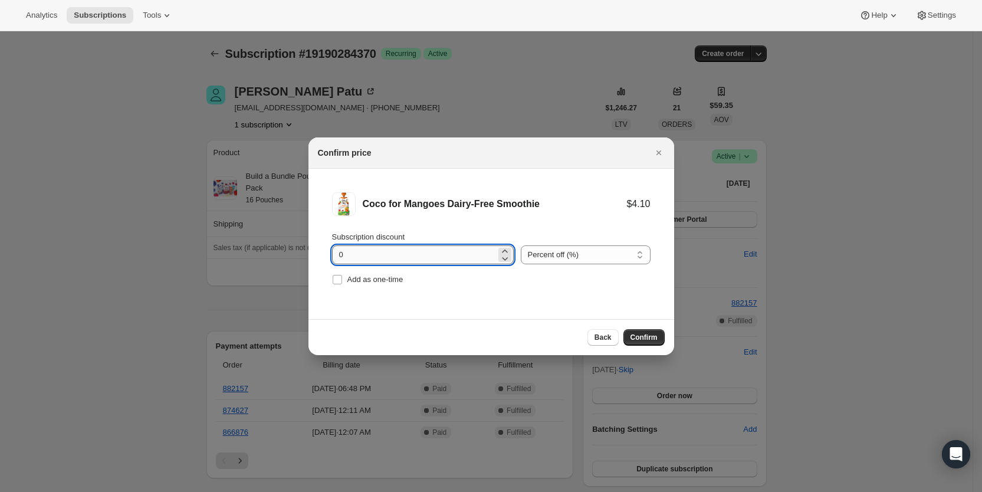
drag, startPoint x: 334, startPoint y: 259, endPoint x: 348, endPoint y: 258, distance: 14.2
click at [348, 258] on input "0" at bounding box center [414, 254] width 164 height 19
type input "100"
click at [343, 278] on label "Add as one-time" at bounding box center [367, 279] width 71 height 17
click at [342, 278] on input "Add as one-time" at bounding box center [337, 279] width 9 height 9
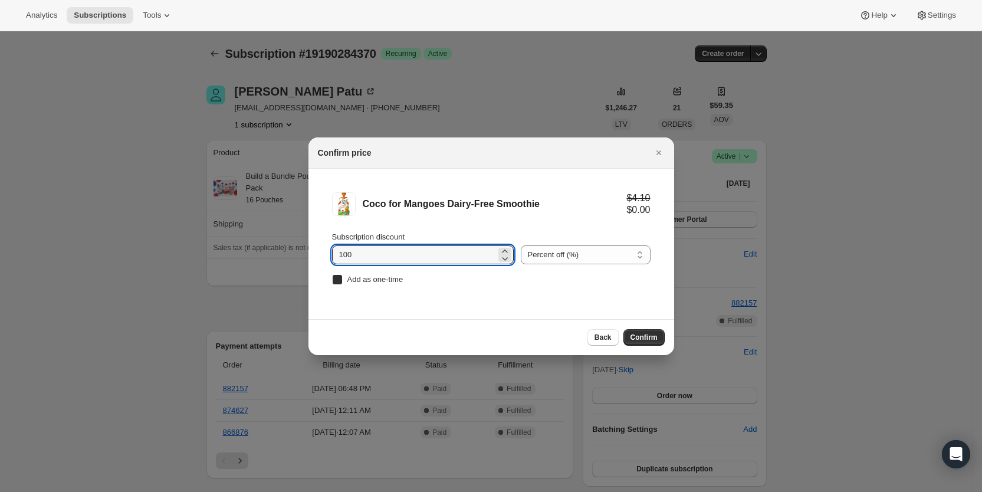
checkbox input "true"
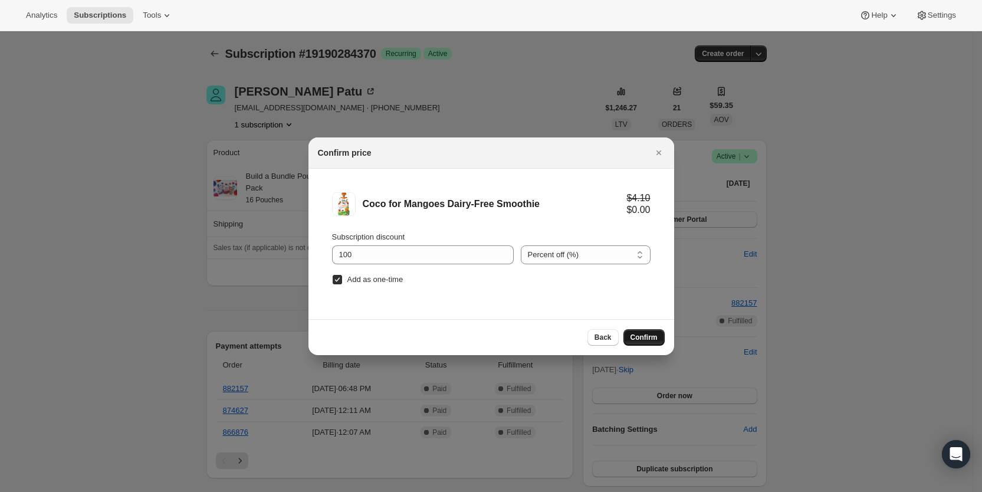
click at [641, 333] on span "Confirm" at bounding box center [644, 337] width 27 height 9
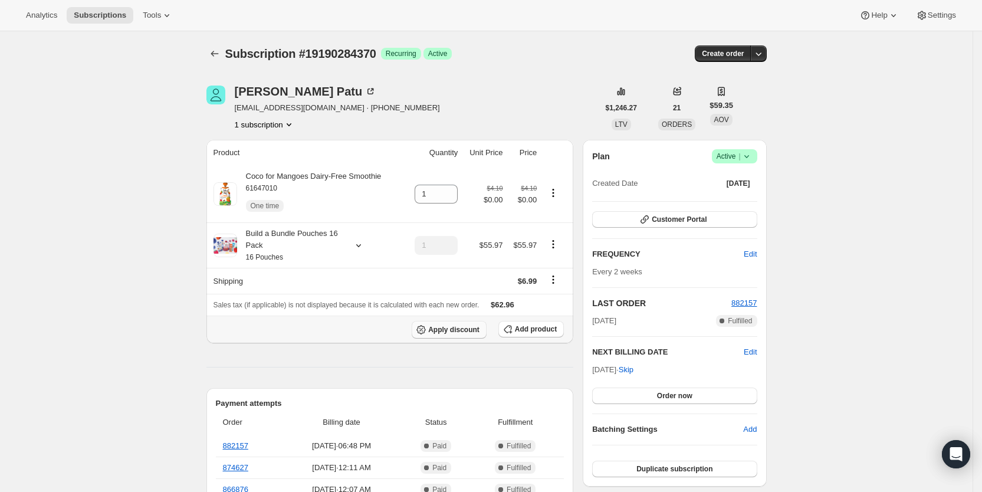
click at [465, 328] on span "Apply discount" at bounding box center [453, 329] width 51 height 9
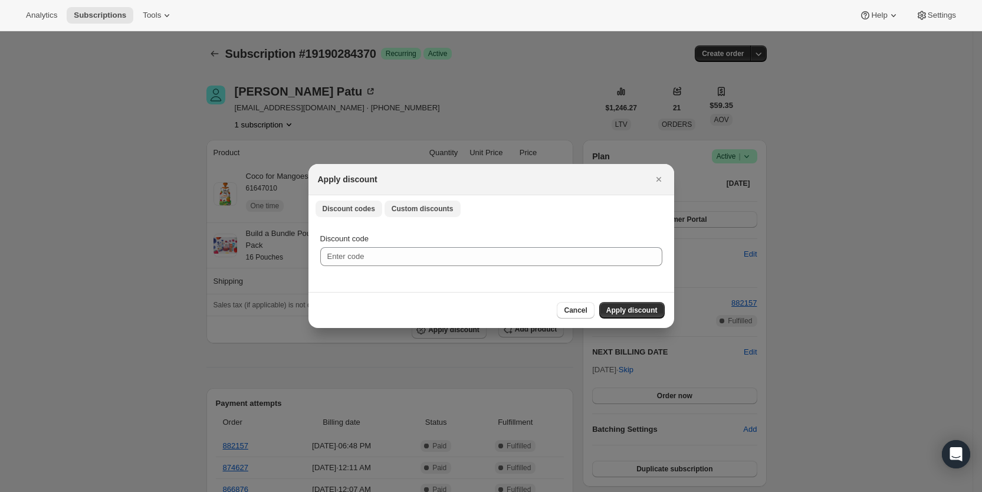
click at [418, 206] on span "Custom discounts" at bounding box center [423, 208] width 62 height 9
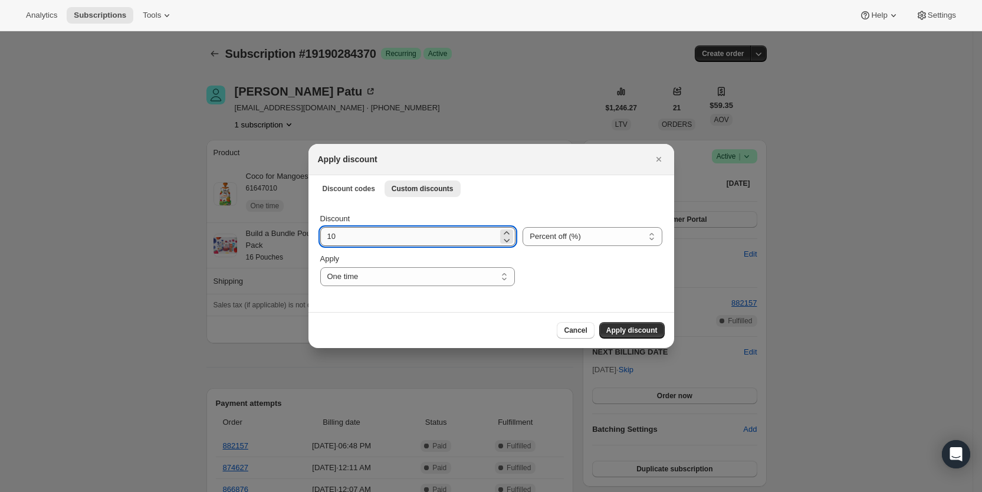
drag, startPoint x: 343, startPoint y: 240, endPoint x: 321, endPoint y: 237, distance: 22.0
click at [321, 237] on input "10" at bounding box center [409, 236] width 178 height 19
type input "25"
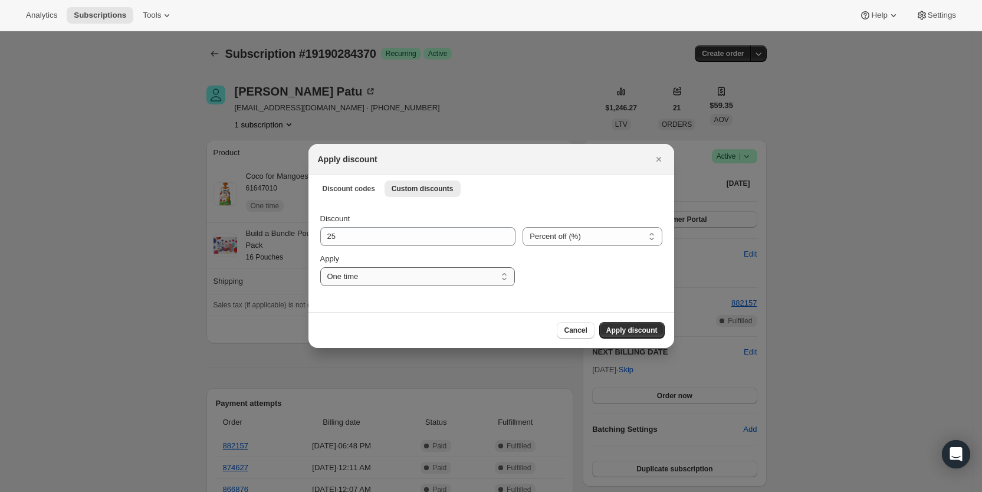
drag, startPoint x: 415, startPoint y: 277, endPoint x: 419, endPoint y: 282, distance: 6.3
click at [415, 278] on select "One time Specify instances... Indefinitely" at bounding box center [417, 276] width 195 height 19
select select "specific"
click at [320, 267] on select "One time Specify instances... Indefinitely" at bounding box center [417, 276] width 195 height 19
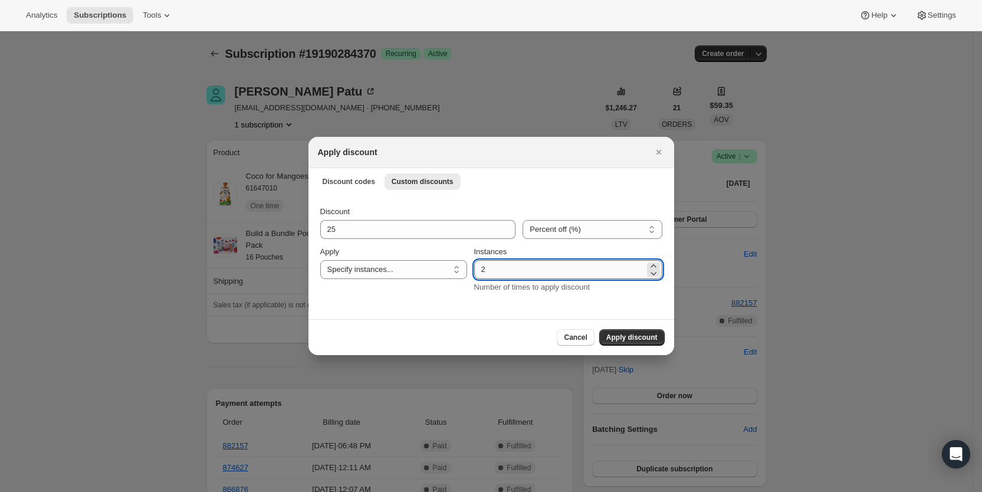
drag, startPoint x: 481, startPoint y: 271, endPoint x: 490, endPoint y: 271, distance: 9.5
click at [490, 271] on input "2" at bounding box center [559, 269] width 170 height 19
type input "3"
click at [631, 338] on span "Apply discount" at bounding box center [631, 337] width 51 height 9
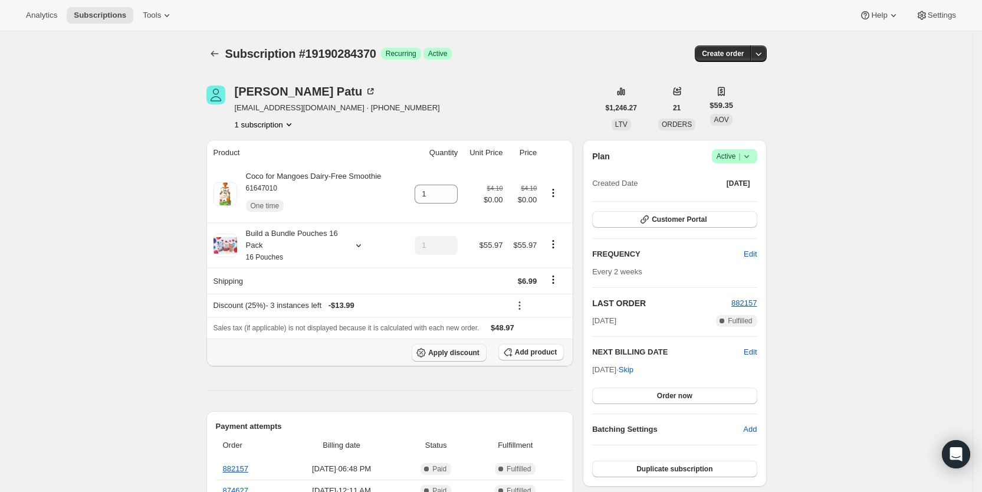
click at [454, 350] on span "Apply discount" at bounding box center [453, 352] width 51 height 9
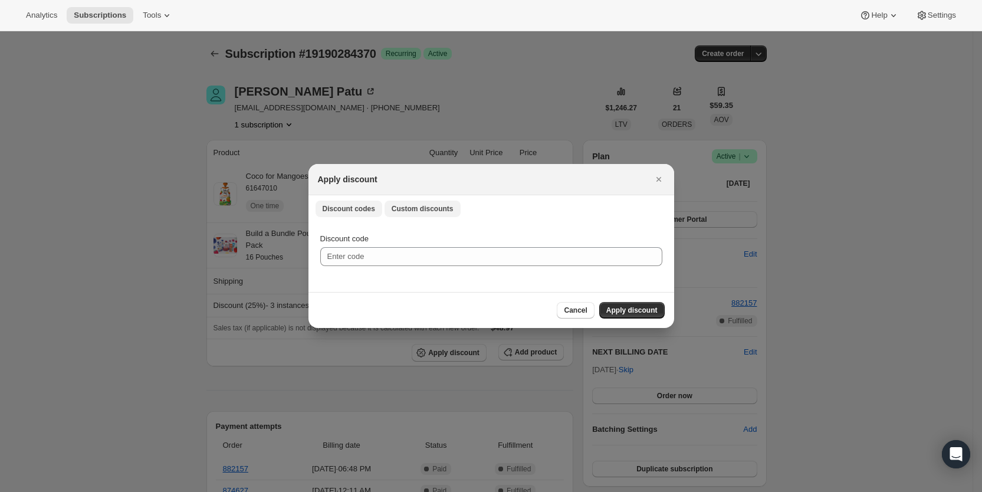
click at [420, 208] on span "Custom discounts" at bounding box center [423, 208] width 62 height 9
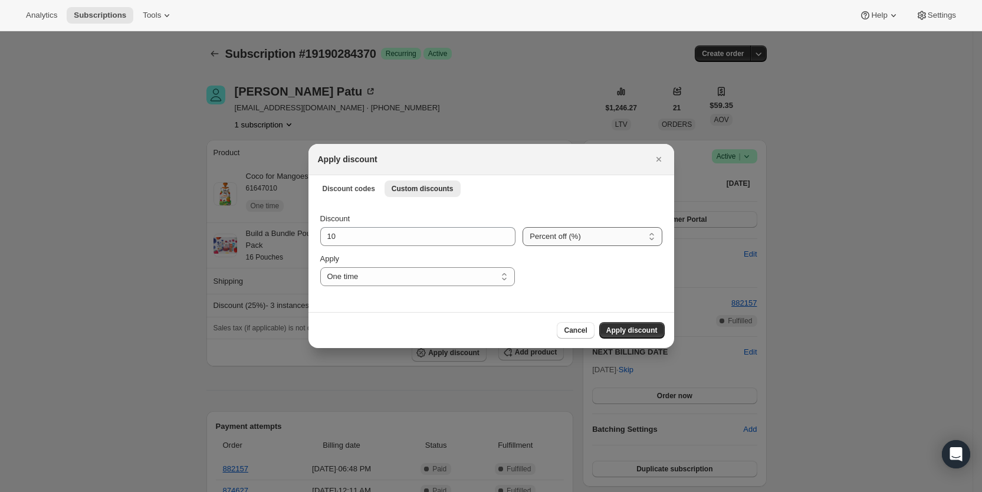
click at [550, 234] on select "Percent off (%) Amount off ($)" at bounding box center [592, 236] width 139 height 19
select select "fixed"
click at [523, 227] on select "Percent off (%) Amount off ($)" at bounding box center [592, 236] width 139 height 19
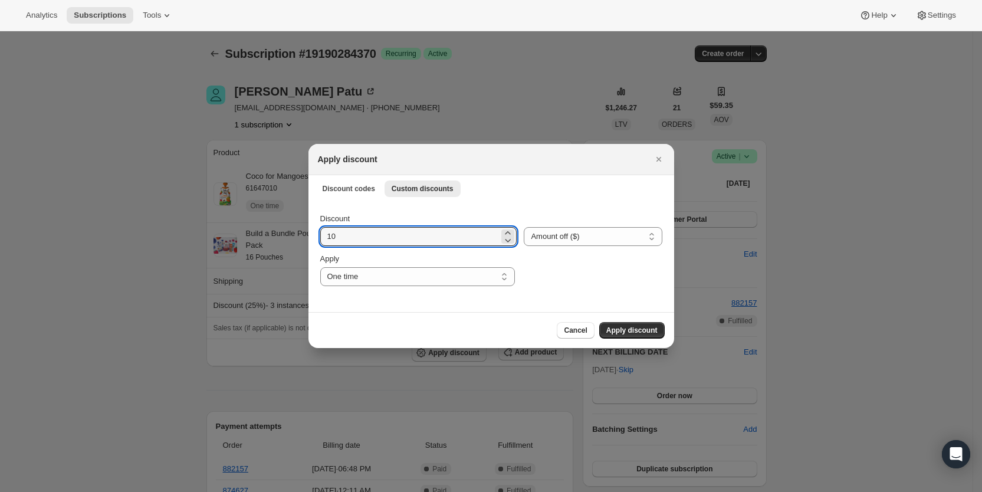
drag, startPoint x: 343, startPoint y: 237, endPoint x: 311, endPoint y: 235, distance: 31.3
click at [311, 235] on div "Discount 10 Percent off (%) Amount off ($) Amount off ($) Apply One time Specif…" at bounding box center [492, 256] width 366 height 111
type input "6.99"
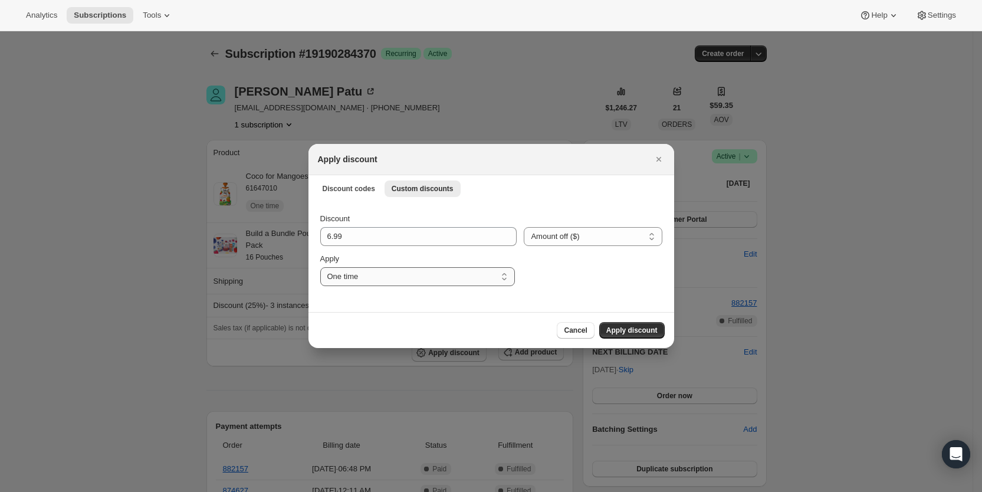
click at [368, 271] on select "One time Specify instances... Indefinitely" at bounding box center [417, 276] width 195 height 19
select select "specific"
click at [320, 267] on select "One time Specify instances... Indefinitely" at bounding box center [417, 276] width 195 height 19
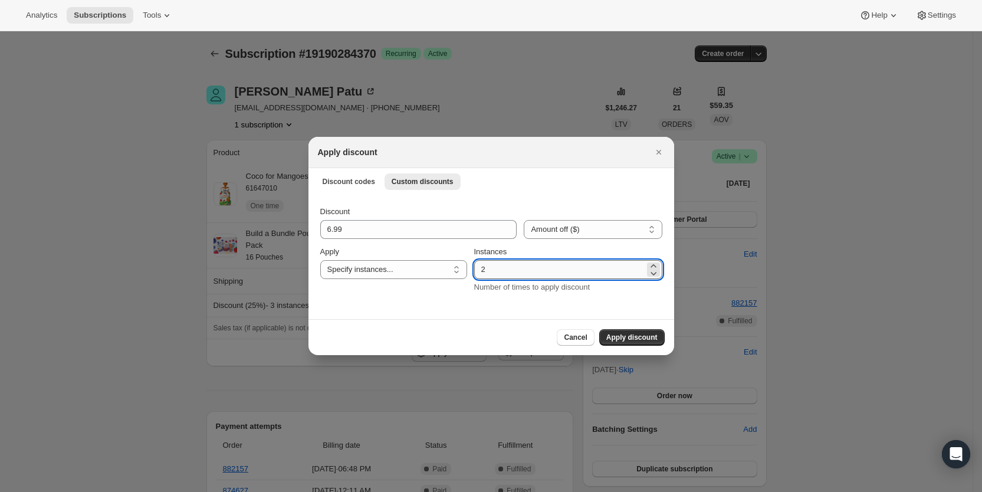
click at [485, 273] on input "2" at bounding box center [559, 269] width 170 height 19
type input "3"
click at [636, 337] on span "Apply discount" at bounding box center [631, 337] width 51 height 9
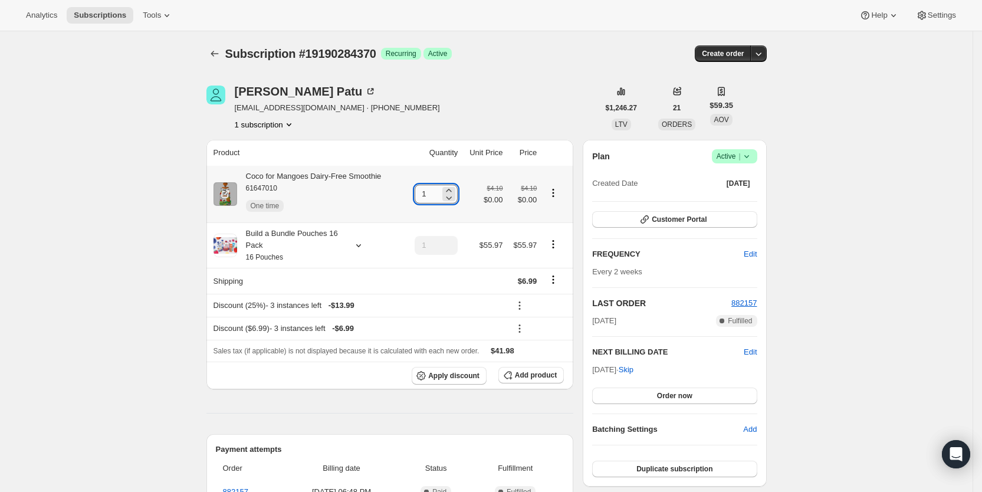
click at [431, 195] on input "1" at bounding box center [427, 194] width 25 height 19
type input "3"
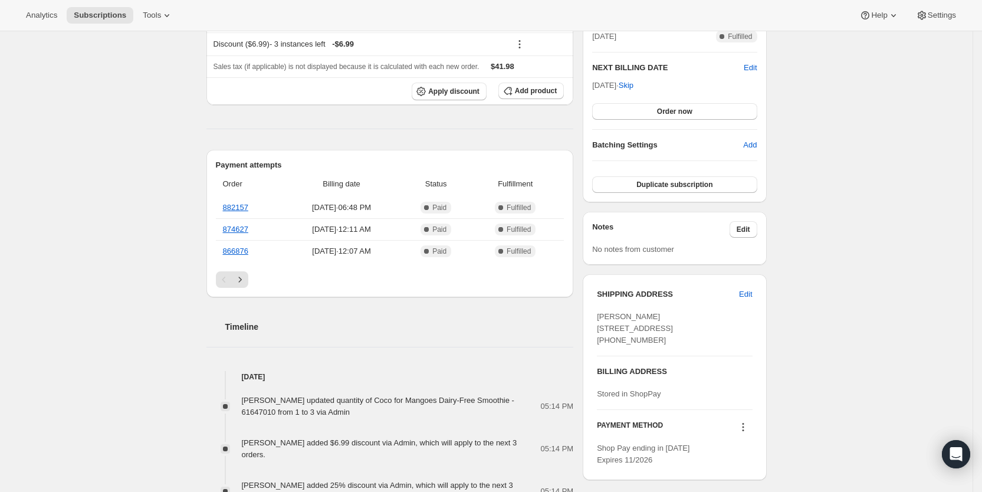
scroll to position [301, 0]
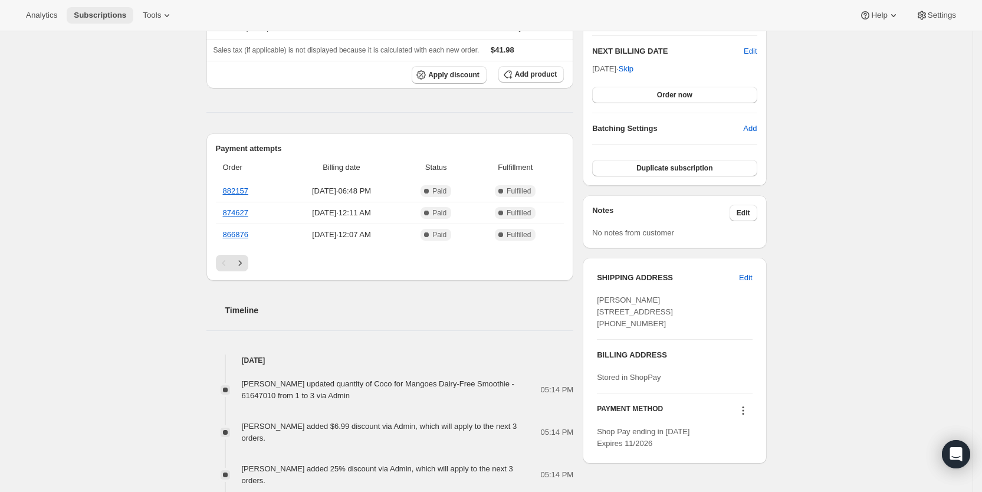
click at [94, 15] on span "Subscriptions" at bounding box center [100, 15] width 53 height 9
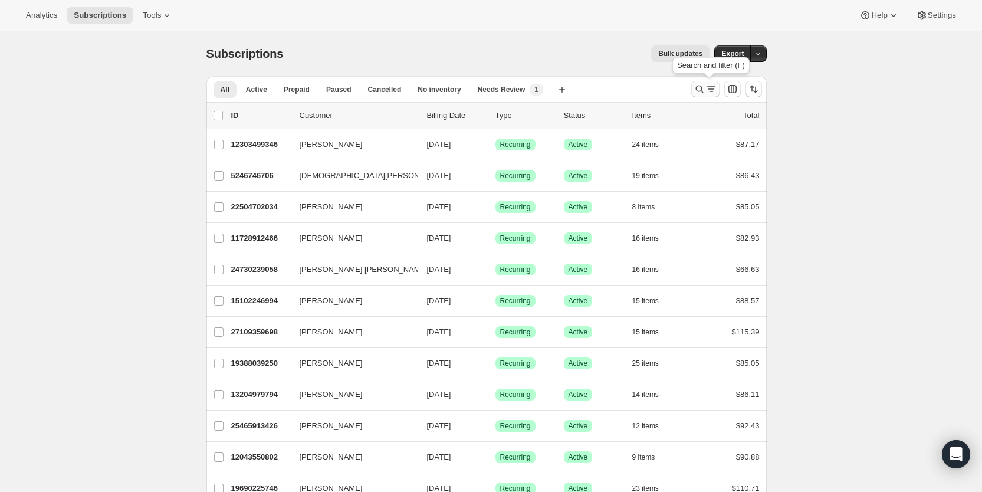
click at [712, 89] on icon "Search and filter results" at bounding box center [712, 89] width 12 height 12
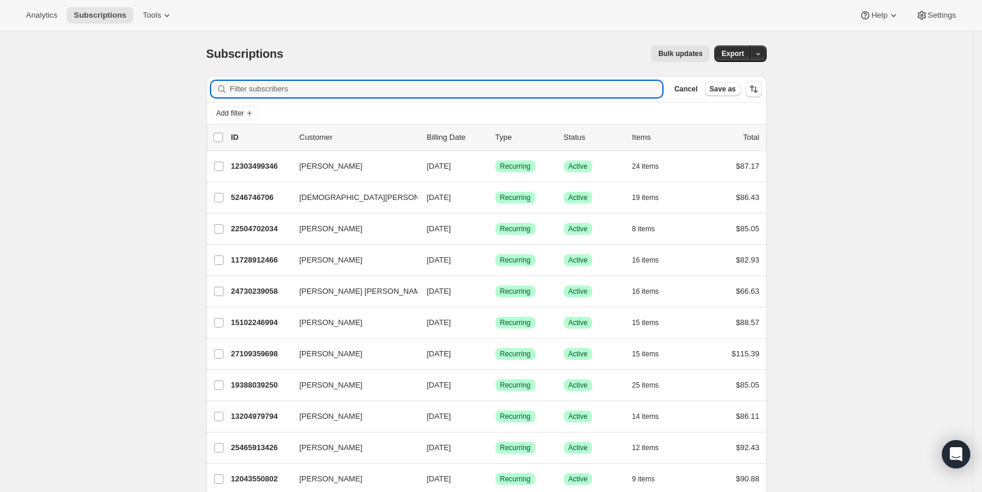
paste input "jgreer0315@gmail.com"
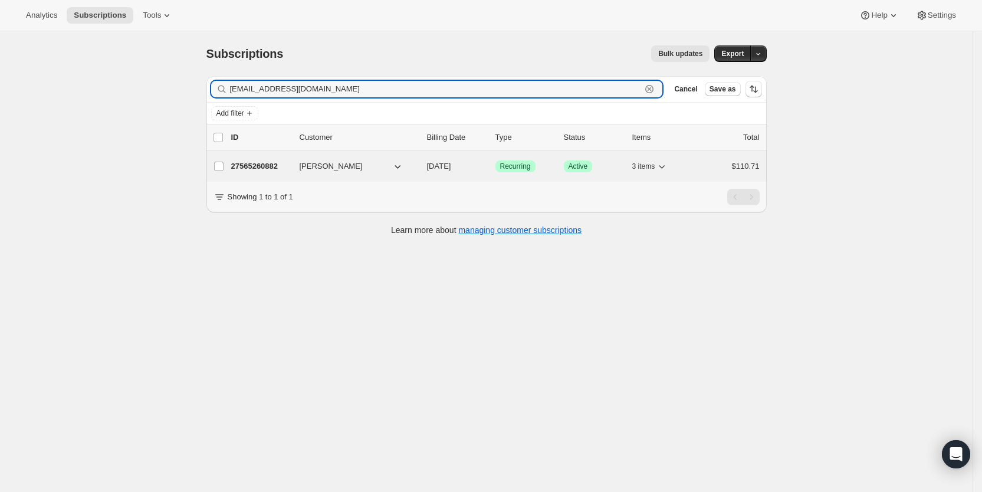
type input "jgreer0315@gmail.com"
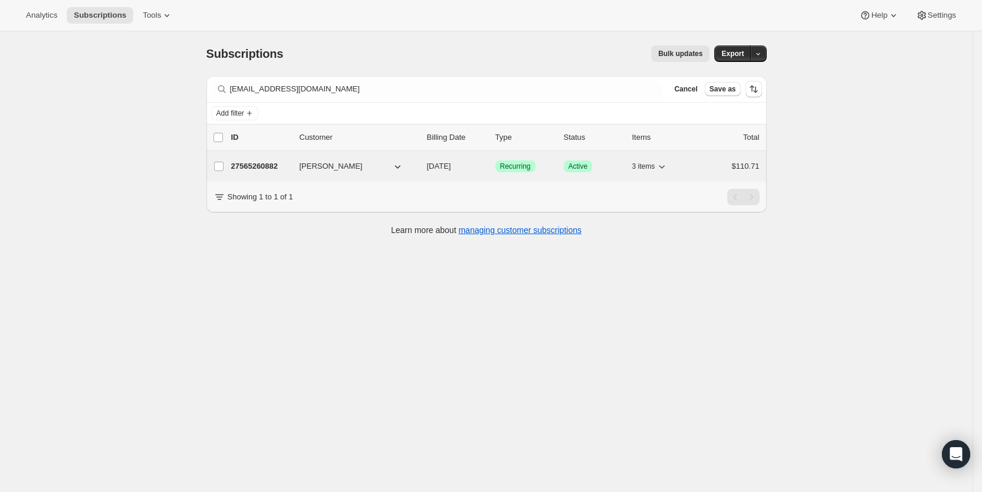
click at [451, 165] on span "08/30/2025" at bounding box center [439, 166] width 24 height 9
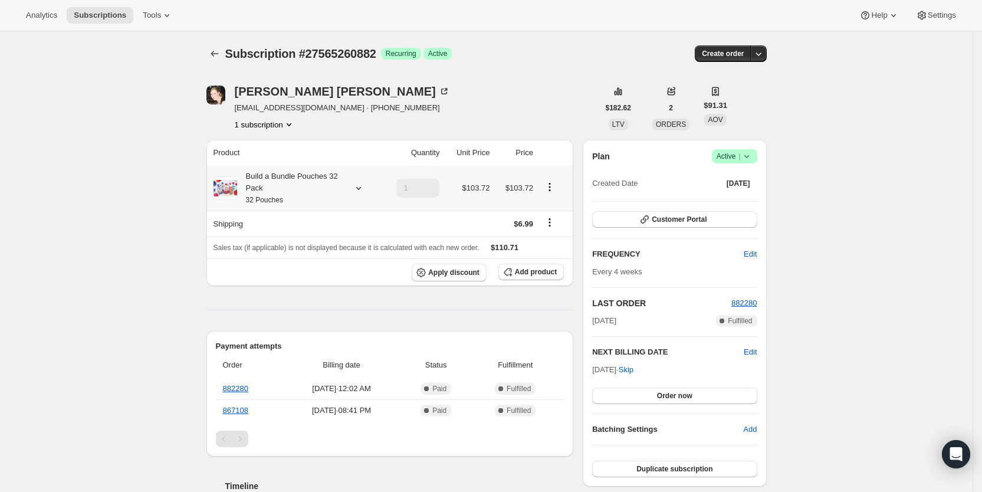
click at [363, 192] on icon at bounding box center [359, 188] width 12 height 12
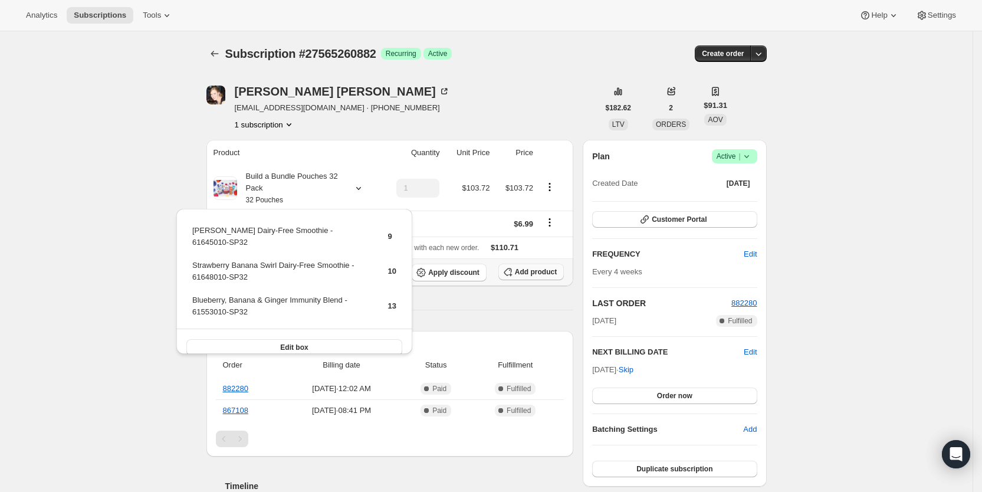
click at [533, 271] on span "Add product" at bounding box center [536, 271] width 42 height 9
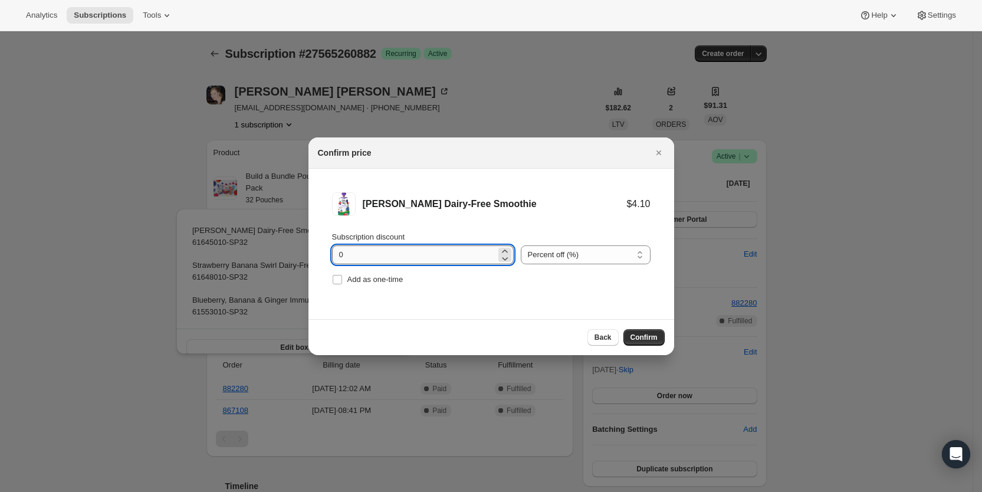
drag, startPoint x: 338, startPoint y: 255, endPoint x: 355, endPoint y: 255, distance: 17.1
click at [355, 255] on input "0" at bounding box center [414, 254] width 164 height 19
type input "100"
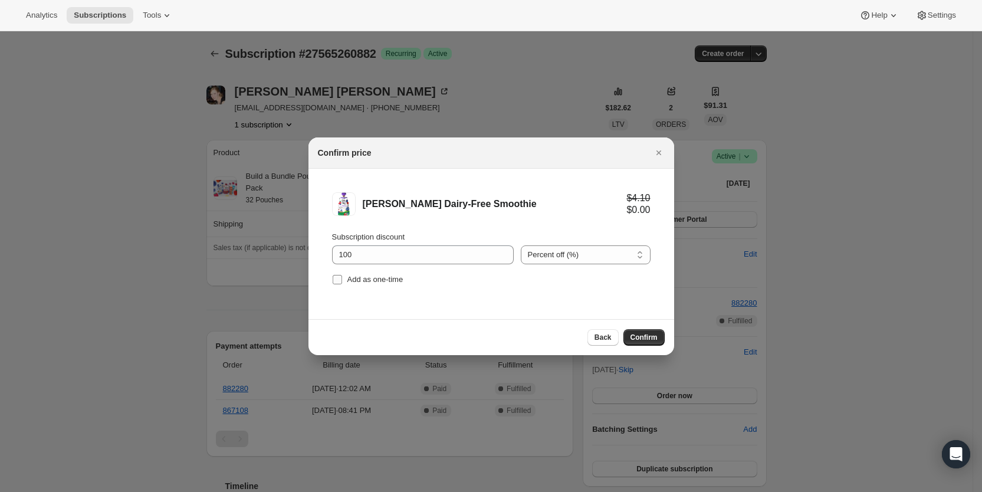
click at [369, 280] on span "Add as one-time" at bounding box center [375, 279] width 56 height 9
click at [342, 280] on input "Add as one-time" at bounding box center [337, 279] width 9 height 9
checkbox input "true"
click at [653, 337] on span "Confirm" at bounding box center [644, 337] width 27 height 9
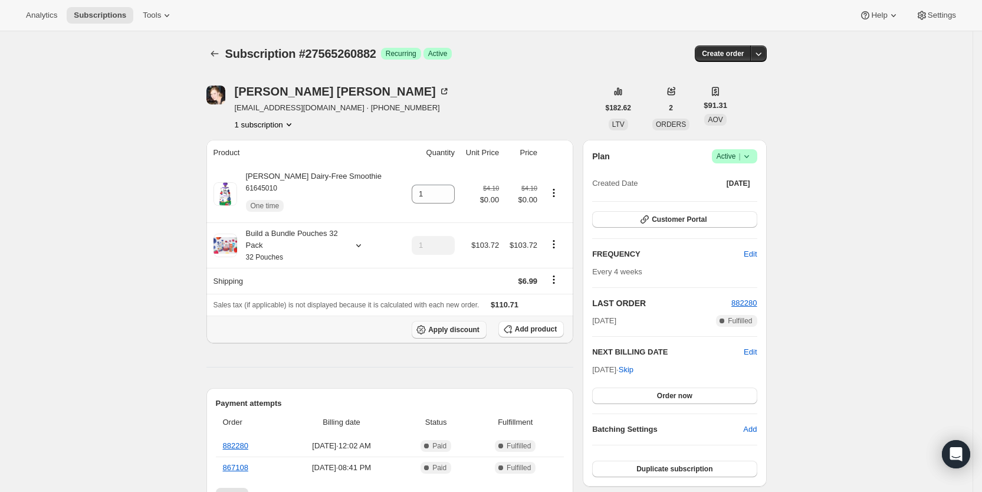
click at [468, 327] on span "Apply discount" at bounding box center [453, 329] width 51 height 9
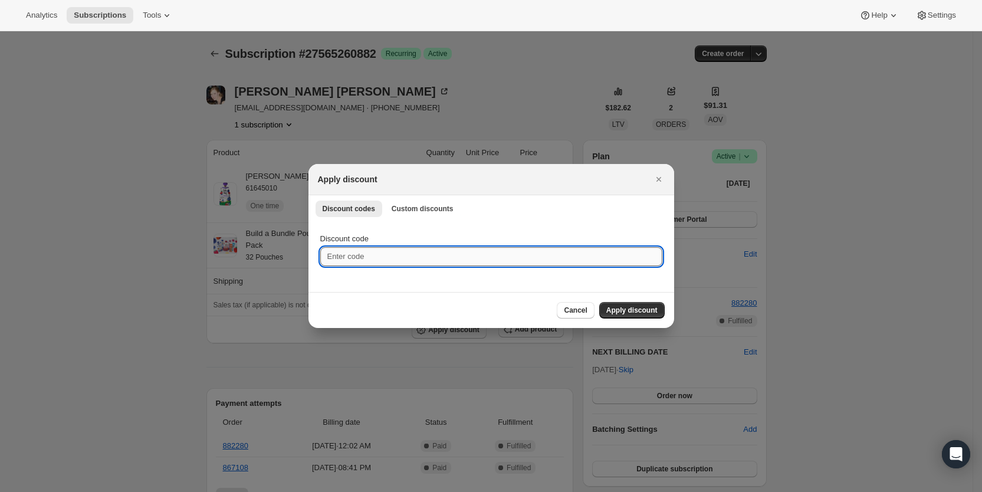
click at [377, 261] on input "Discount code" at bounding box center [491, 256] width 342 height 19
type input "ac_15"
click at [640, 312] on span "Apply discount" at bounding box center [631, 310] width 51 height 9
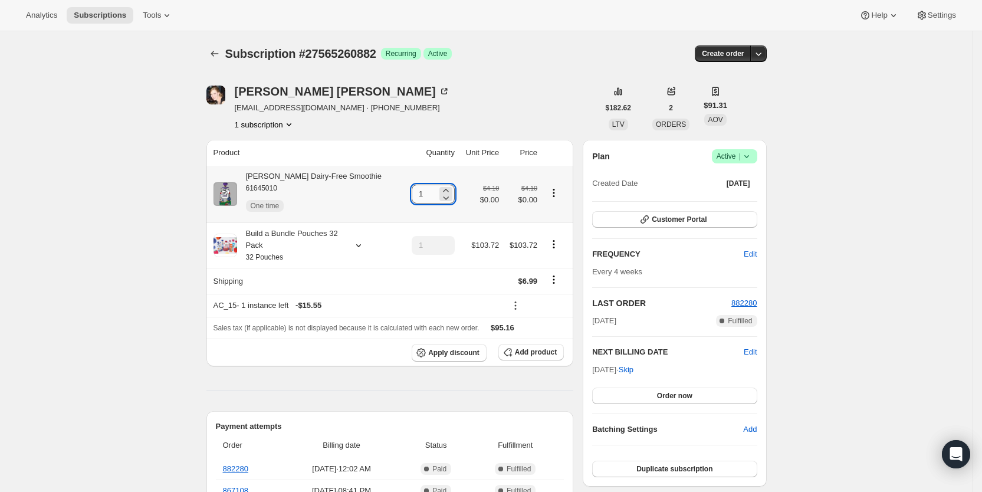
drag, startPoint x: 412, startPoint y: 191, endPoint x: 430, endPoint y: 189, distance: 17.9
click at [430, 189] on input "1" at bounding box center [424, 194] width 25 height 19
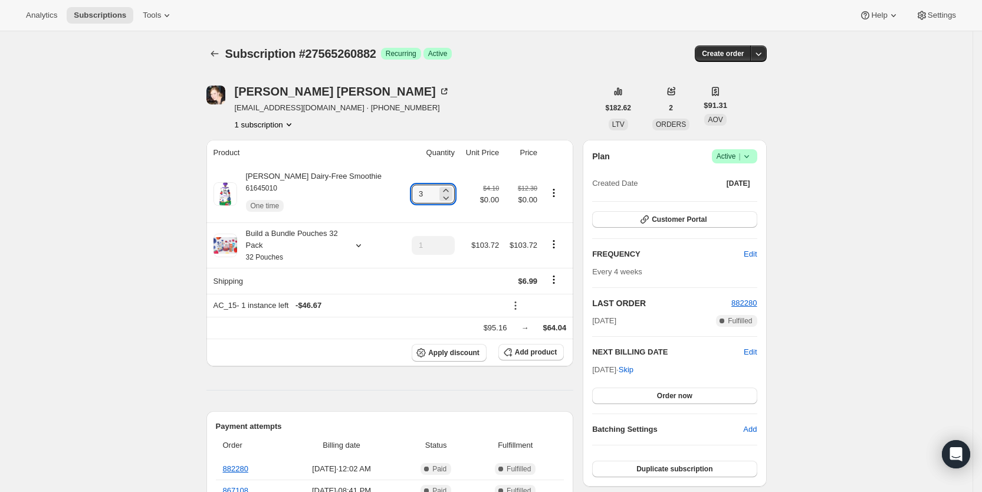
type input "3"
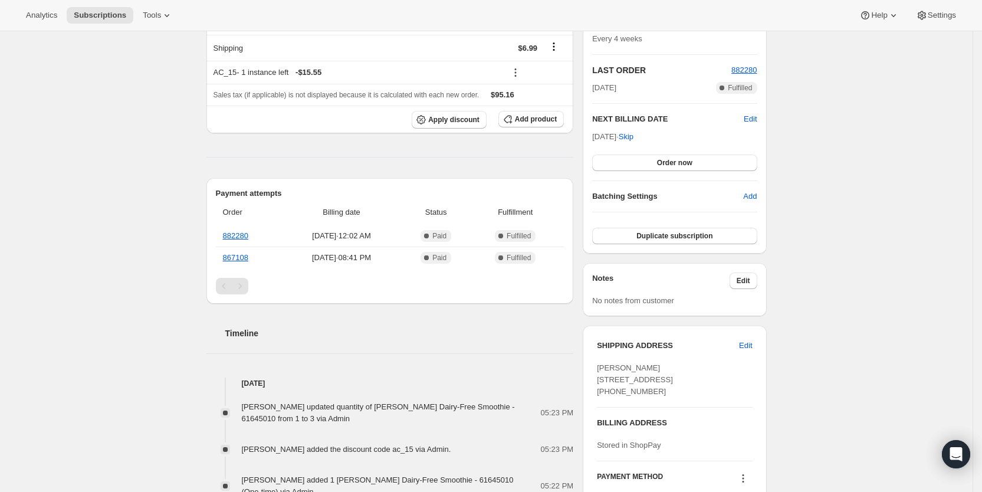
scroll to position [250, 0]
